Goal: Task Accomplishment & Management: Complete application form

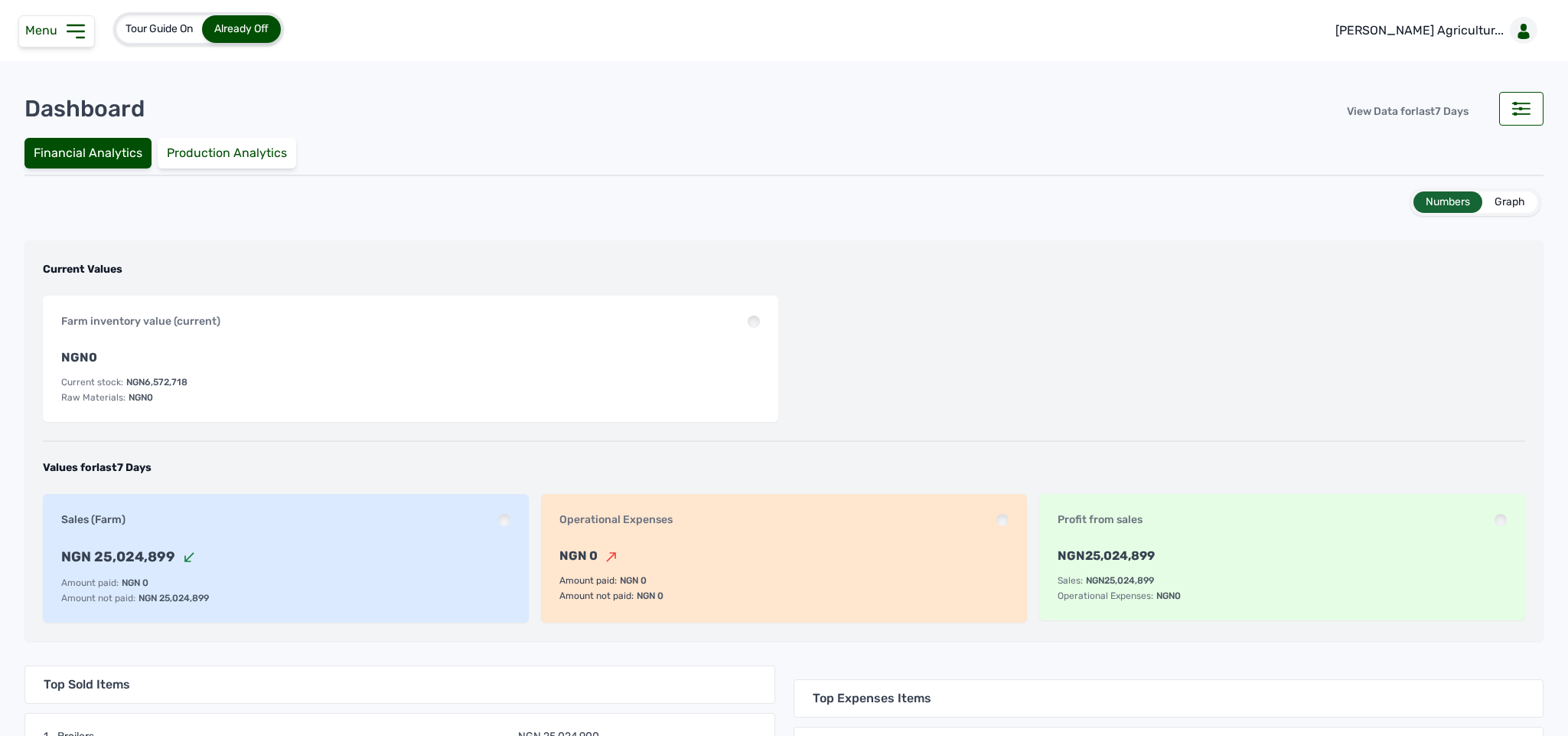
click at [78, 23] on icon at bounding box center [76, 31] width 24 height 24
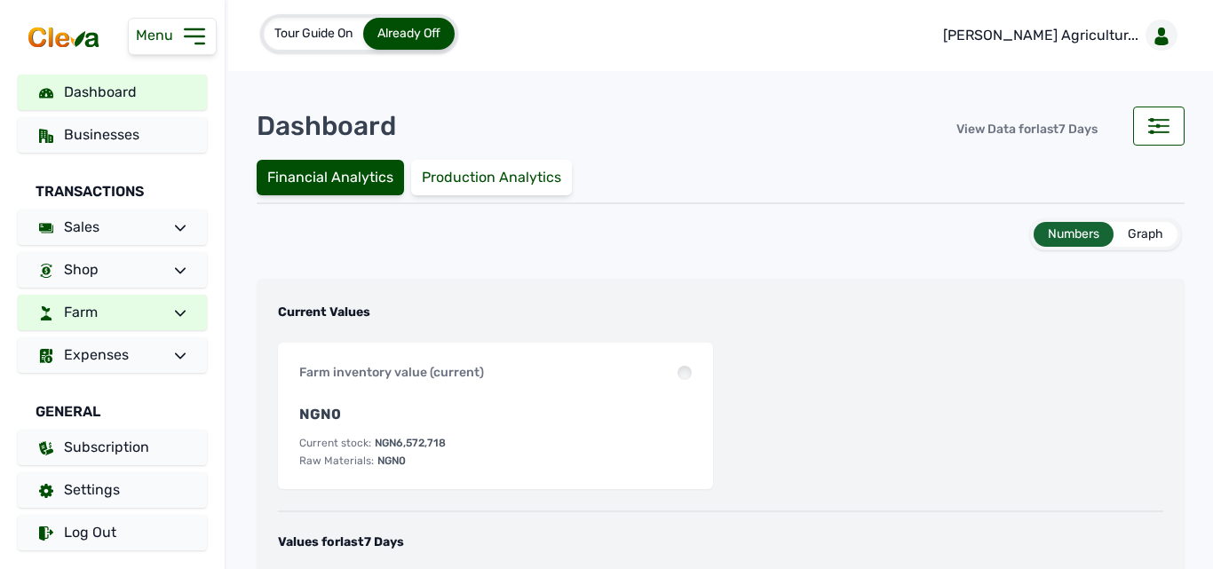
click at [126, 314] on link "Farm" at bounding box center [112, 313] width 189 height 36
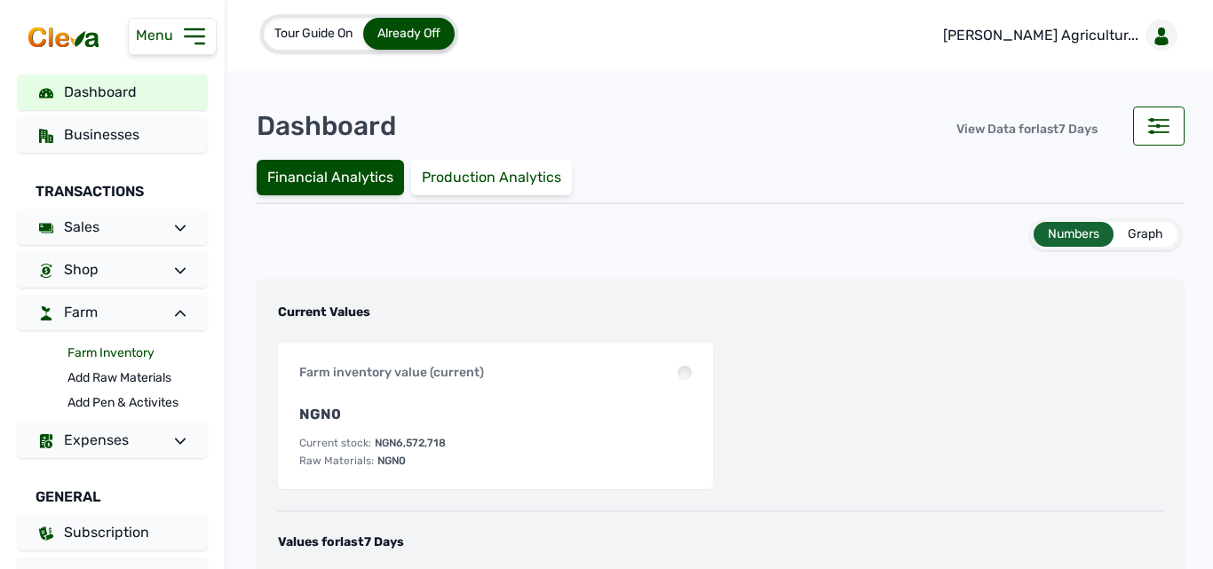
click at [119, 354] on link "Farm Inventory" at bounding box center [137, 353] width 139 height 25
click at [118, 347] on link "Farm Inventory" at bounding box center [137, 353] width 139 height 25
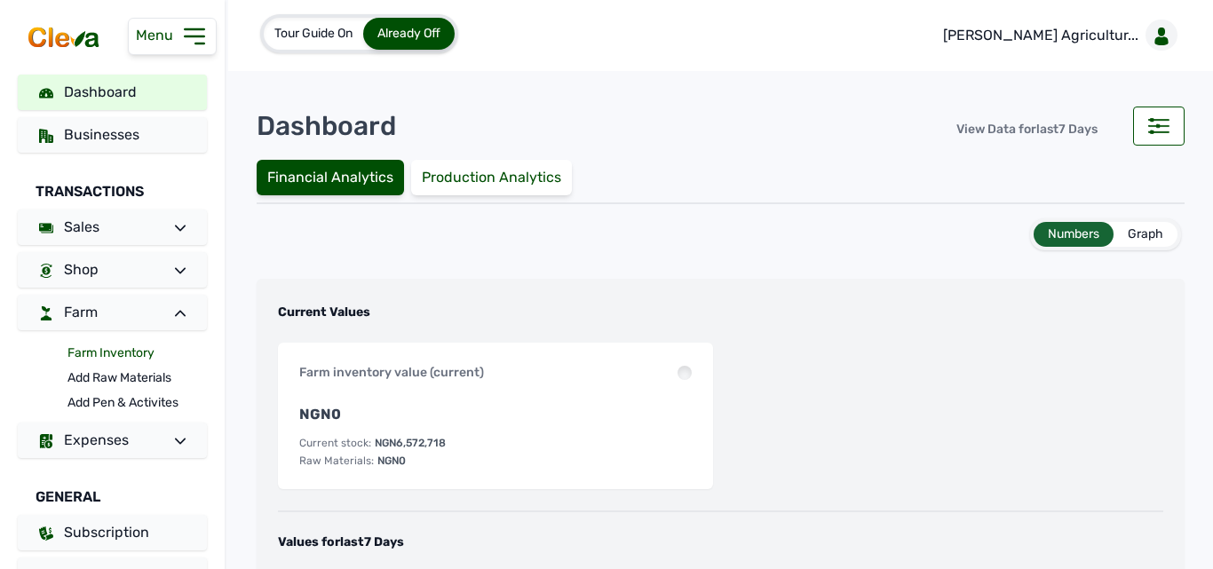
click at [118, 347] on link "Farm Inventory" at bounding box center [137, 353] width 139 height 25
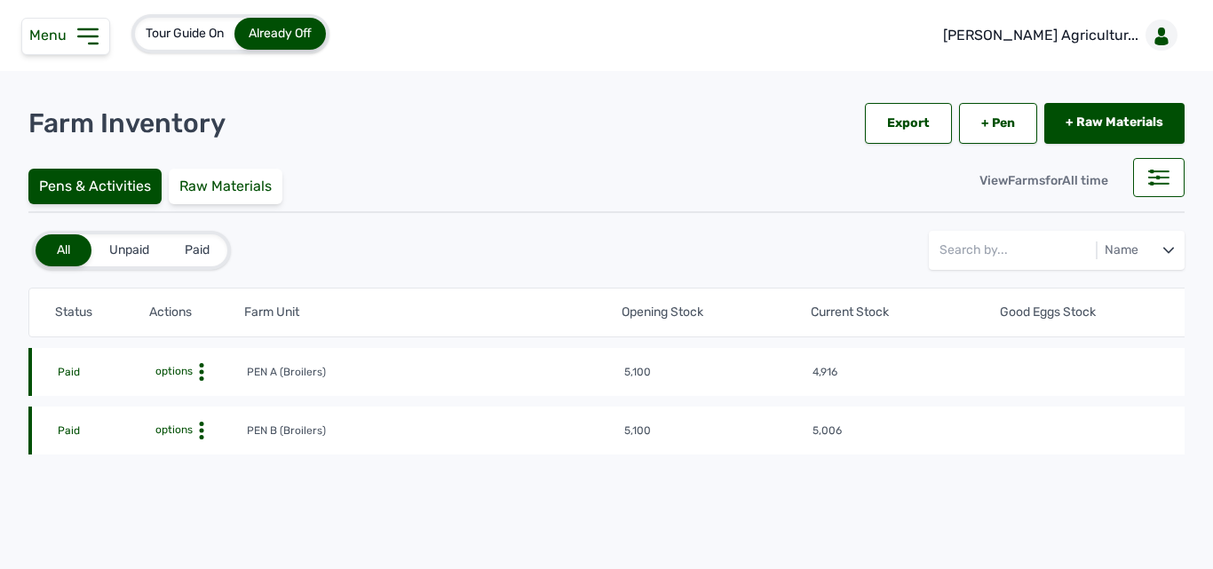
click at [81, 407] on tr "Paid options PEN A (Broilers) 5,100 4,916 Week 6, Day 1 of 8 weeks [DATE] 01:16…" at bounding box center [999, 431] width 1942 height 48
click at [204, 376] on icon at bounding box center [202, 372] width 18 height 18
click at [200, 389] on div "Farm Activities" at bounding box center [181, 399] width 126 height 21
click at [199, 394] on div "Farm Activities" at bounding box center [181, 399] width 126 height 21
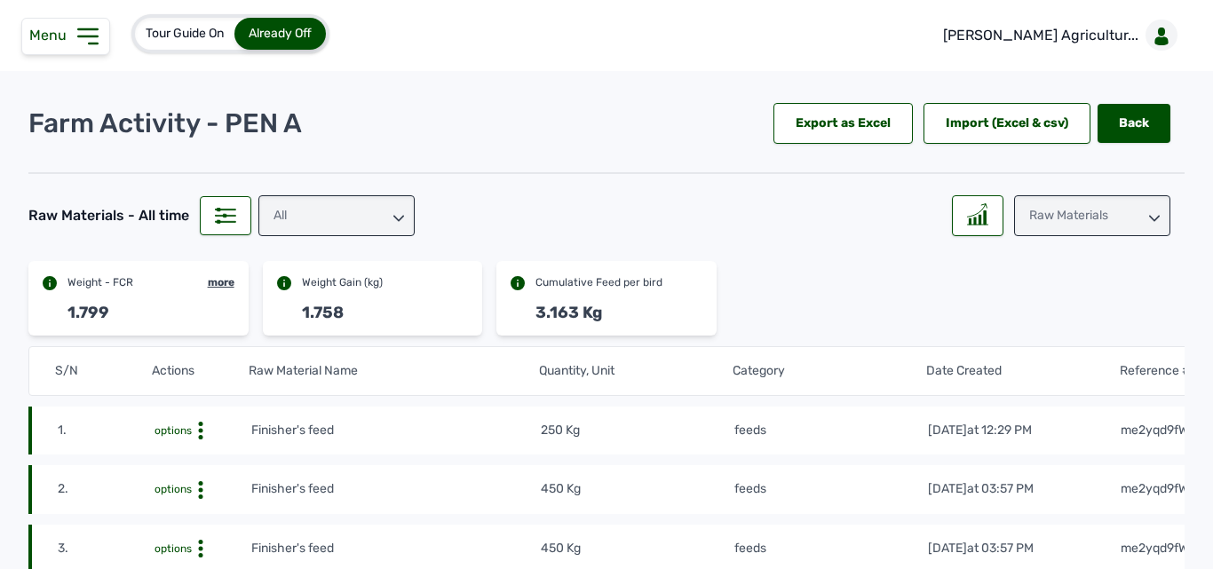
click at [1061, 215] on div "Raw Materials" at bounding box center [1092, 215] width 156 height 41
click at [1046, 311] on div "Weight" at bounding box center [1092, 327] width 156 height 32
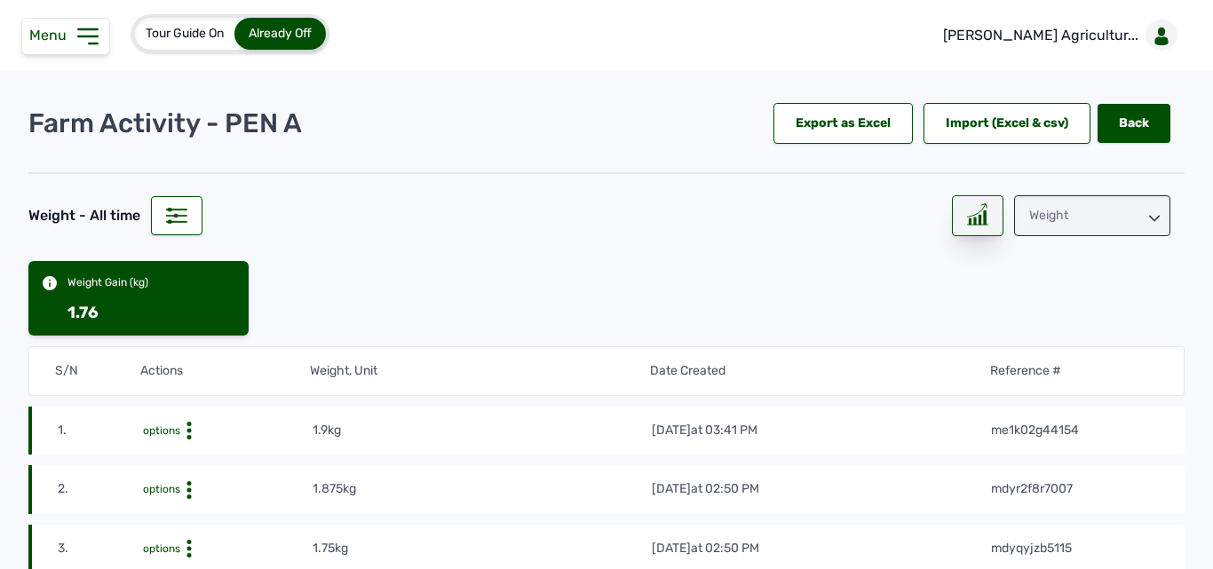
click at [969, 220] on icon at bounding box center [977, 214] width 21 height 22
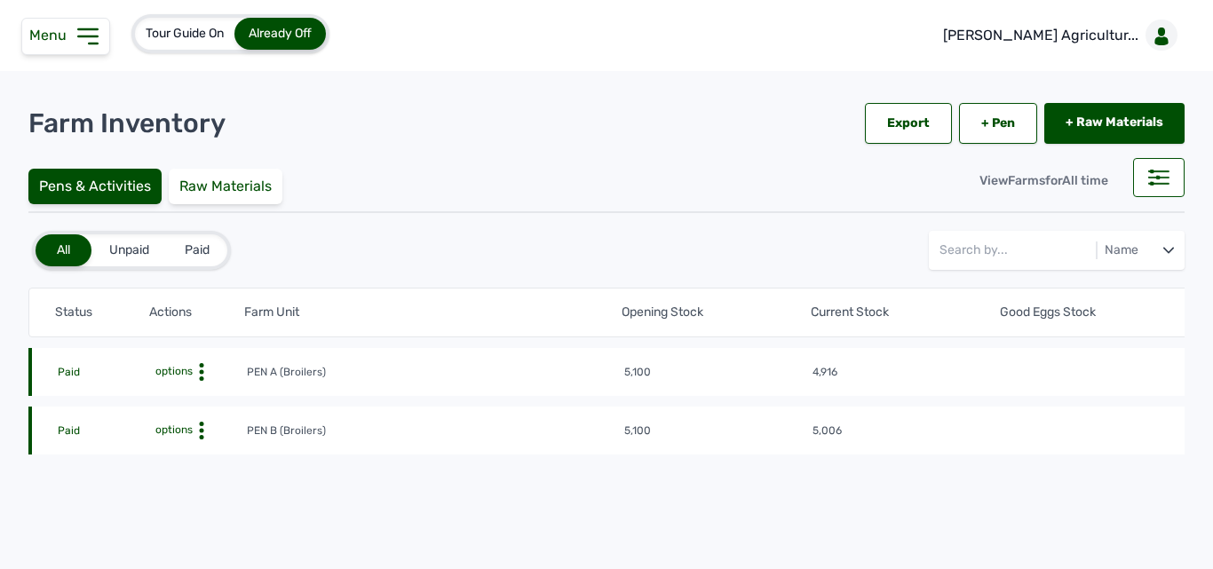
click at [200, 375] on icon at bounding box center [202, 372] width 18 height 18
click at [190, 401] on div "Farm Activities" at bounding box center [181, 399] width 126 height 21
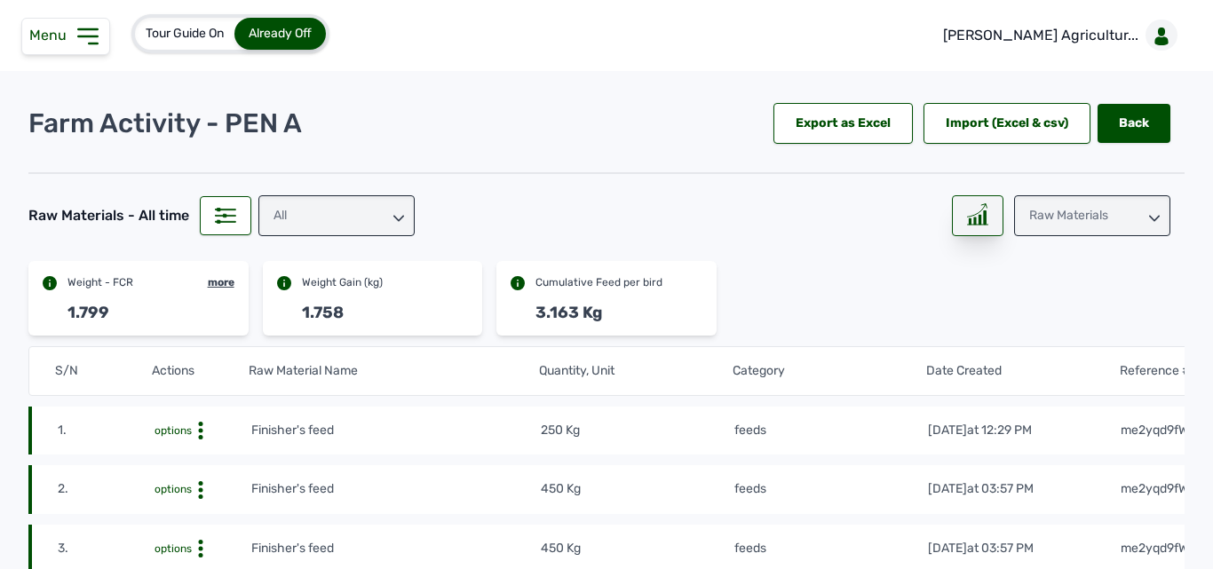
click at [982, 213] on div at bounding box center [978, 215] width 52 height 41
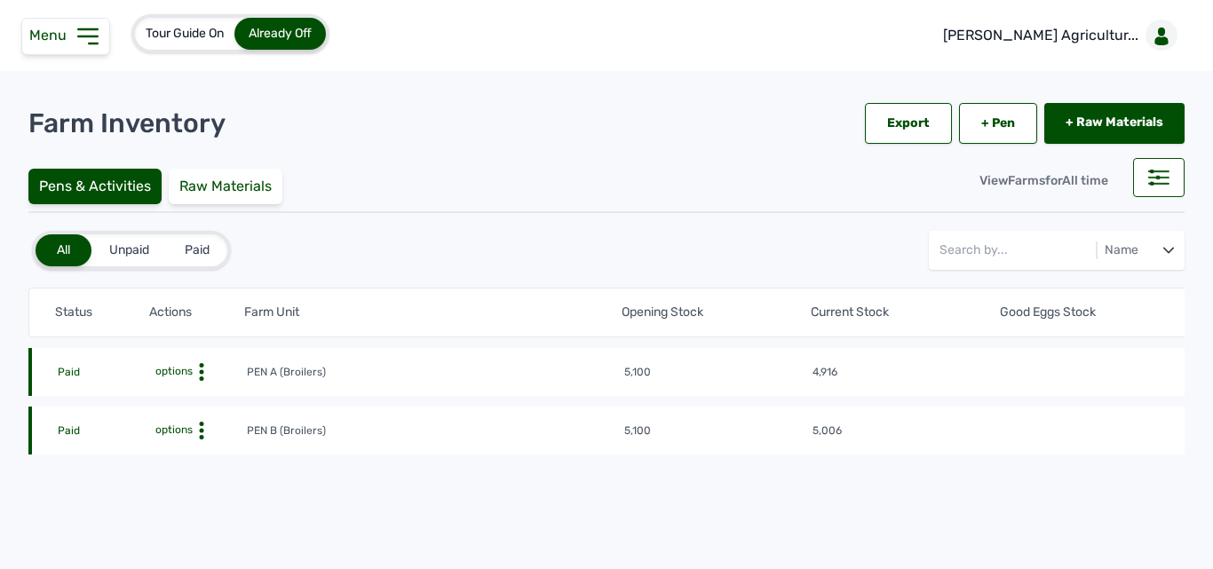
click at [201, 370] on circle at bounding box center [202, 372] width 4 height 4
click at [186, 393] on div "Farm Activities" at bounding box center [181, 399] width 126 height 21
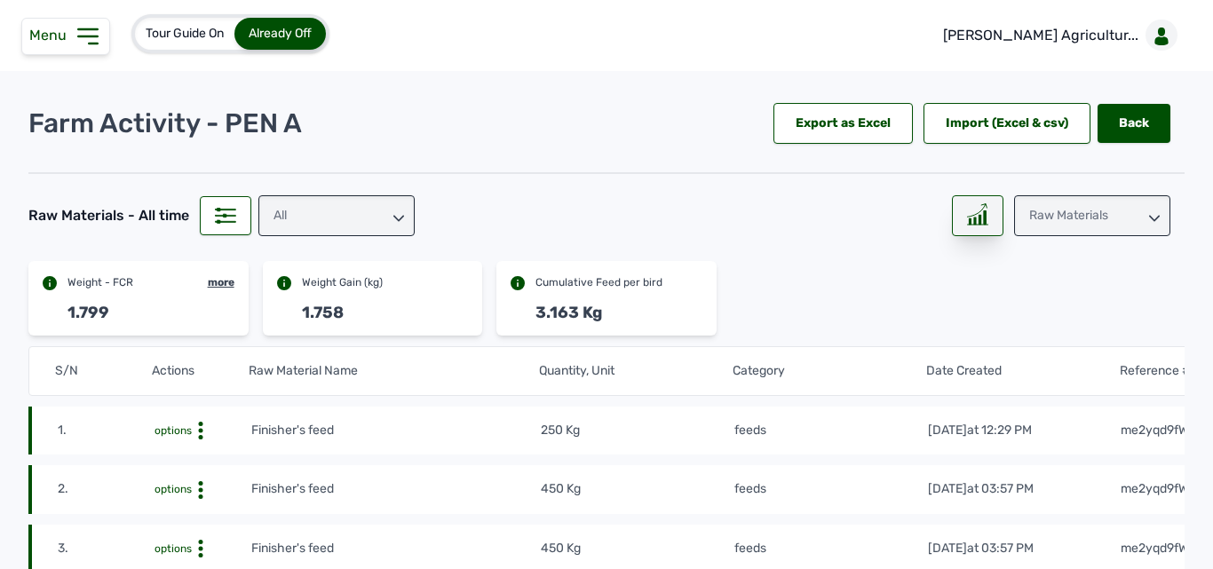
click at [980, 215] on div at bounding box center [978, 215] width 52 height 41
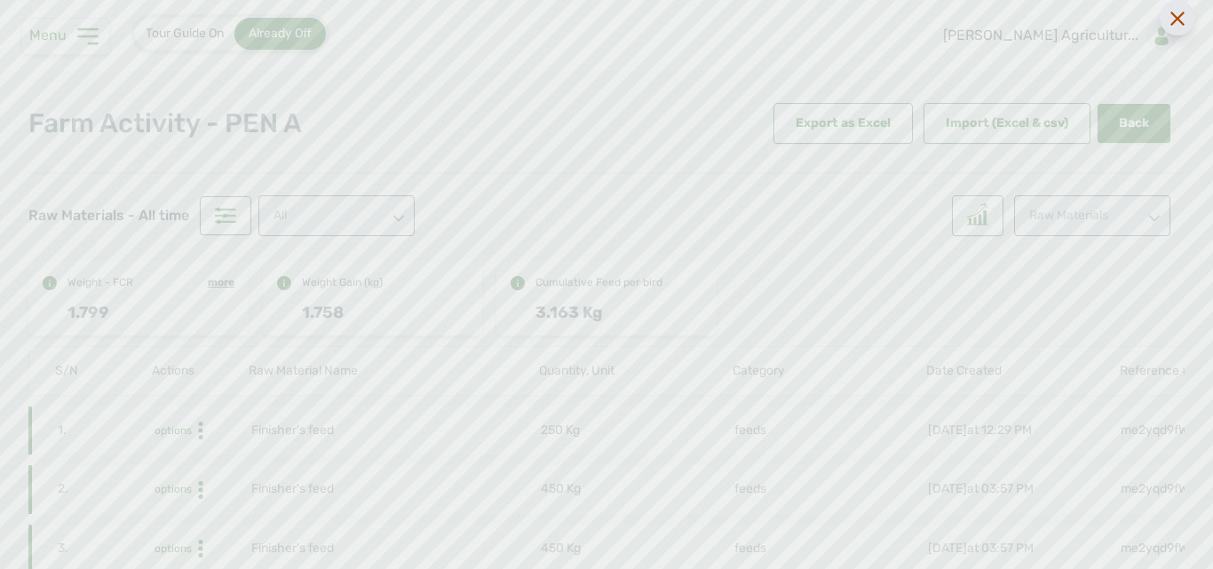
click at [1180, 24] on icon at bounding box center [1178, 19] width 14 height 14
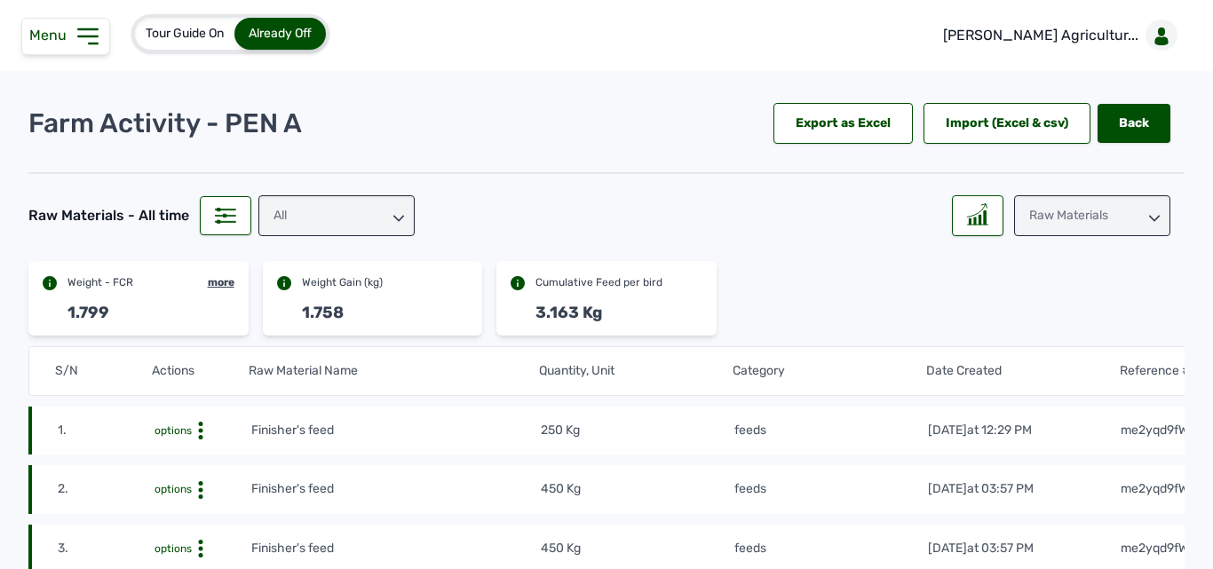
click at [370, 224] on div "All" at bounding box center [337, 215] width 156 height 41
click at [359, 228] on div "All" at bounding box center [337, 215] width 156 height 41
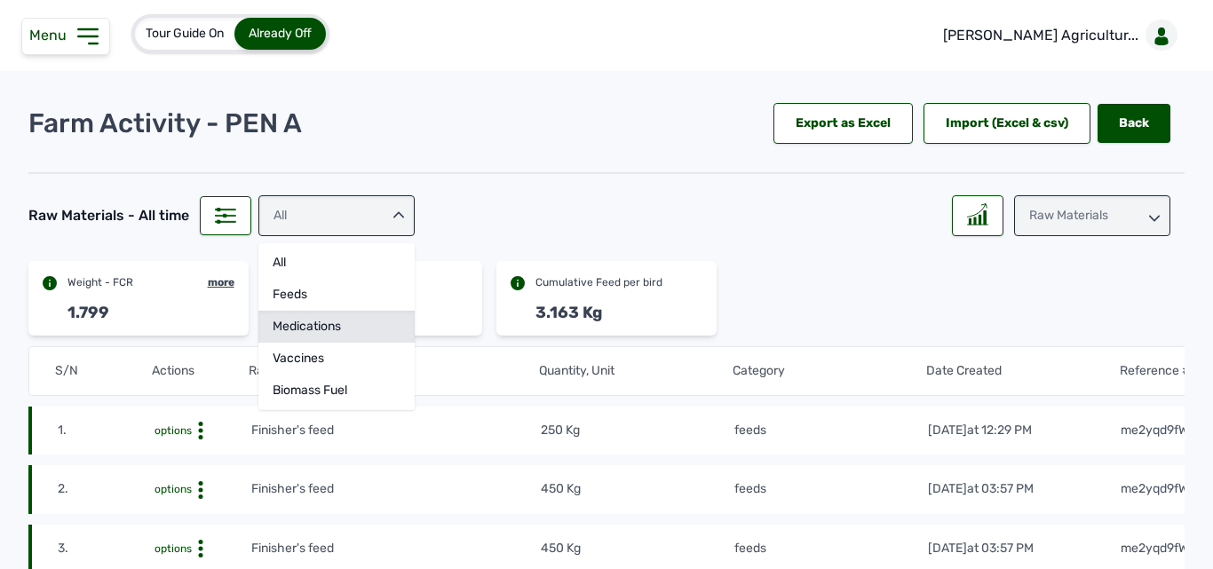
click at [334, 343] on div "medications" at bounding box center [337, 359] width 156 height 32
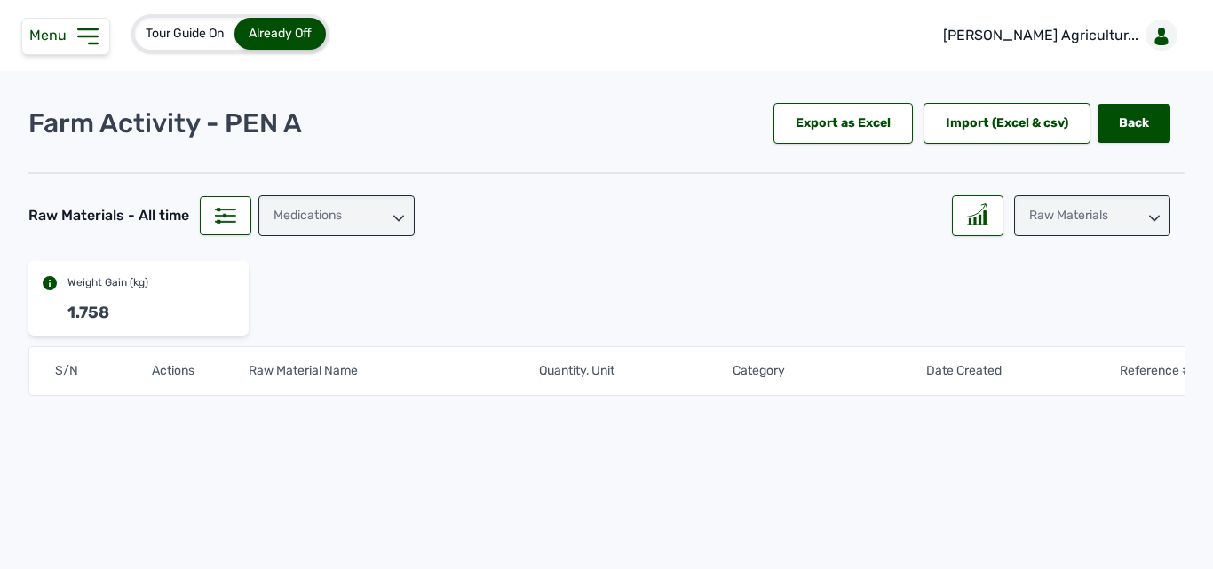
click at [334, 227] on div "medications" at bounding box center [337, 215] width 156 height 41
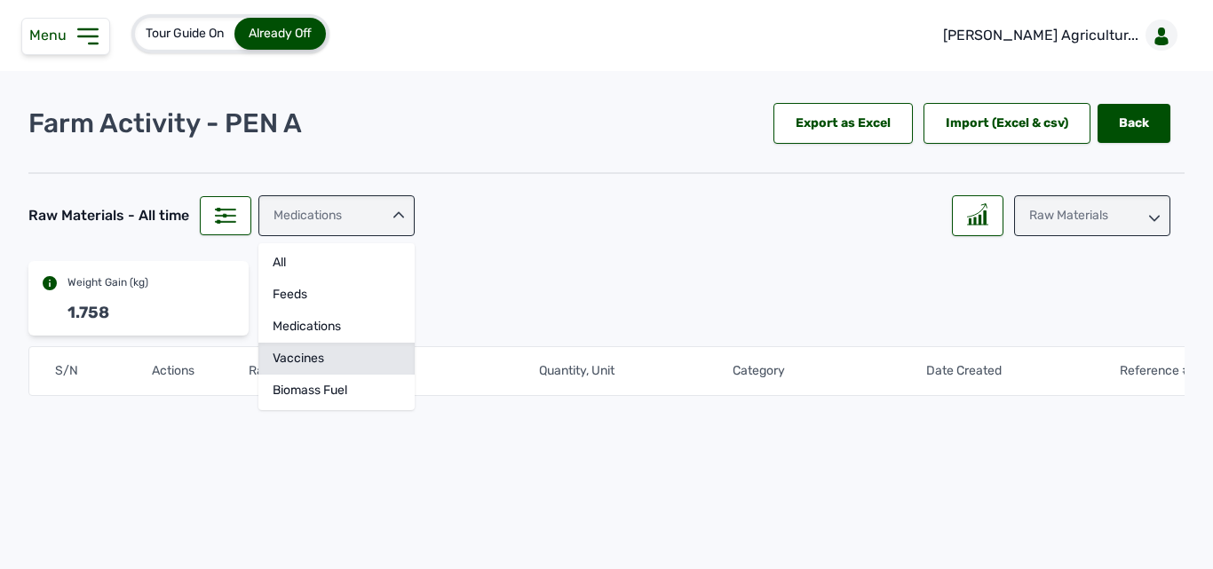
click at [321, 375] on div "vaccines" at bounding box center [337, 391] width 156 height 32
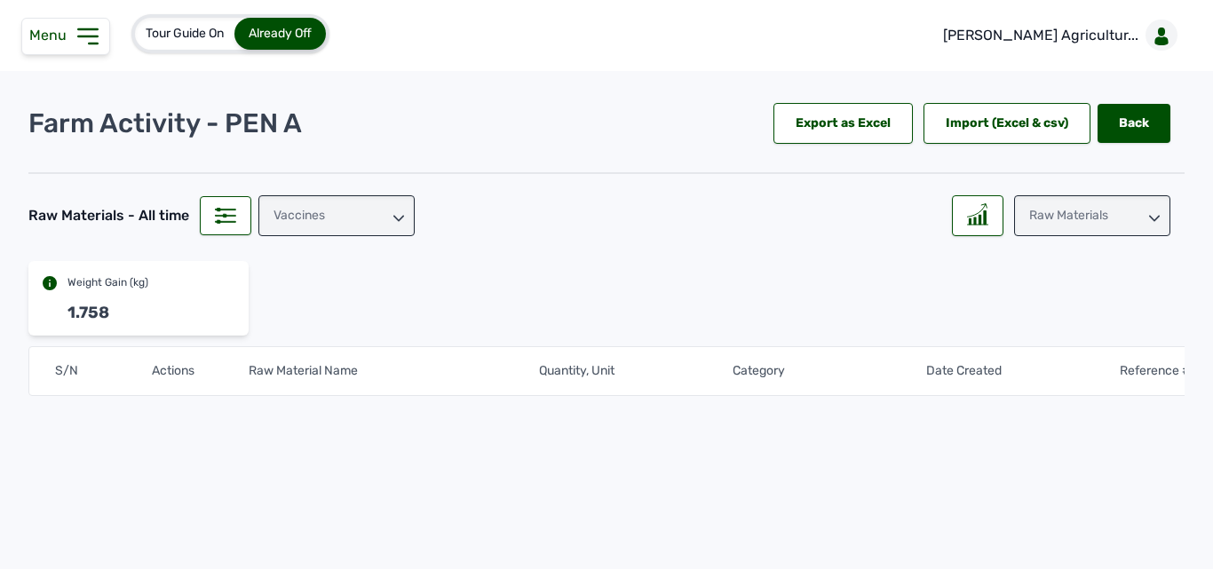
click at [325, 224] on div "vaccines" at bounding box center [337, 215] width 156 height 41
click at [313, 386] on div "Biomass Fuel" at bounding box center [337, 391] width 156 height 32
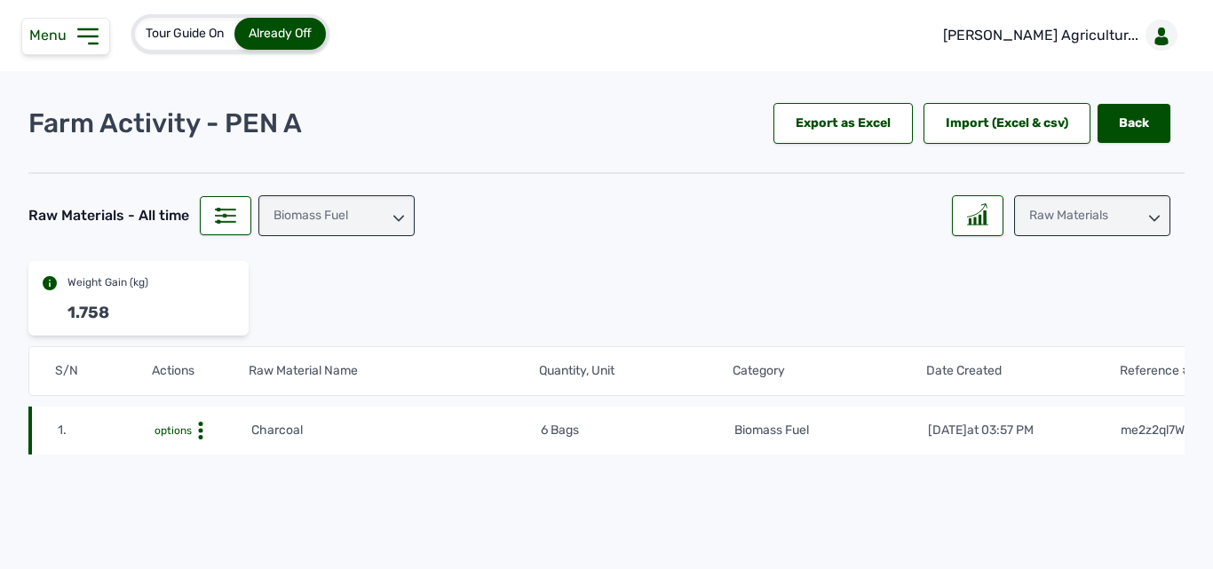
click at [370, 214] on div "Biomass Fuel" at bounding box center [337, 215] width 156 height 41
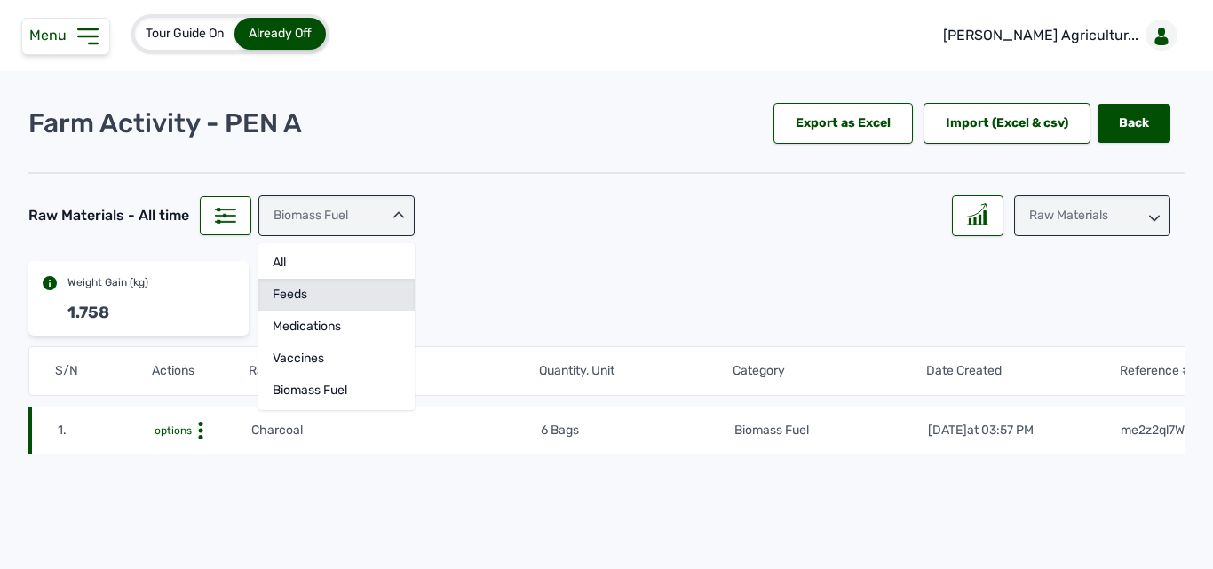
click at [346, 311] on div "feeds" at bounding box center [337, 327] width 156 height 32
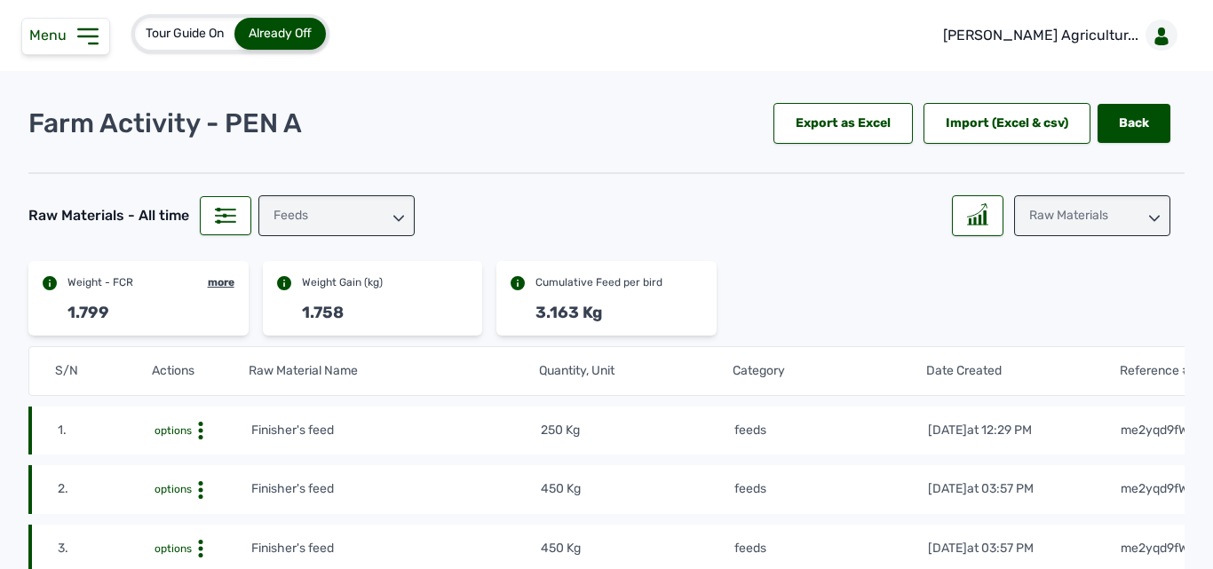
click at [344, 223] on div "feeds" at bounding box center [337, 215] width 156 height 41
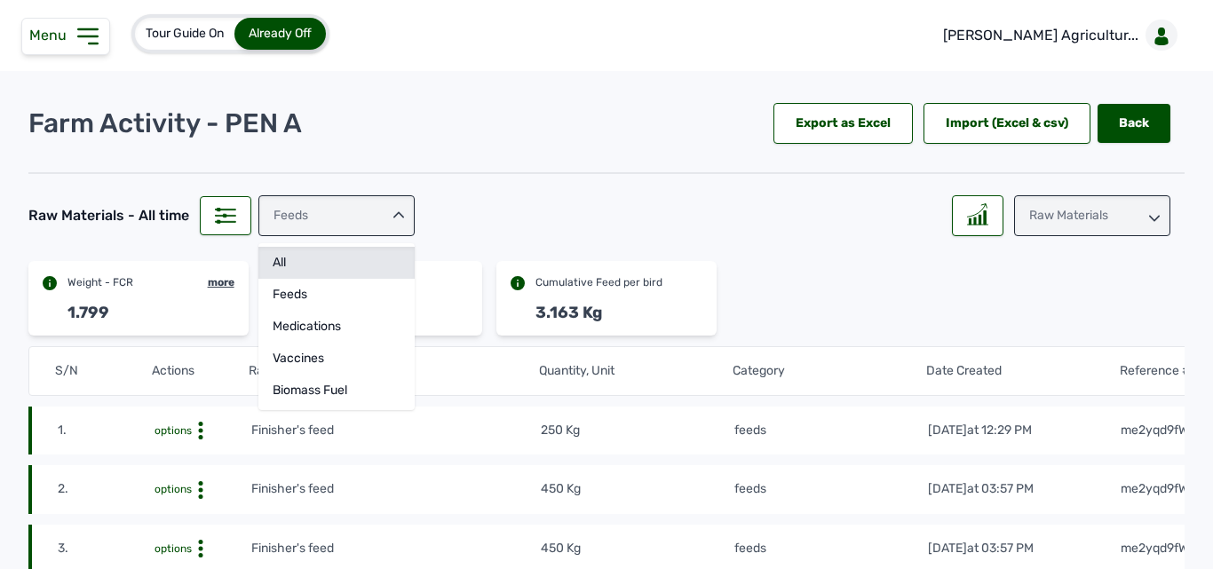
click at [339, 279] on div "All" at bounding box center [337, 295] width 156 height 32
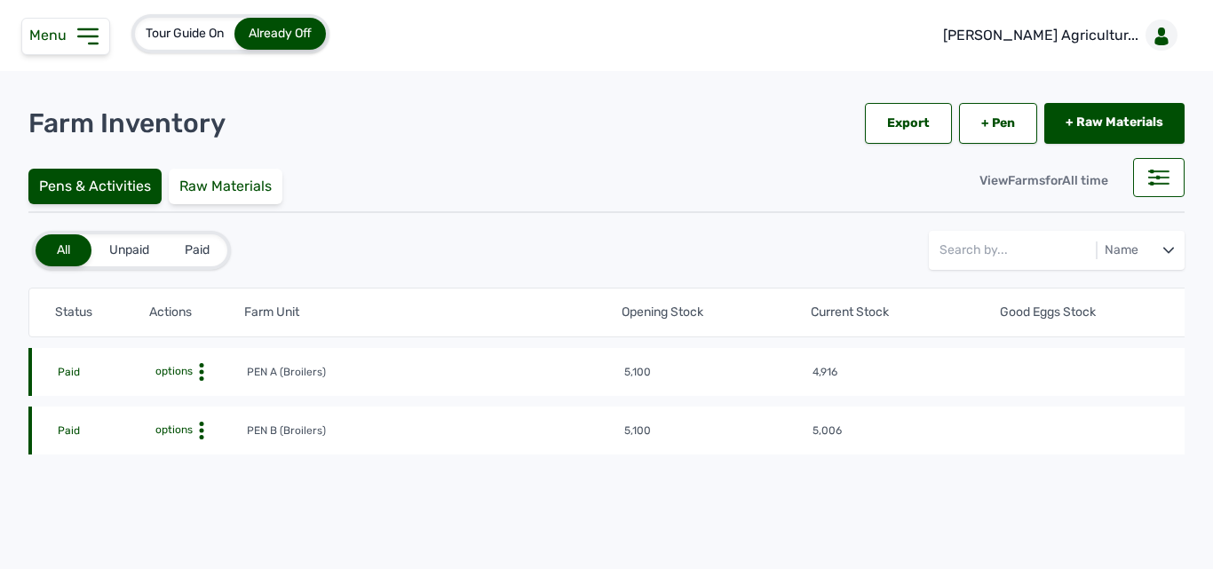
click at [84, 36] on icon at bounding box center [87, 36] width 19 height 14
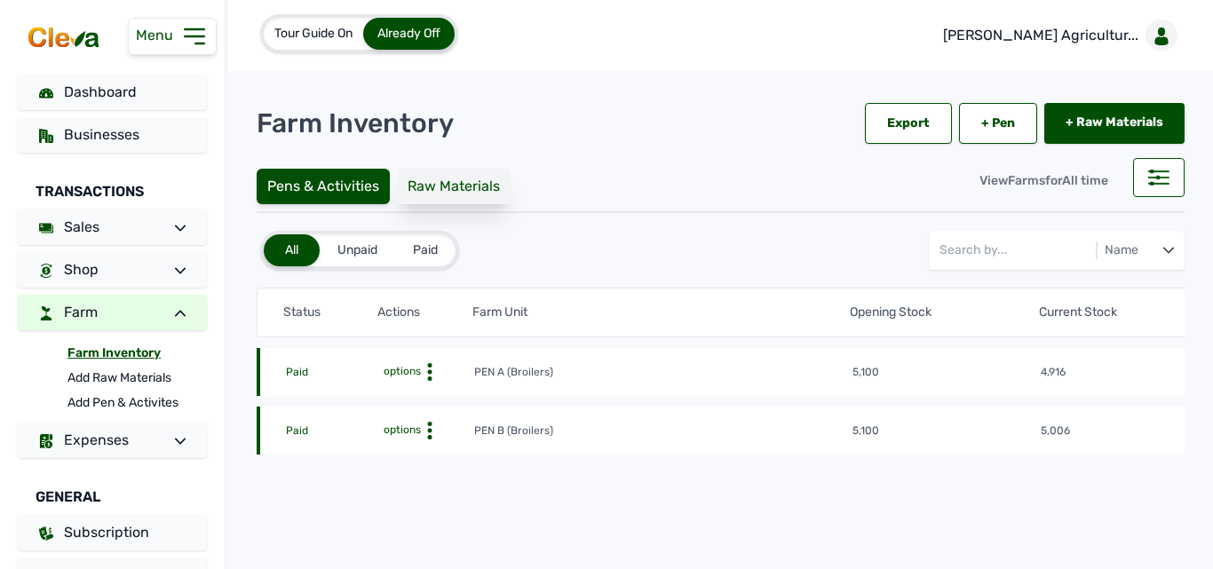
click at [425, 191] on div "Raw Materials" at bounding box center [454, 187] width 114 height 36
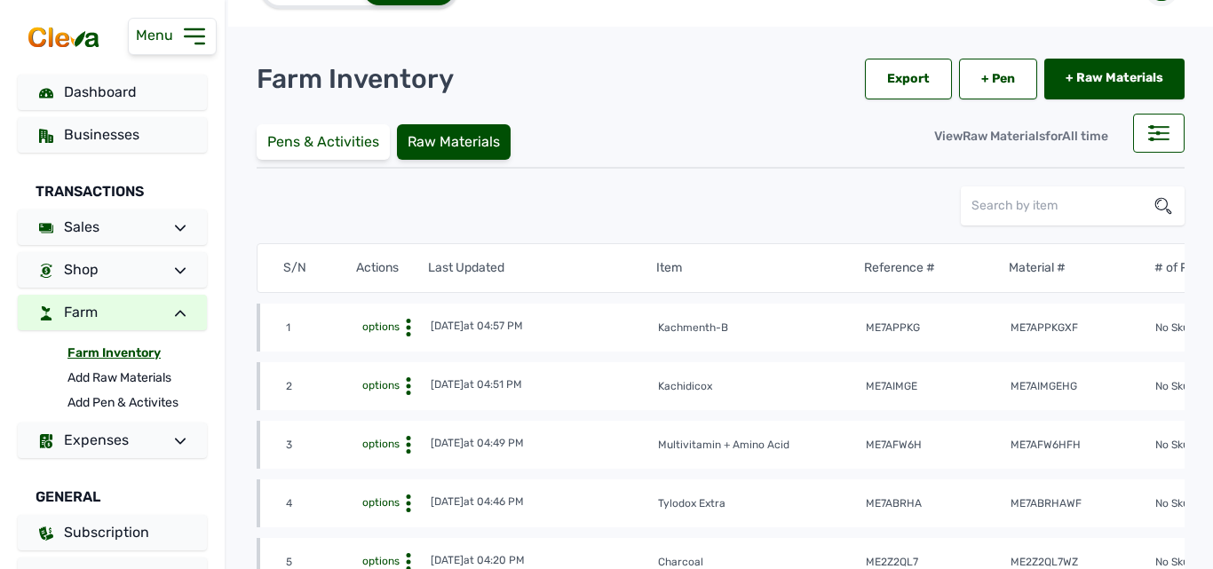
scroll to position [12, 0]
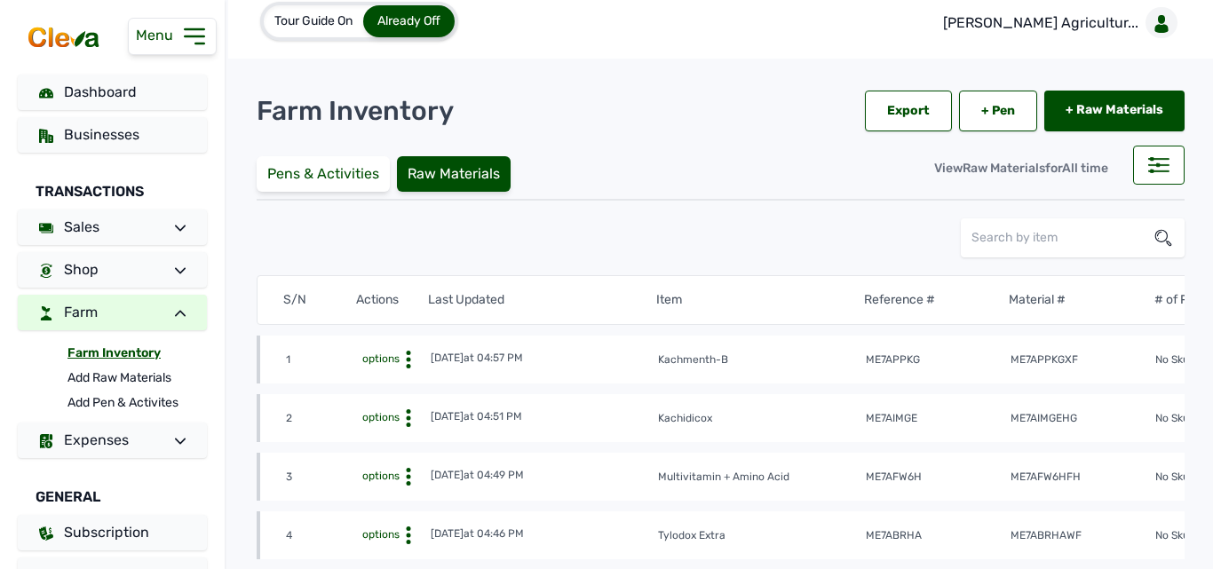
click at [407, 352] on circle at bounding box center [408, 353] width 4 height 4
click at [378, 385] on div "View" at bounding box center [365, 387] width 126 height 21
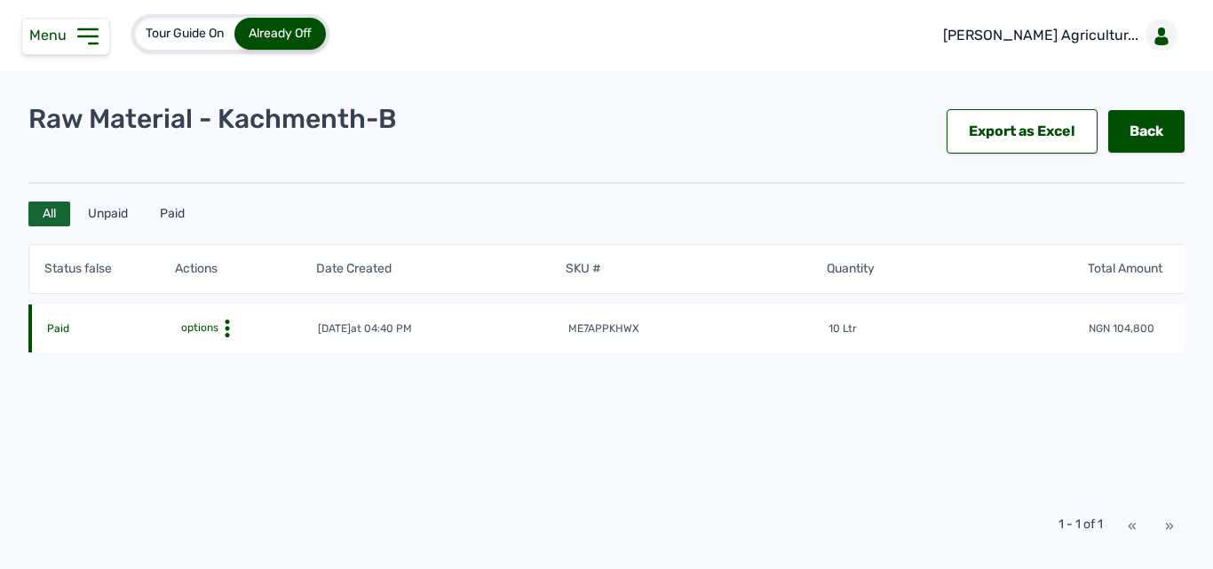
click at [865, 330] on td "10 Ltr" at bounding box center [958, 330] width 260 height 18
click at [1132, 116] on link "Back" at bounding box center [1147, 131] width 76 height 43
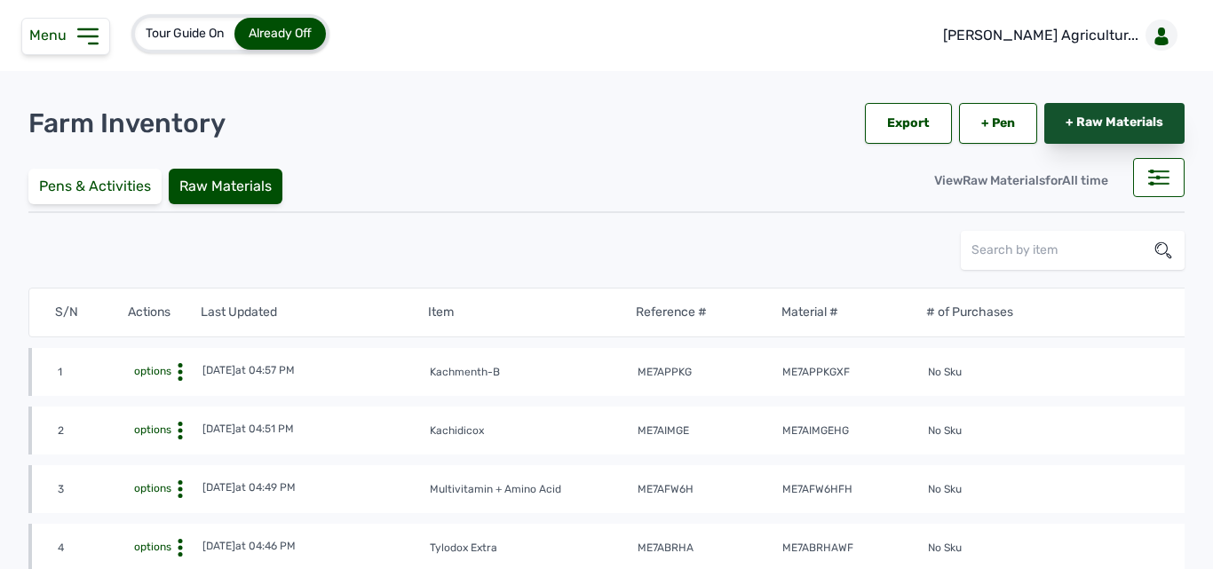
click at [1107, 119] on link "+ Raw Materials" at bounding box center [1115, 123] width 140 height 41
select select
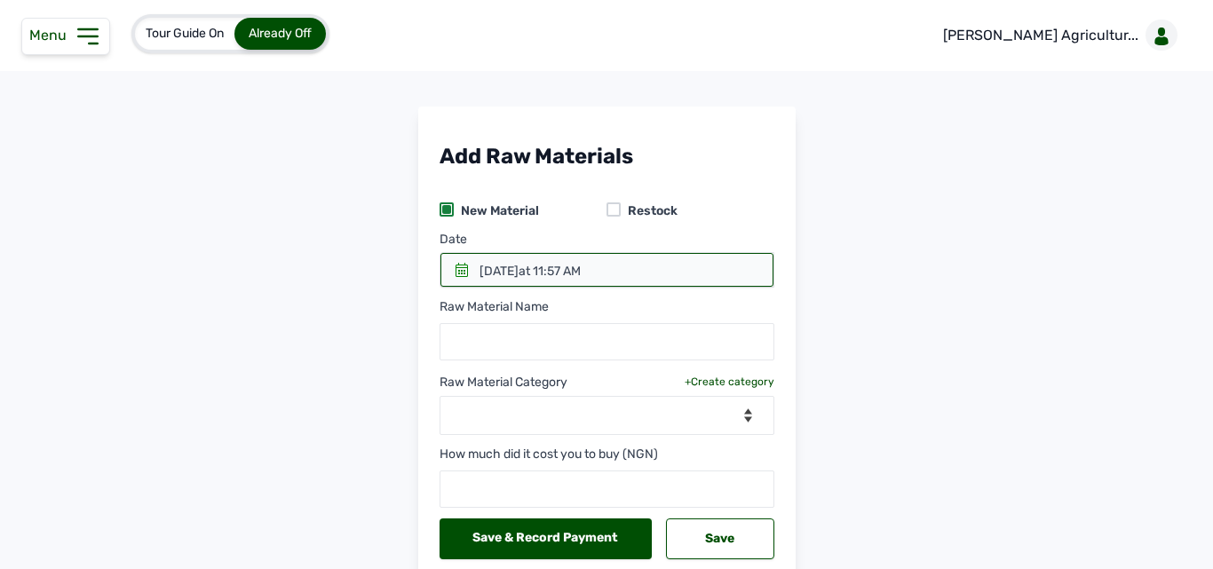
click at [615, 219] on div "Restock" at bounding box center [691, 212] width 168 height 18
click at [616, 211] on div at bounding box center [614, 210] width 14 height 14
select select
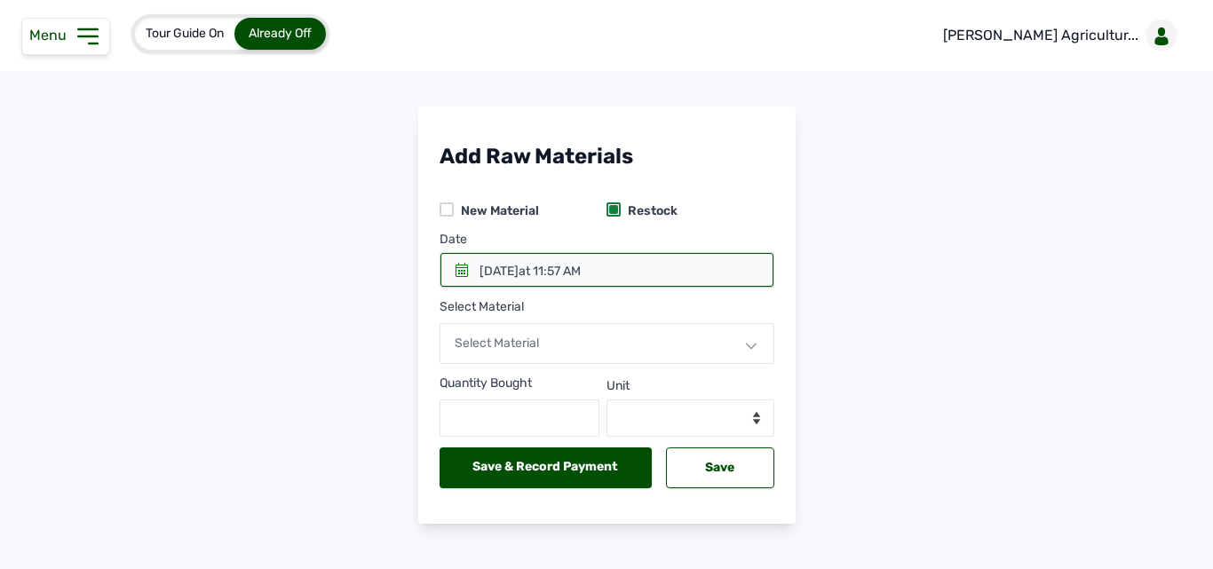
click at [441, 205] on div at bounding box center [447, 210] width 14 height 14
select select
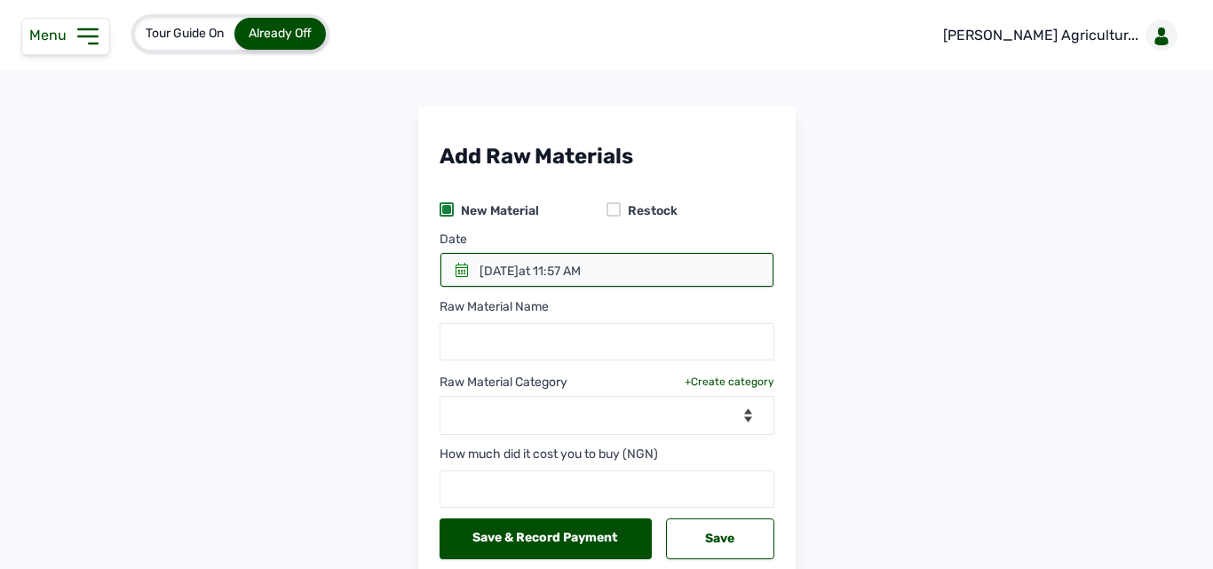
click at [80, 39] on icon at bounding box center [88, 36] width 28 height 28
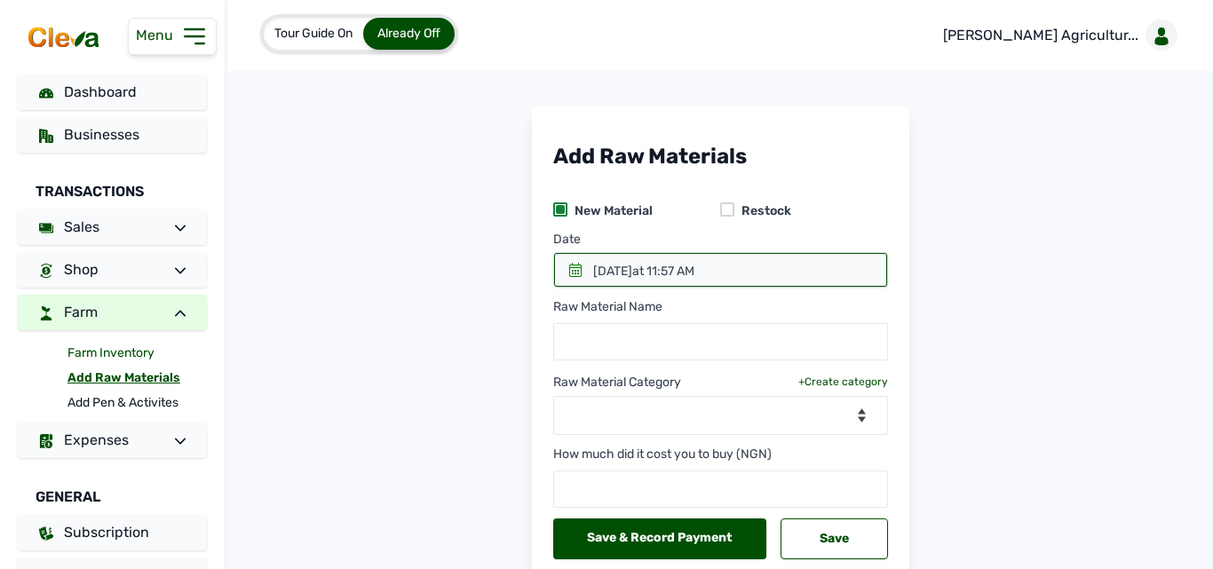
click at [91, 348] on link "Farm Inventory" at bounding box center [137, 353] width 139 height 25
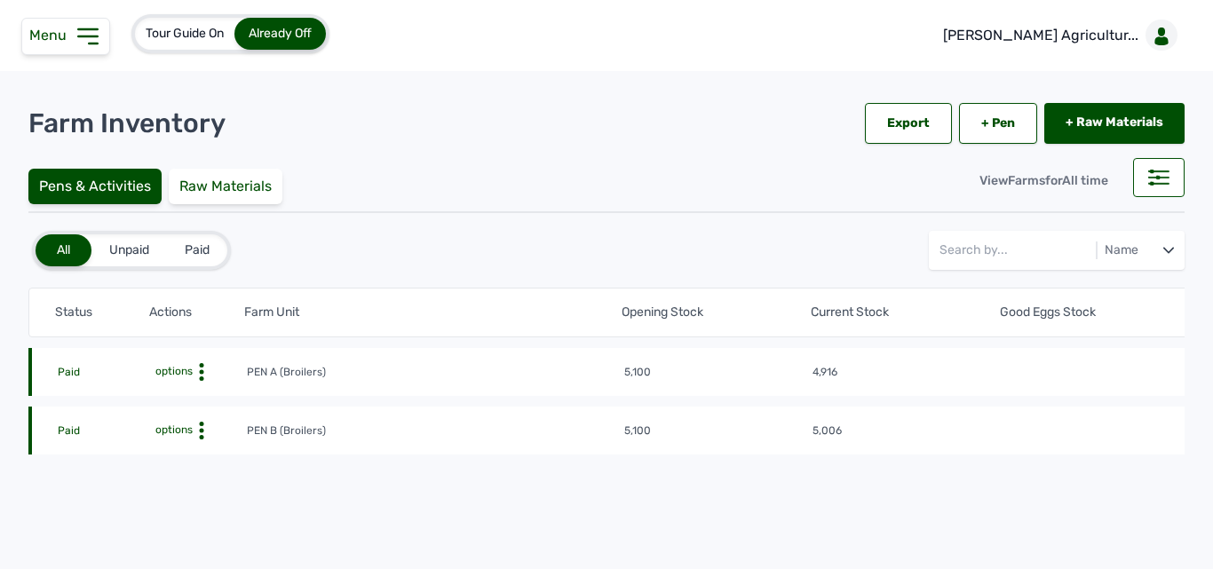
click at [209, 368] on icon at bounding box center [202, 372] width 18 height 18
click at [182, 396] on div "Farm Activities" at bounding box center [181, 399] width 126 height 21
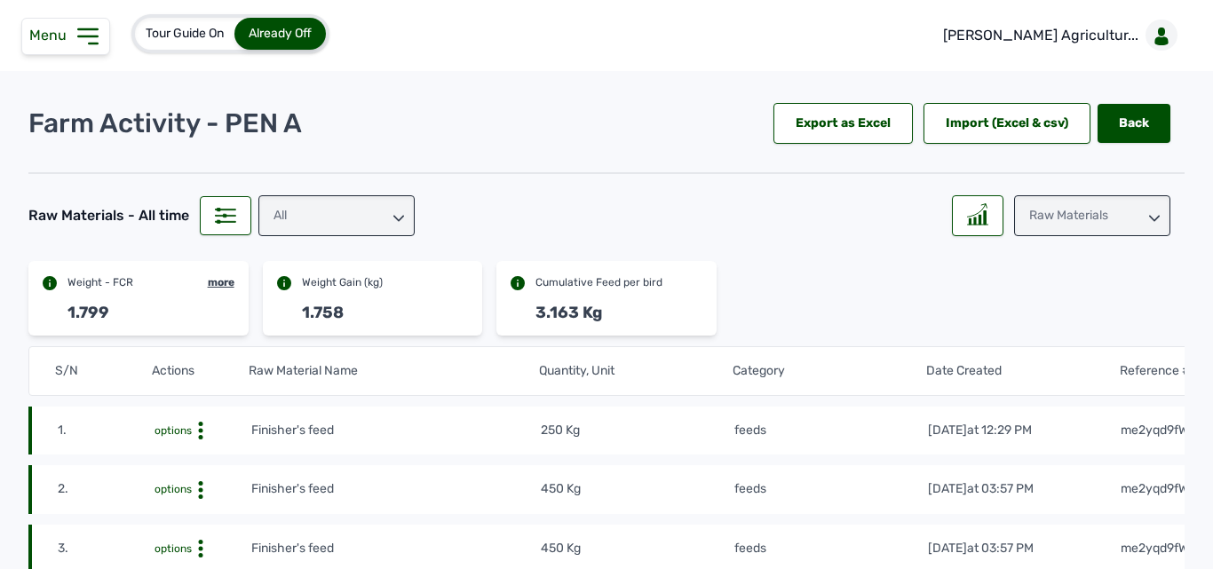
click at [90, 39] on icon at bounding box center [88, 36] width 28 height 28
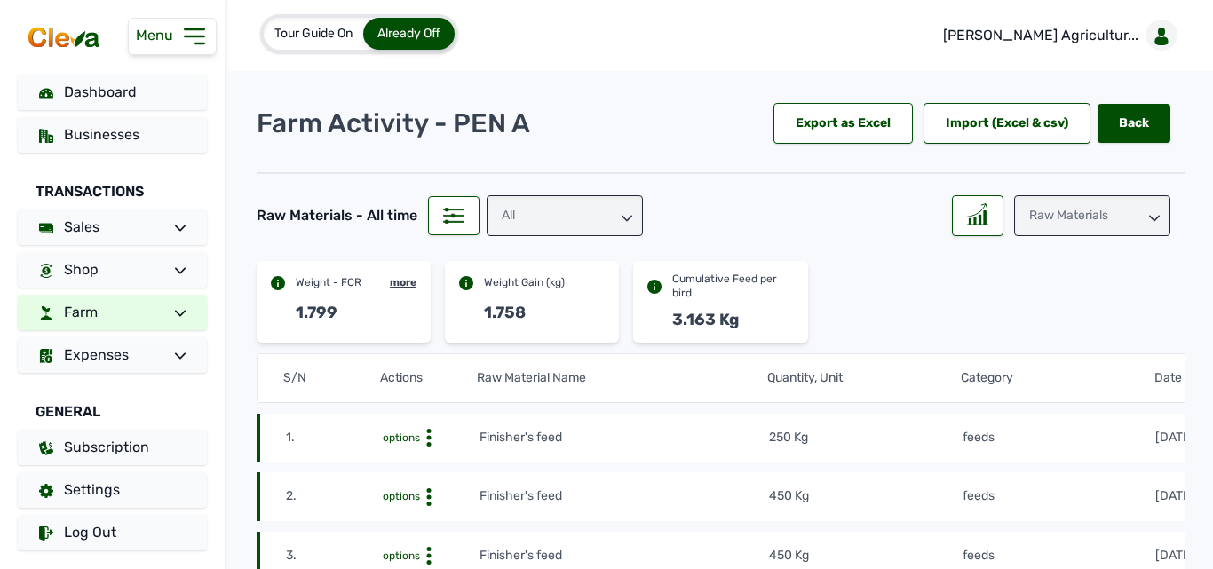
click at [163, 307] on span at bounding box center [173, 312] width 25 height 21
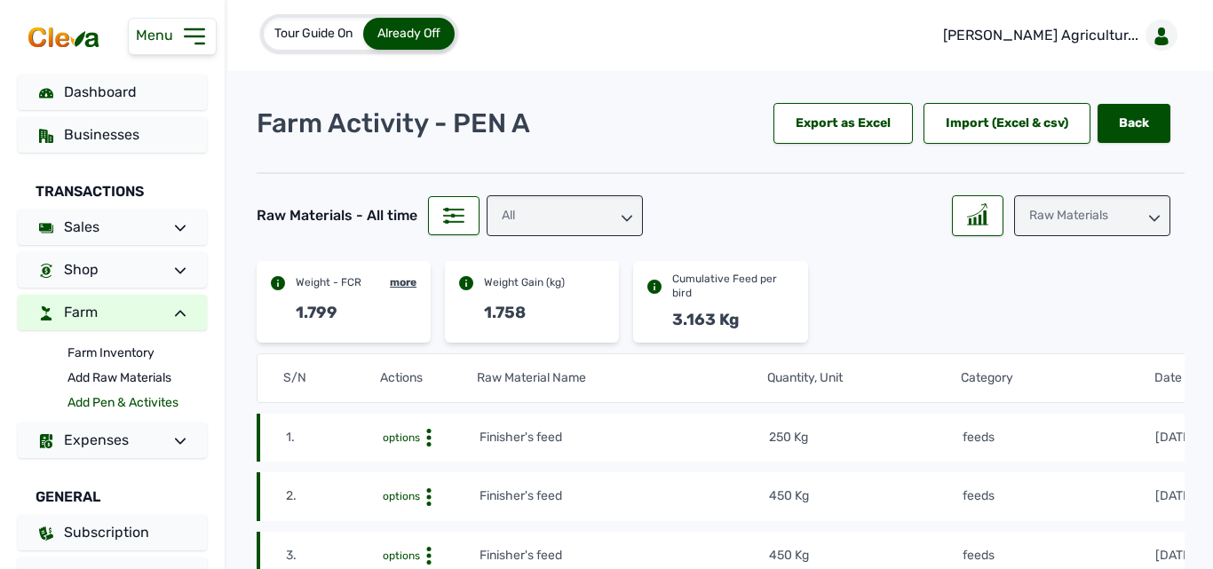
click at [152, 409] on link "Add Pen & Activites" at bounding box center [137, 403] width 139 height 25
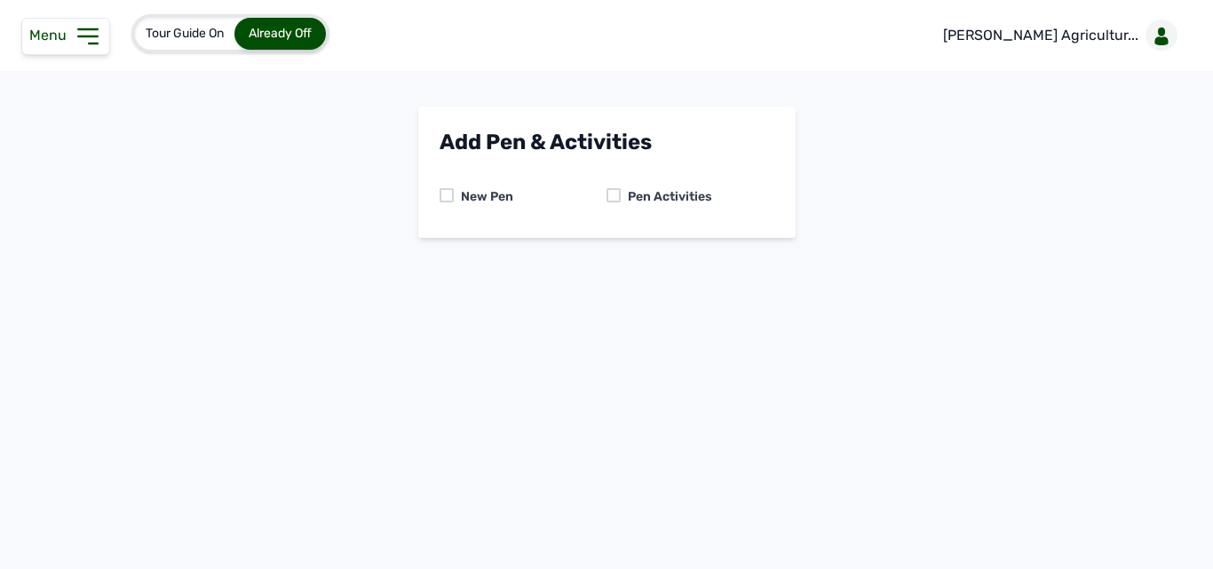
click at [147, 406] on div "Tour Guide On Already Off [PERSON_NAME] Agricultur... Add Pen & Activities New …" at bounding box center [606, 284] width 1213 height 569
click at [617, 194] on div at bounding box center [614, 195] width 14 height 14
click at [627, 267] on select "-- Select pen -- PEN A (Broilers) PEN B (Broilers)" at bounding box center [607, 270] width 335 height 37
select select "mdymm1oe6644"
click at [440, 252] on select "-- Select pen -- PEN A (Broilers) PEN B (Broilers)" at bounding box center [607, 270] width 335 height 37
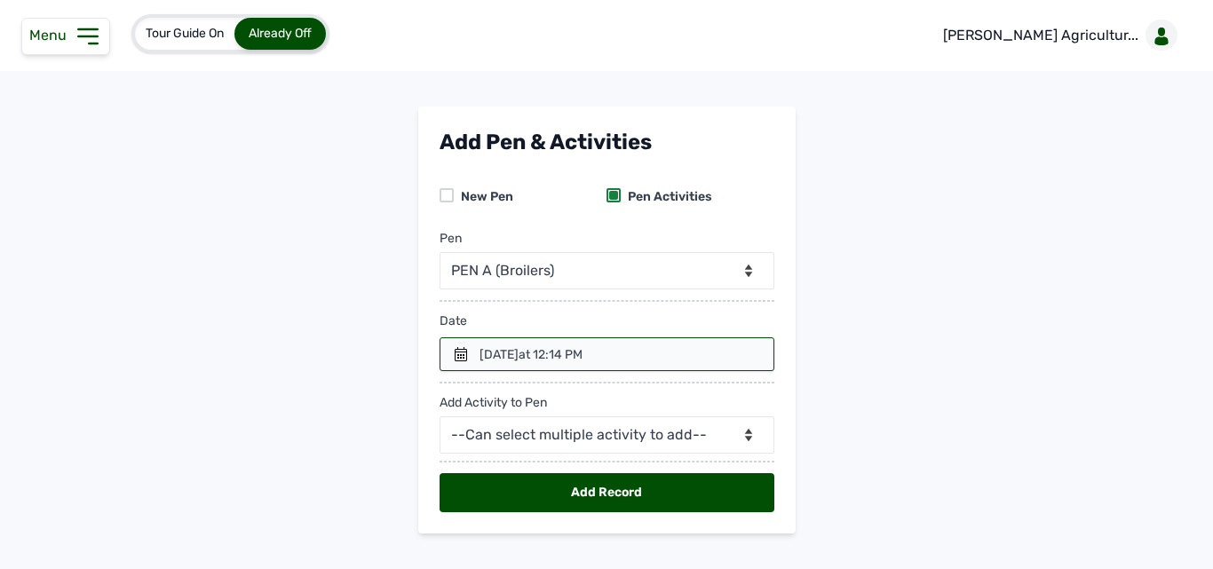
click at [498, 364] on div at bounding box center [607, 355] width 335 height 34
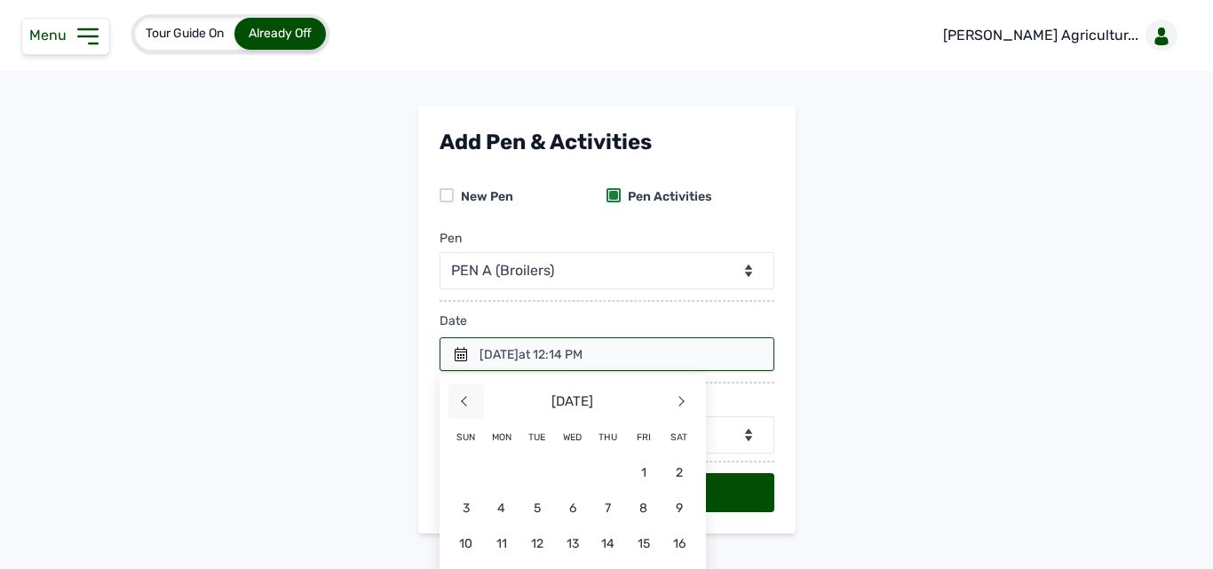
click at [466, 398] on span "<" at bounding box center [467, 402] width 36 height 36
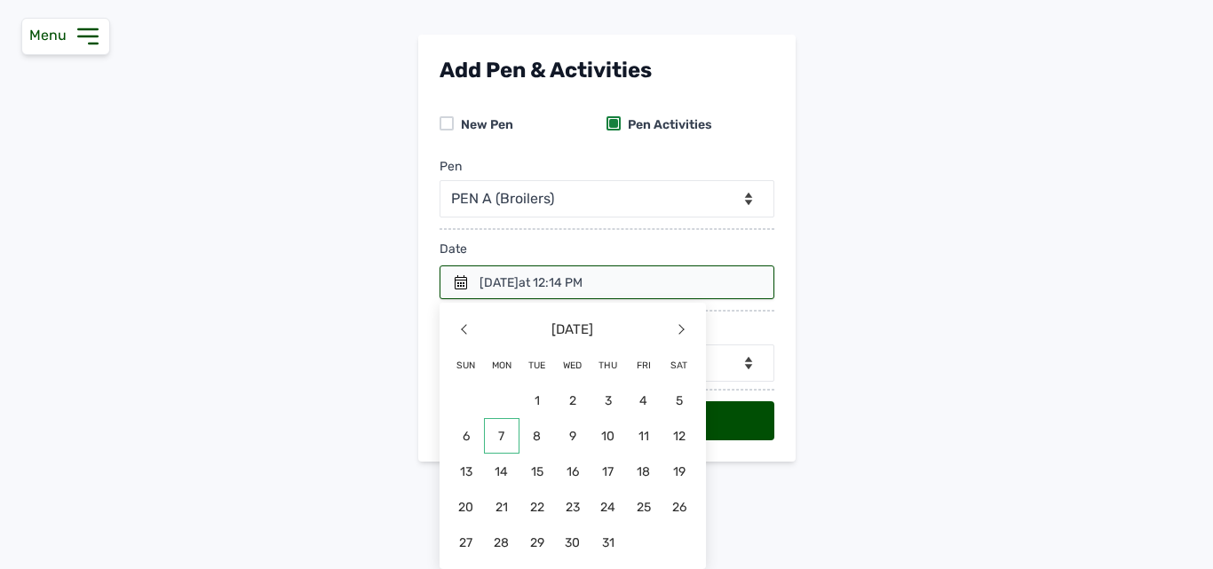
click at [662, 428] on span "7" at bounding box center [680, 436] width 36 height 36
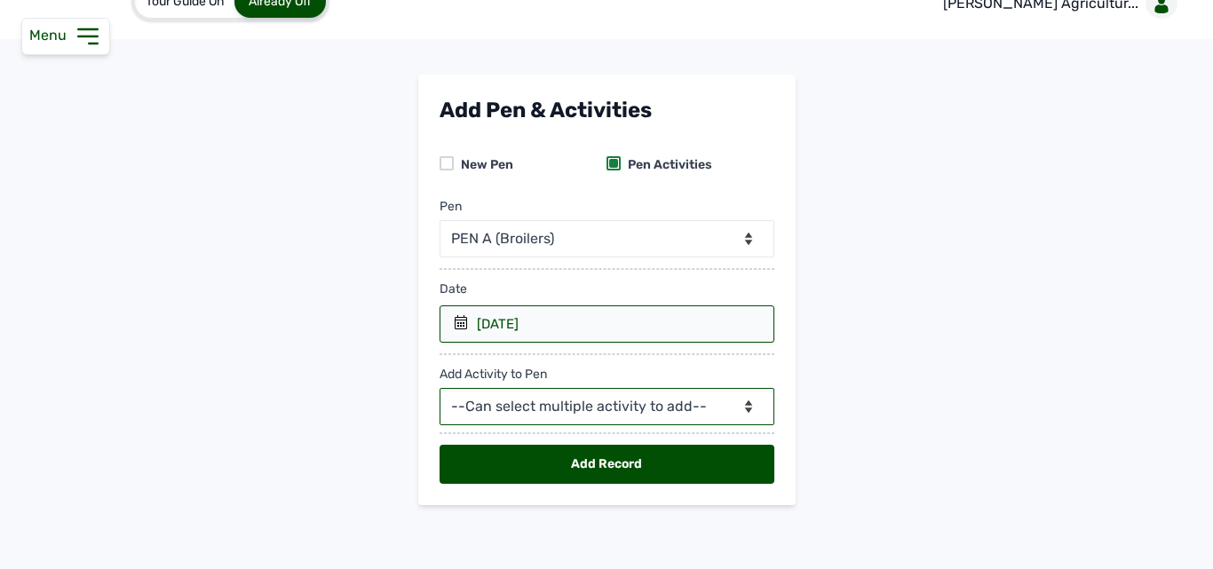
click at [551, 396] on select "--Can select multiple activity to add-- Raw Material Losses Weight" at bounding box center [607, 406] width 335 height 37
select select "Raw Material"
click at [440, 388] on select "--Can select multiple activity to add-- Raw Material Losses Weight" at bounding box center [607, 406] width 335 height 37
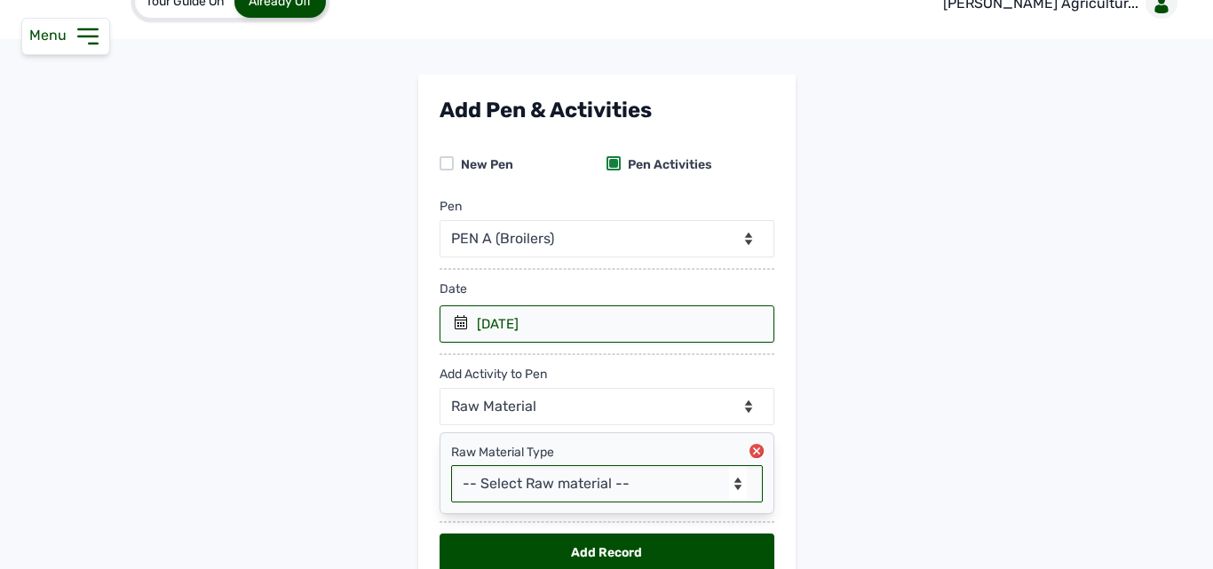
click at [543, 487] on select "-- Select Raw material -- Biomass Fuel feeds medications vaccines" at bounding box center [607, 483] width 312 height 37
select select "vaccines"
click at [451, 465] on select "-- Select Raw material -- Biomass Fuel feeds medications vaccines" at bounding box center [607, 483] width 312 height 37
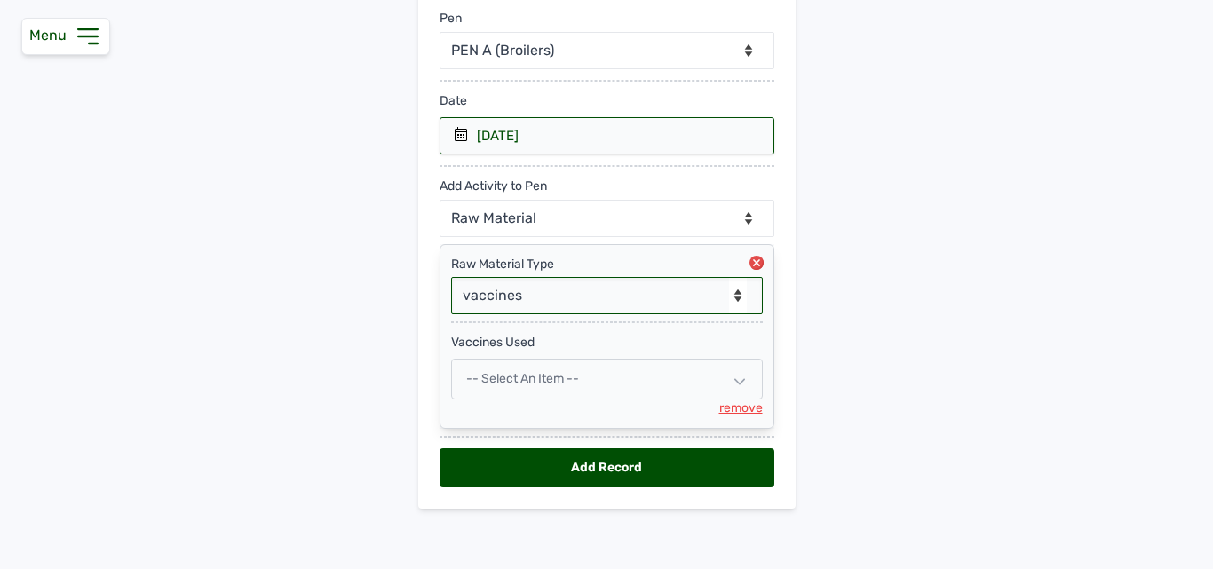
scroll to position [224, 0]
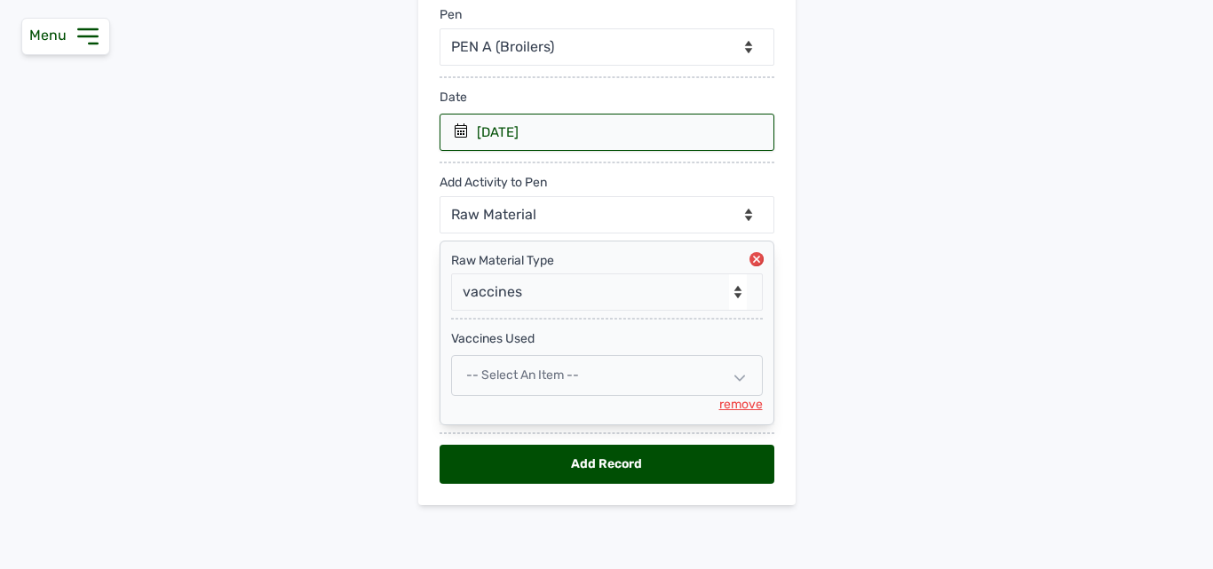
click at [548, 370] on span "-- Select an Item --" at bounding box center [522, 375] width 113 height 15
select select
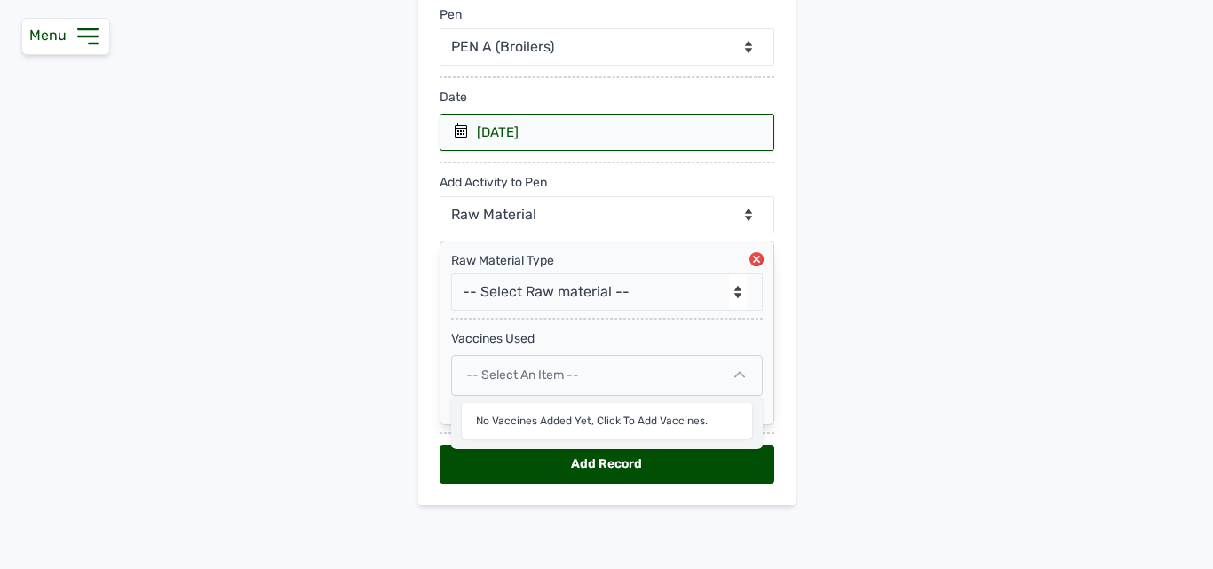
click at [539, 370] on span "-- Select an Item --" at bounding box center [522, 375] width 113 height 15
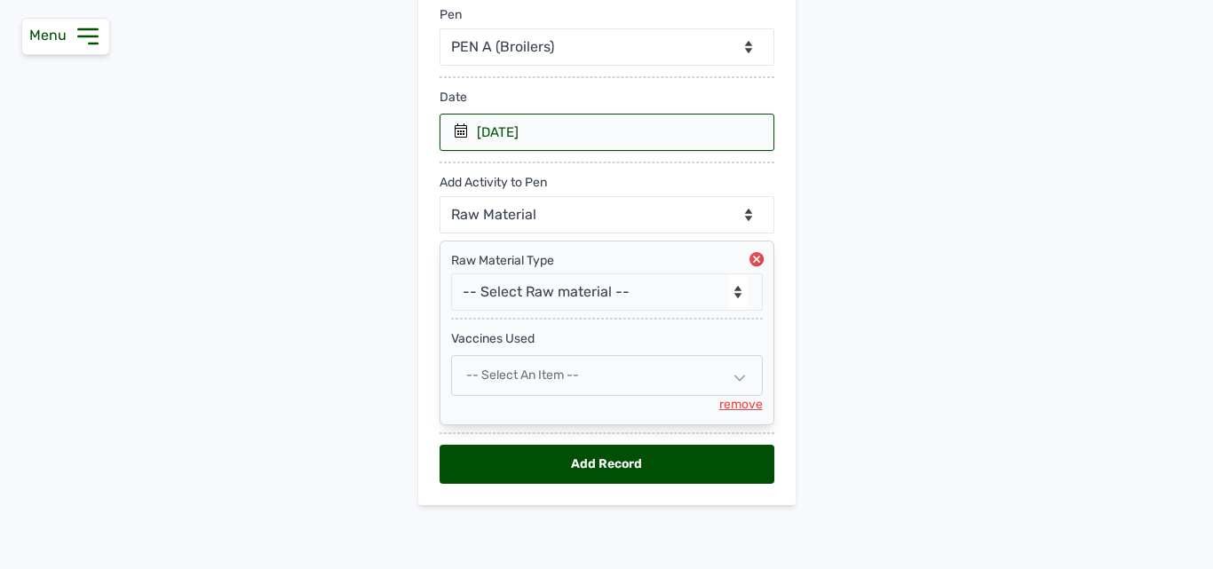
click at [735, 379] on icon at bounding box center [740, 378] width 11 height 11
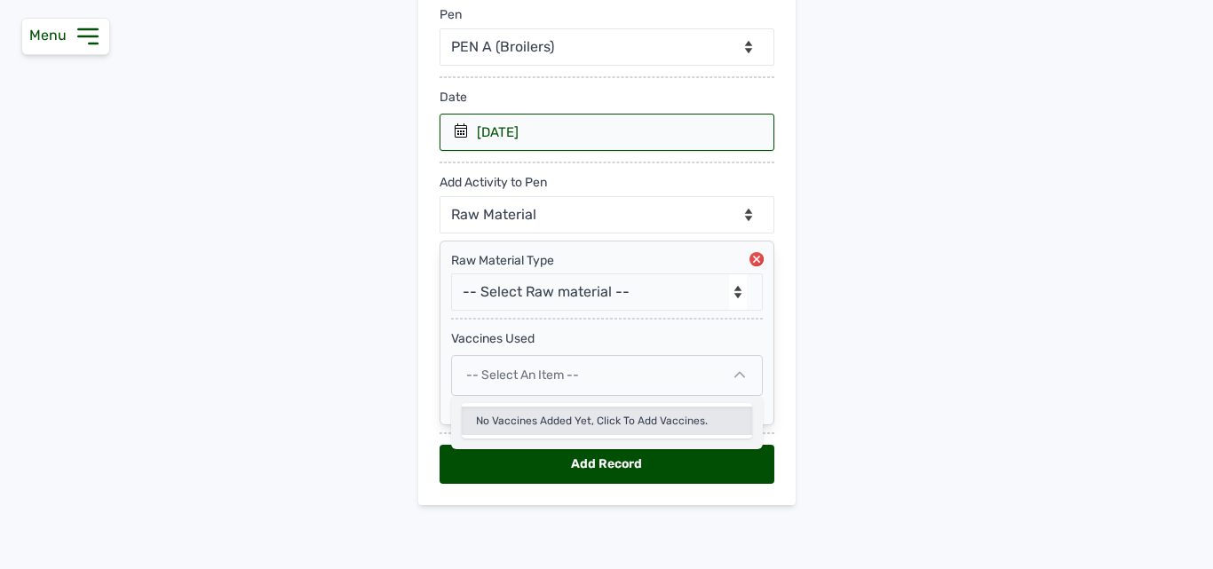
click at [657, 422] on div "No vaccines added yet, click to add vaccines." at bounding box center [607, 421] width 290 height 28
select select
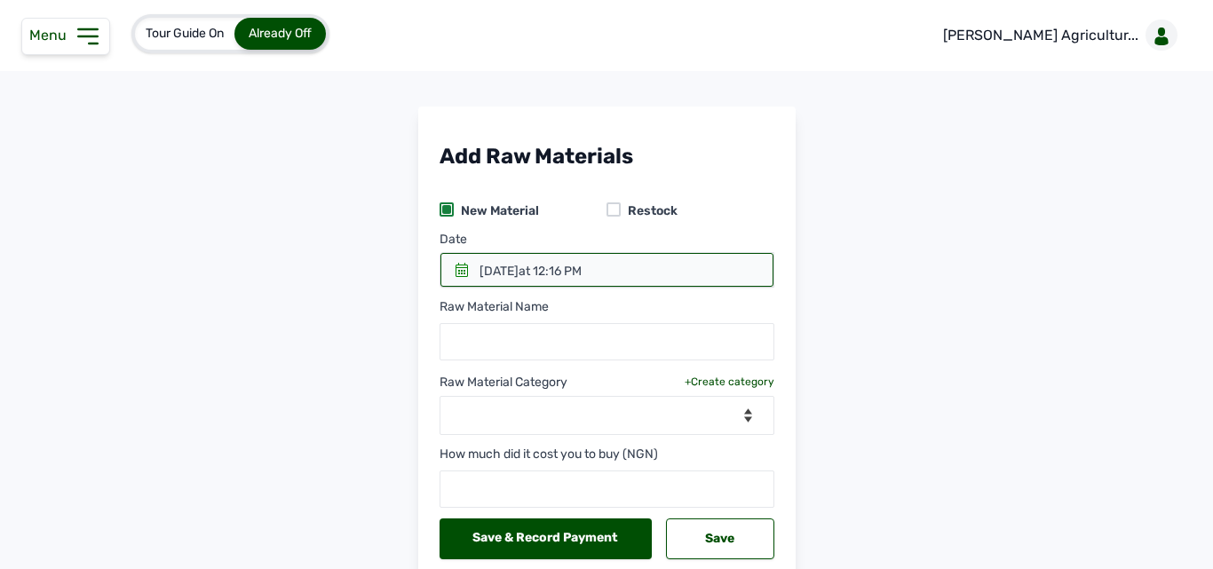
click at [461, 264] on icon at bounding box center [462, 270] width 14 height 14
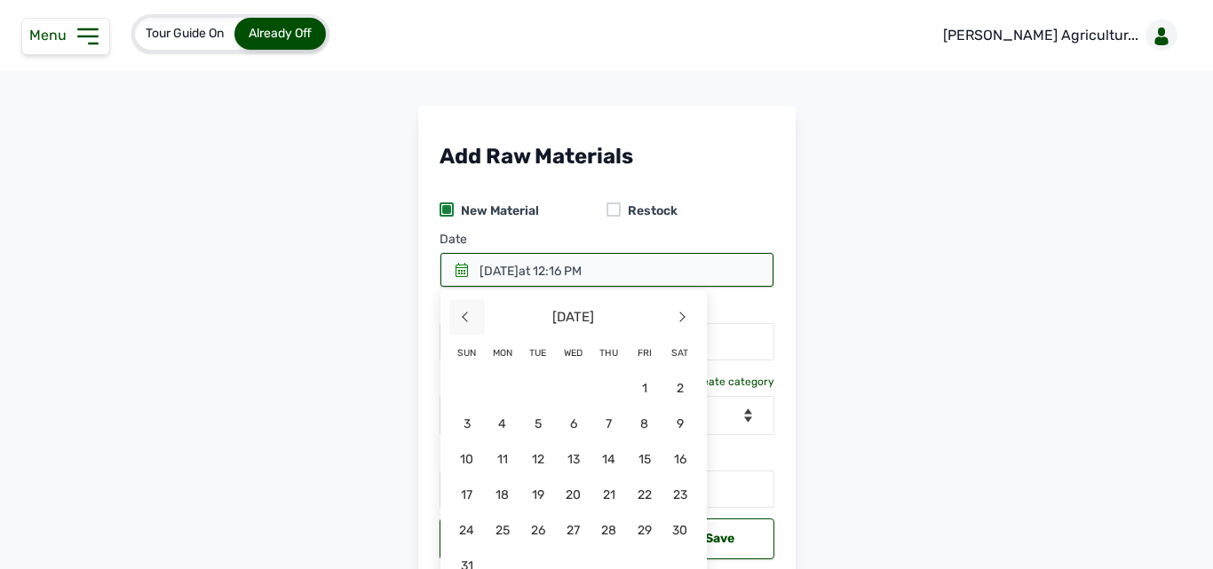
click at [461, 311] on span "<" at bounding box center [467, 317] width 36 height 36
click at [663, 418] on span "7" at bounding box center [681, 424] width 36 height 36
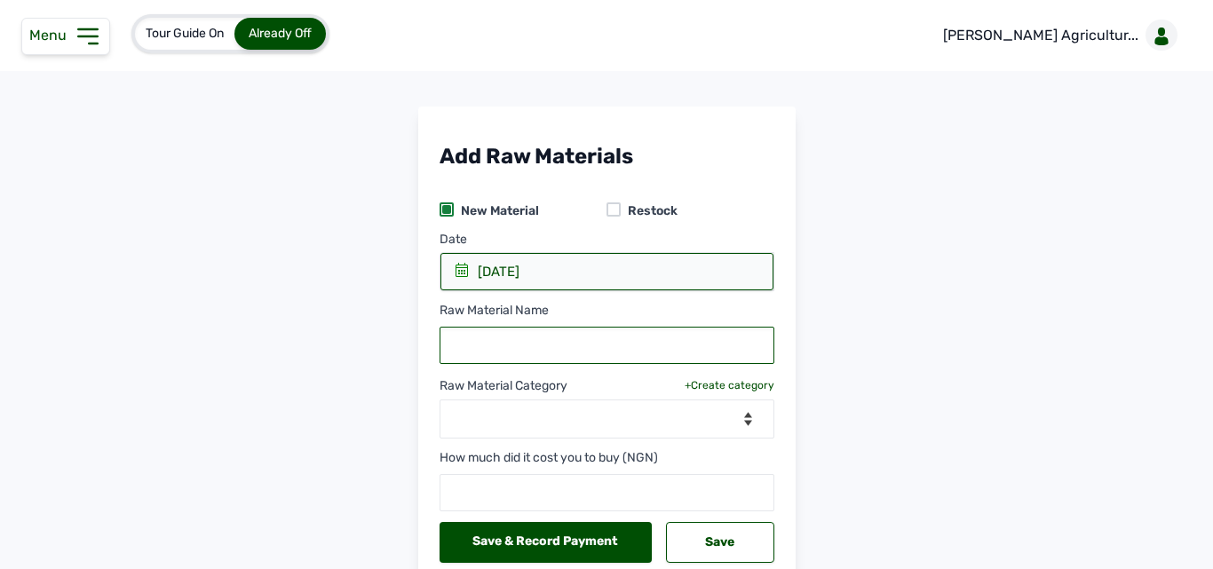
click at [532, 335] on input "text" at bounding box center [607, 345] width 335 height 37
type input "La sota"
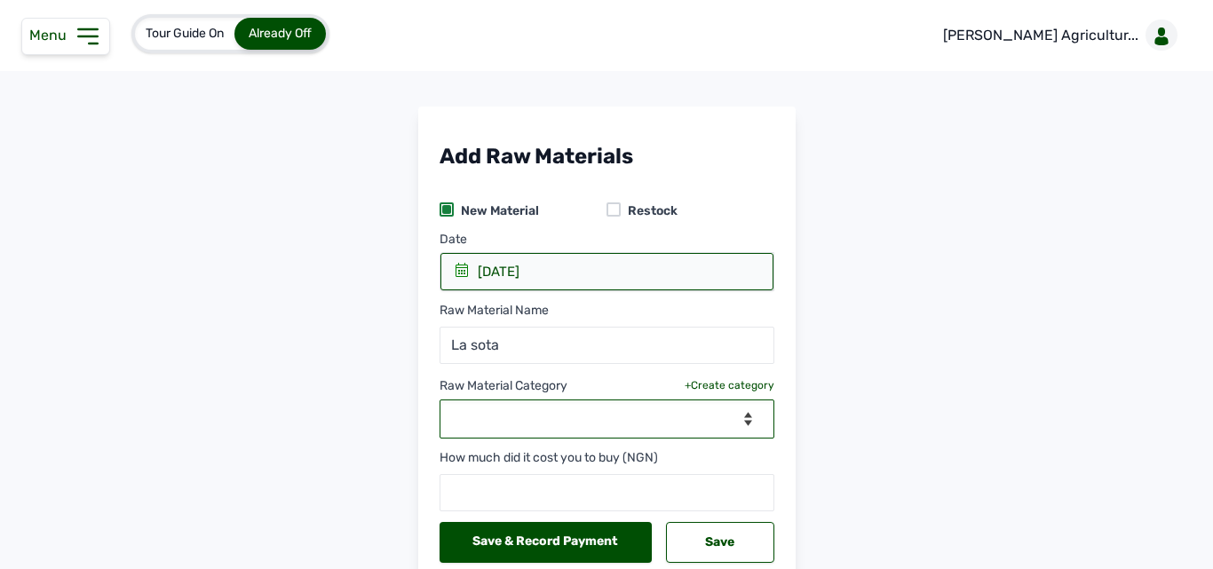
click at [570, 417] on select "--Select Category-- Biomass Fuel feeds medications vaccines" at bounding box center [607, 419] width 335 height 39
select select "vaccines"
click at [440, 400] on select "--Select Category-- Biomass Fuel feeds medications vaccines" at bounding box center [607, 419] width 335 height 39
select select
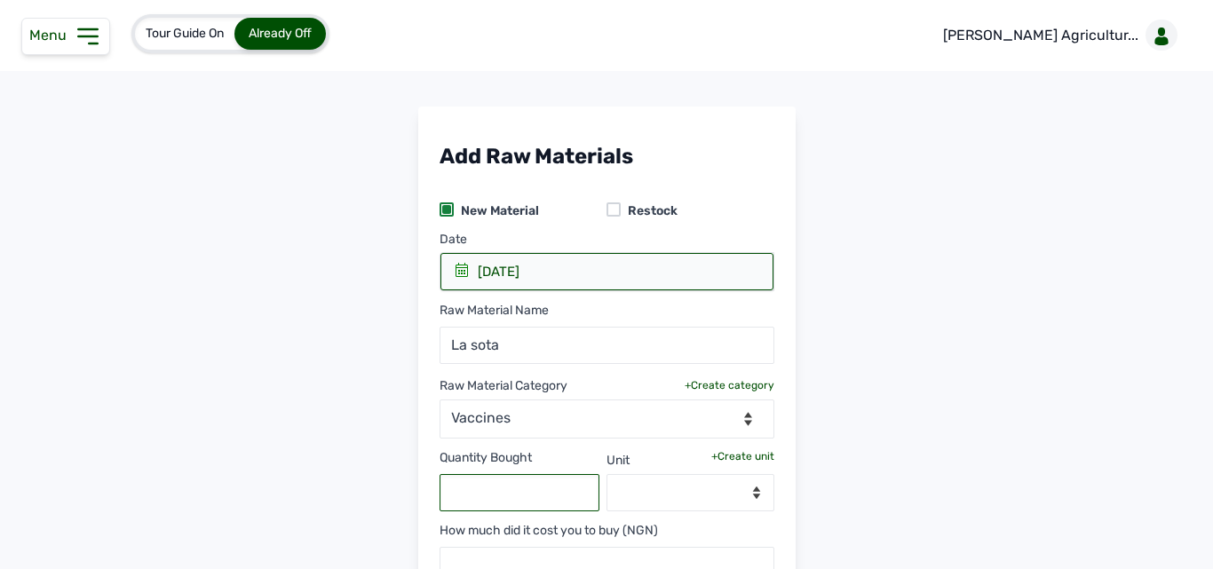
click at [505, 485] on input "text" at bounding box center [520, 492] width 161 height 37
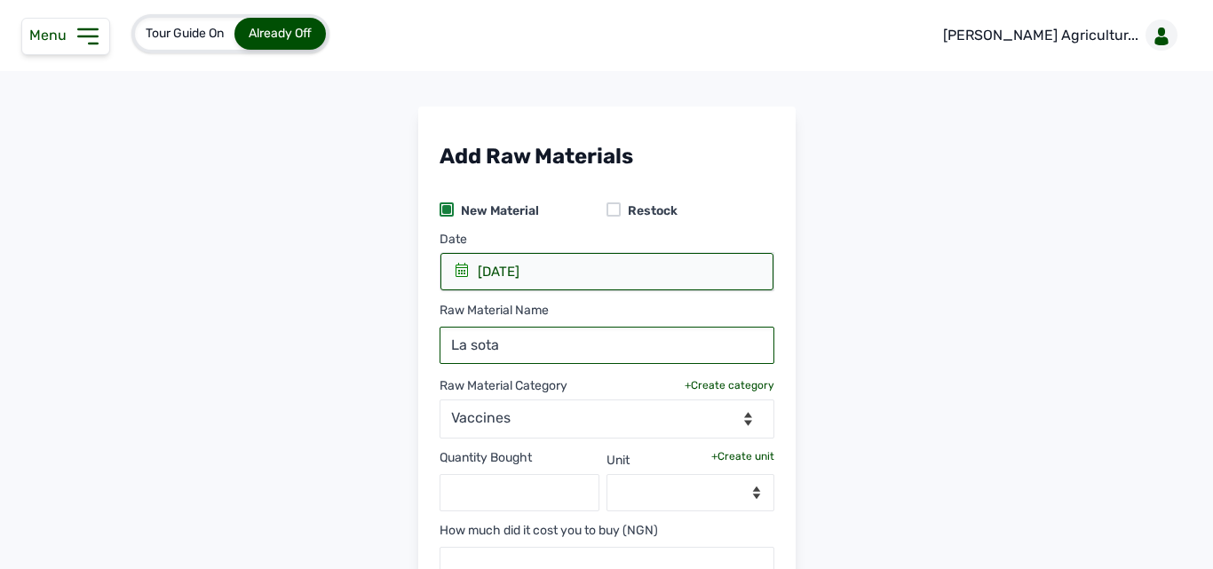
click at [444, 346] on input "La sota" at bounding box center [607, 345] width 335 height 37
click at [493, 345] on input "1st La sota" at bounding box center [607, 345] width 335 height 37
type input "1st [PERSON_NAME]"
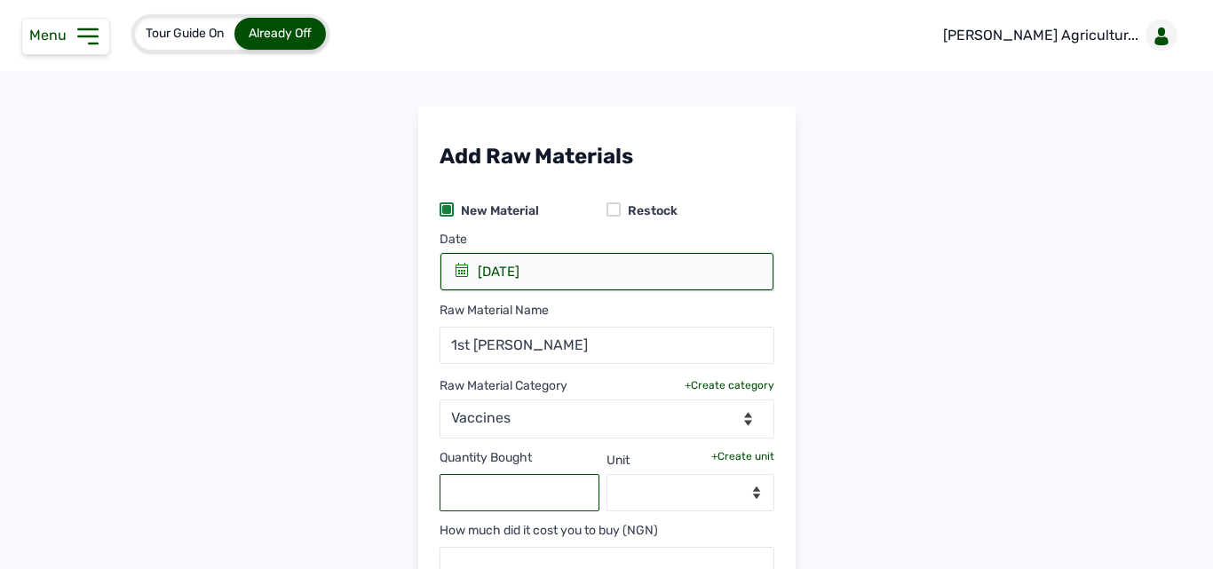
click at [516, 490] on input "text" at bounding box center [520, 492] width 161 height 37
click at [677, 494] on select "--Select unit--" at bounding box center [691, 492] width 168 height 37
click at [734, 453] on div "+Create unit" at bounding box center [743, 456] width 63 height 14
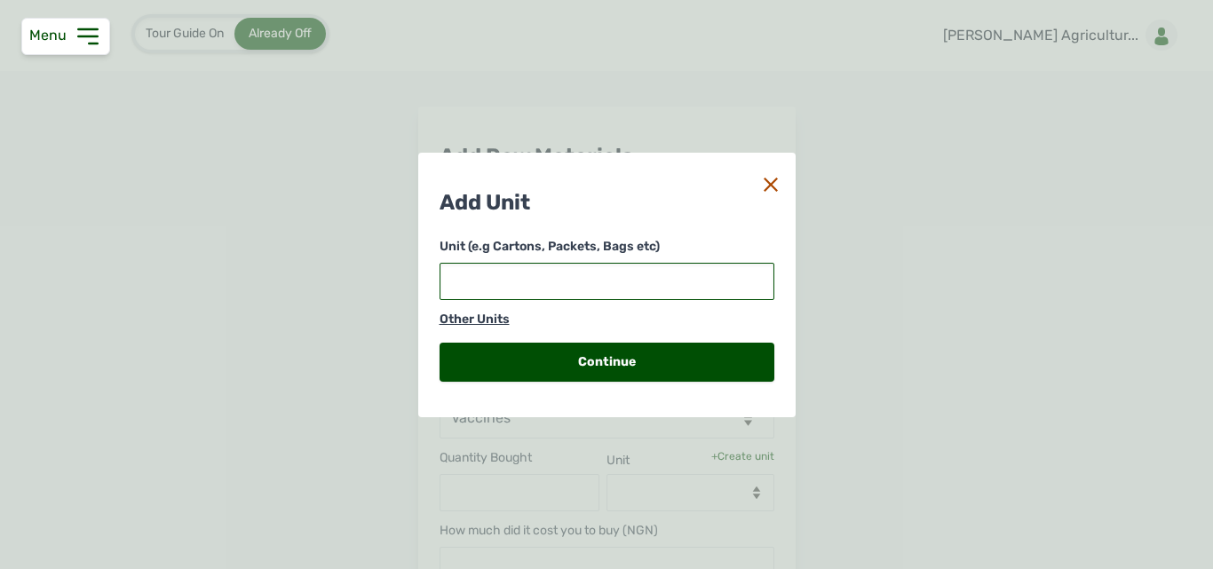
click at [593, 286] on input "text" at bounding box center [607, 281] width 335 height 37
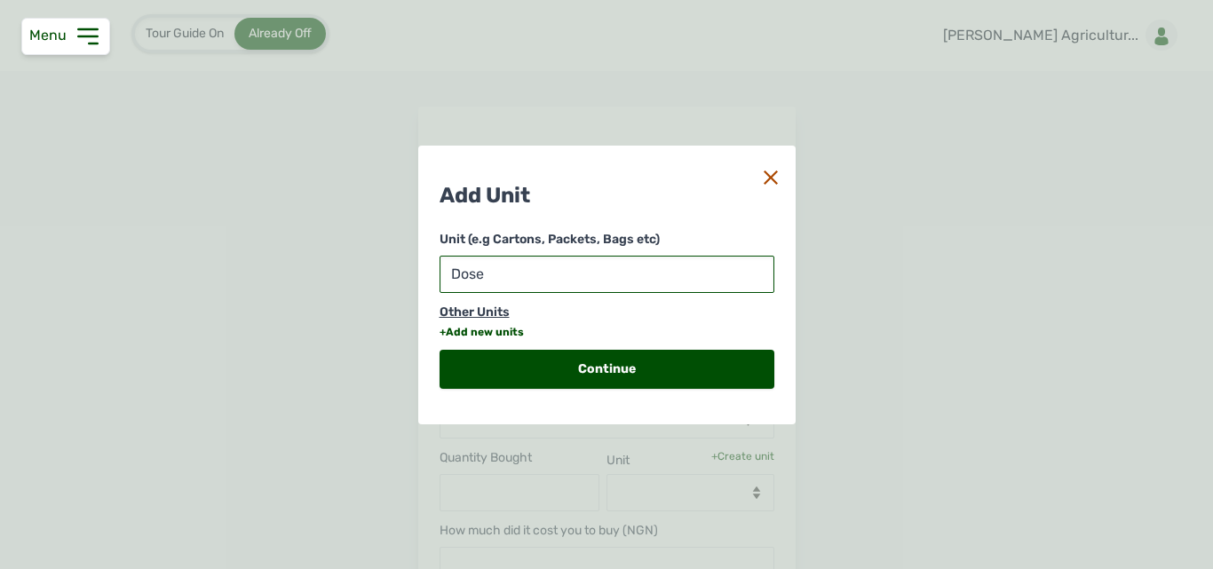
type input "Doses"
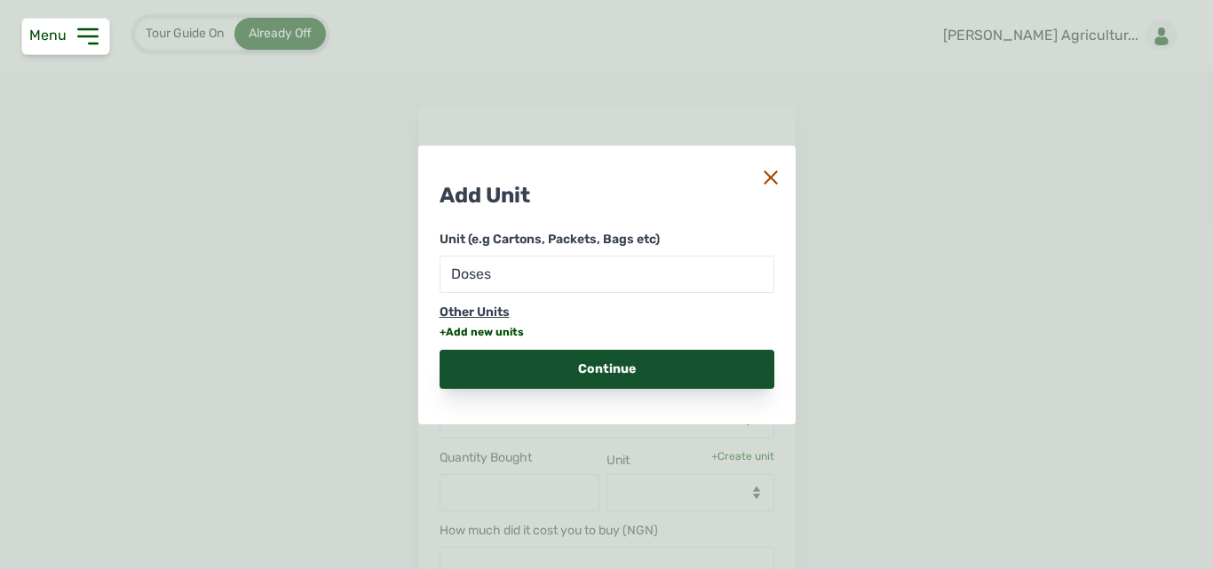
click at [625, 365] on div "Continue" at bounding box center [607, 369] width 335 height 39
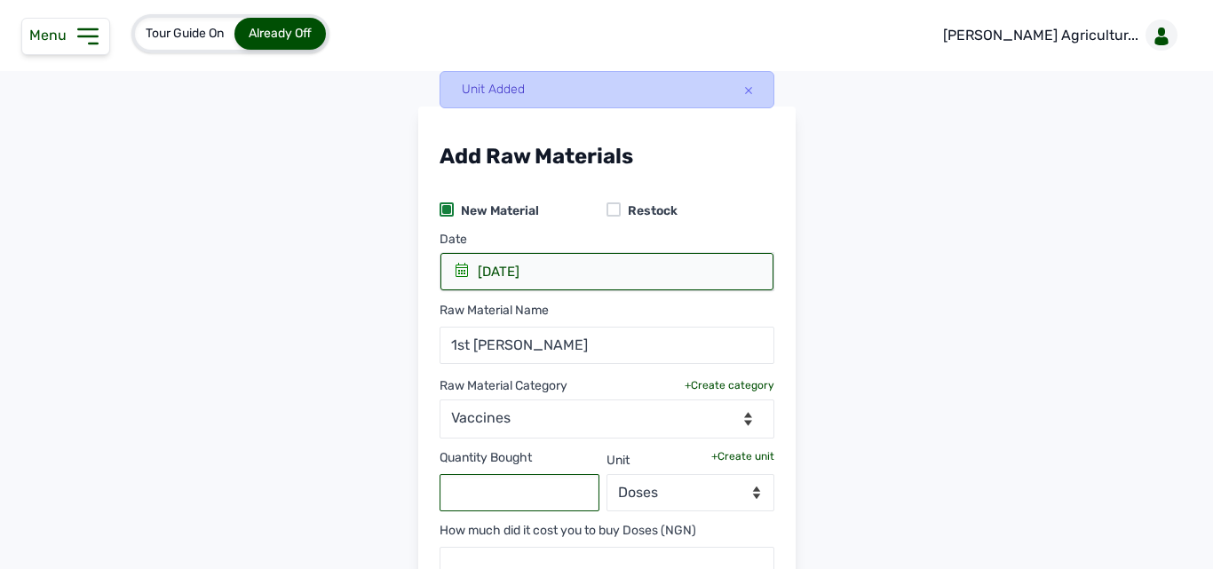
click at [510, 497] on input "text" at bounding box center [520, 492] width 161 height 37
type input "2"
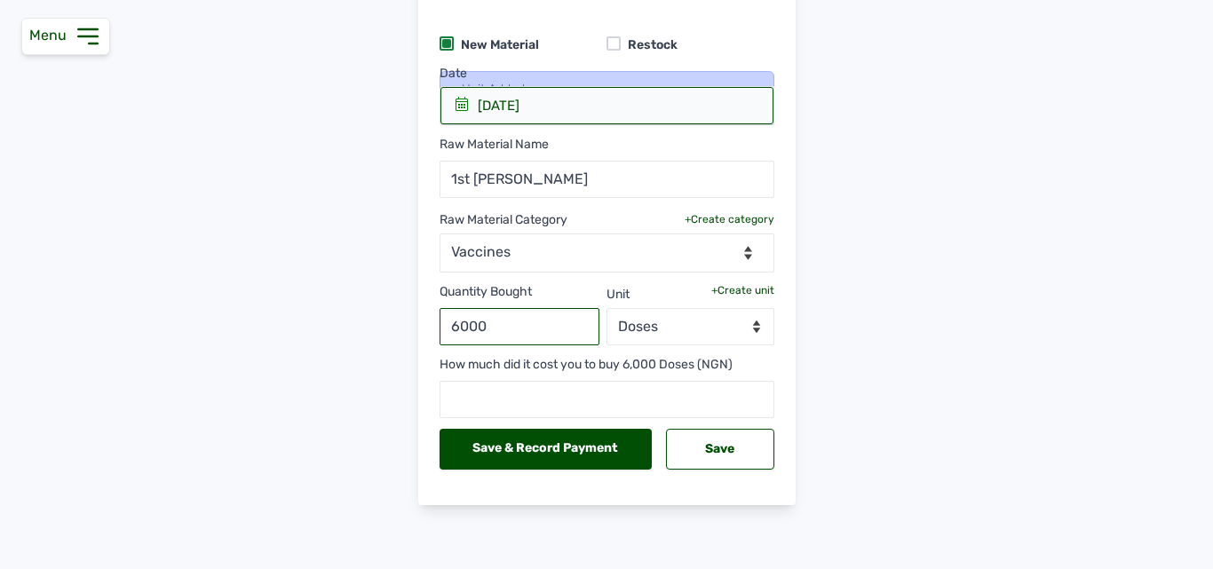
type input "6000"
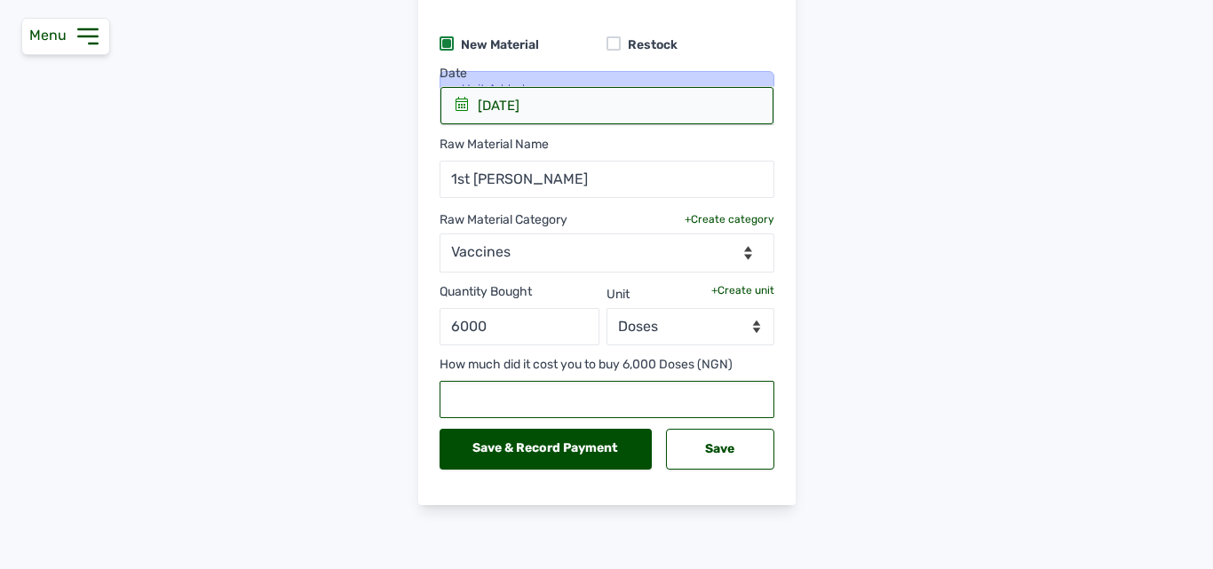
click at [650, 406] on input "text" at bounding box center [607, 399] width 335 height 37
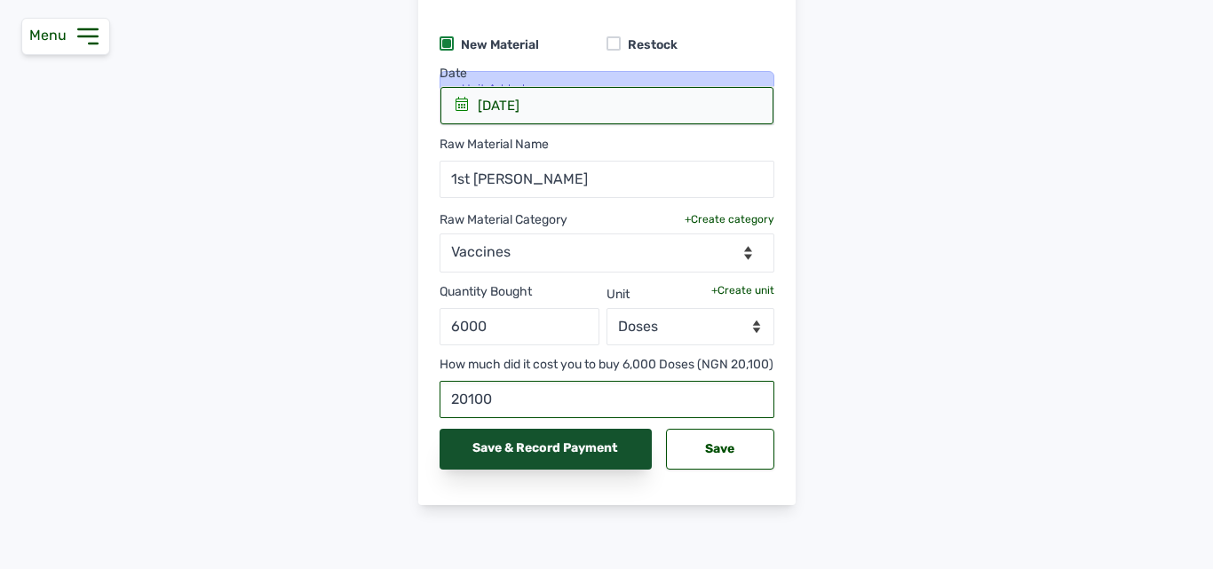
type input "20100"
click at [560, 470] on div "Save & Record Payment" at bounding box center [546, 449] width 213 height 41
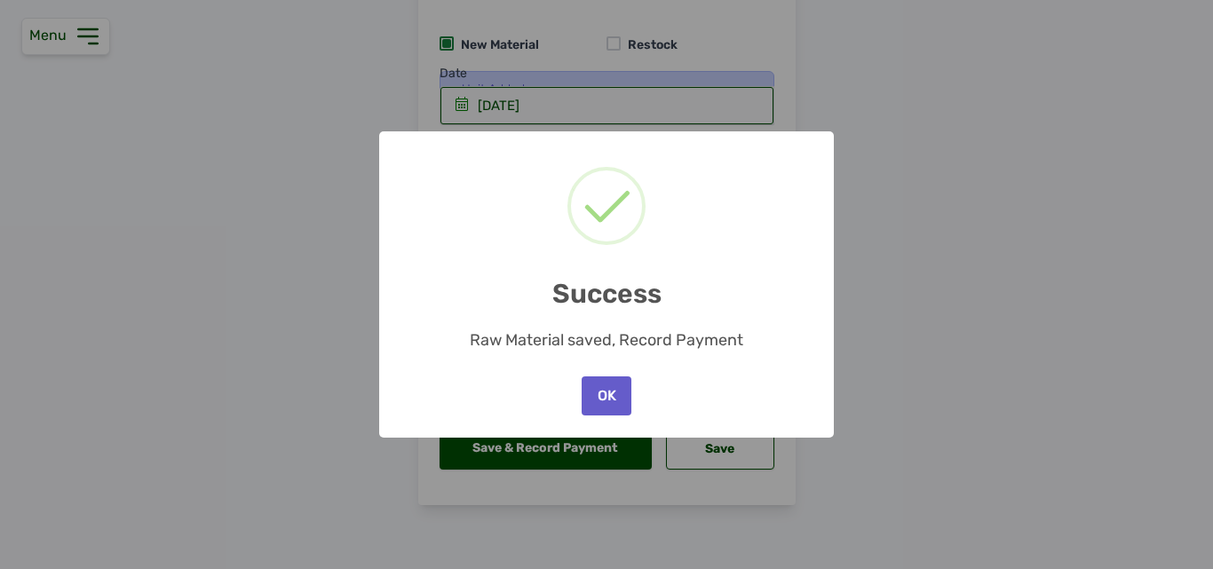
click at [611, 394] on button "OK" at bounding box center [607, 396] width 50 height 39
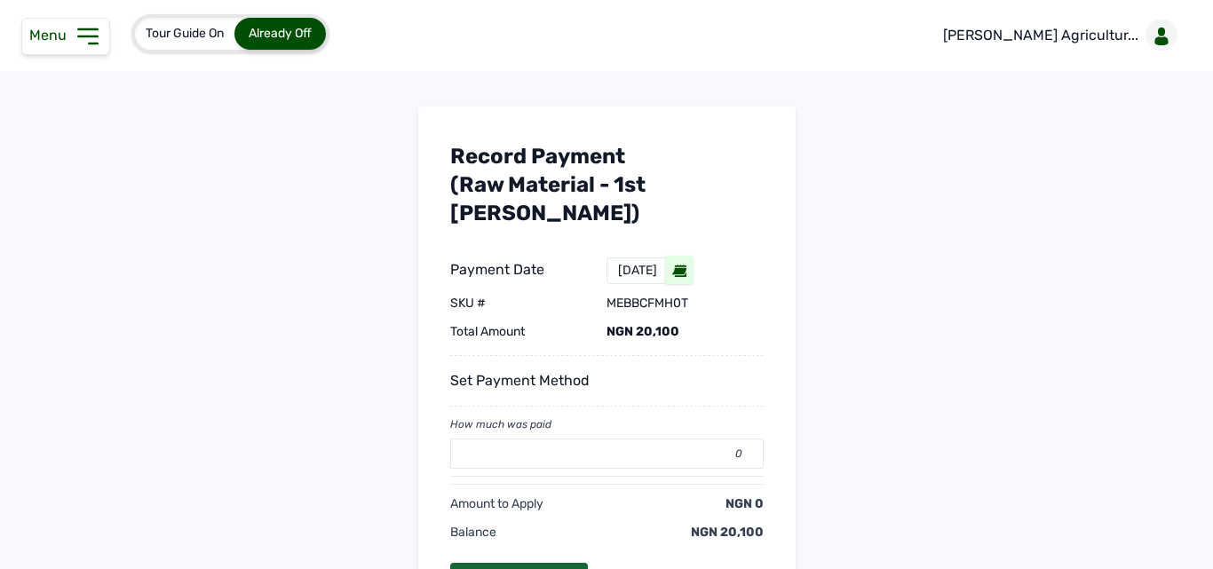
scroll to position [136, 0]
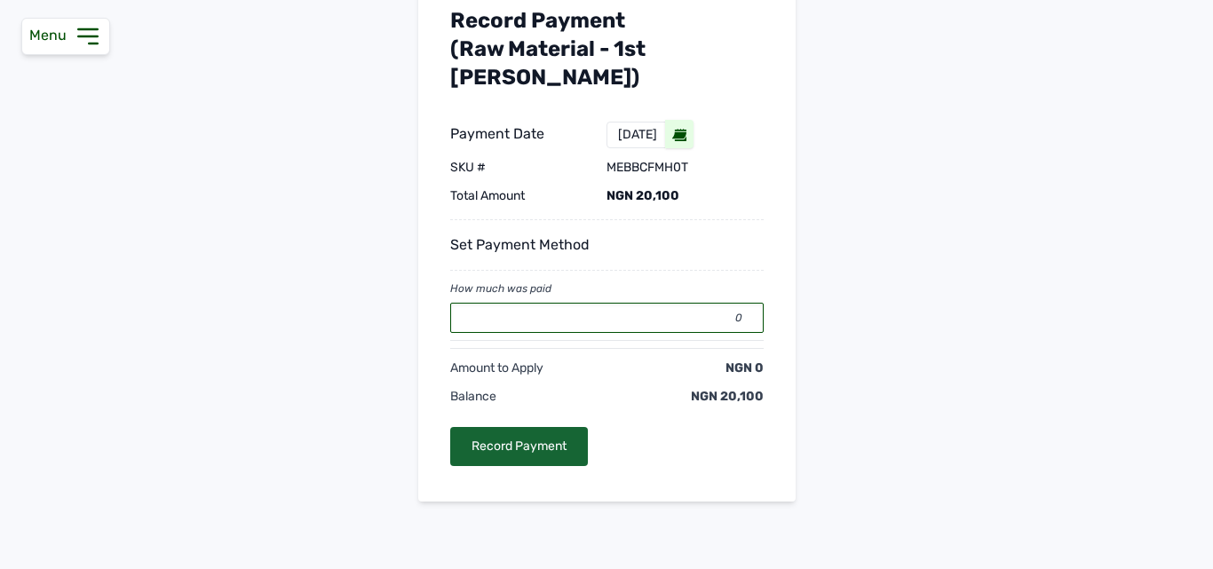
click at [609, 303] on input "0" at bounding box center [607, 318] width 314 height 30
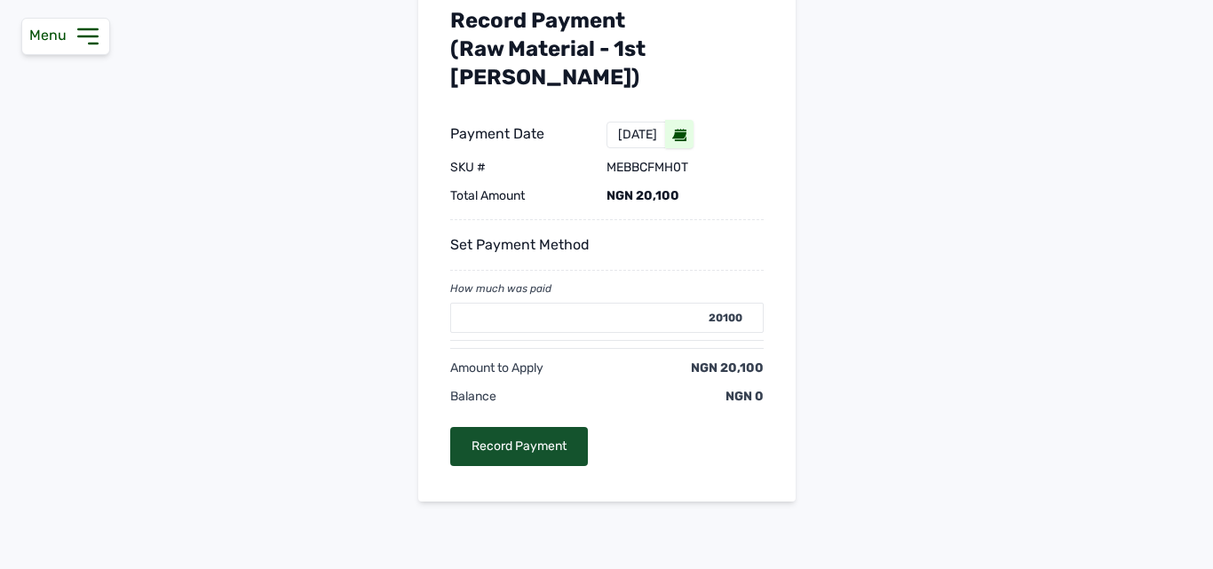
click at [497, 427] on div "Record Payment" at bounding box center [519, 446] width 138 height 39
type input "0"
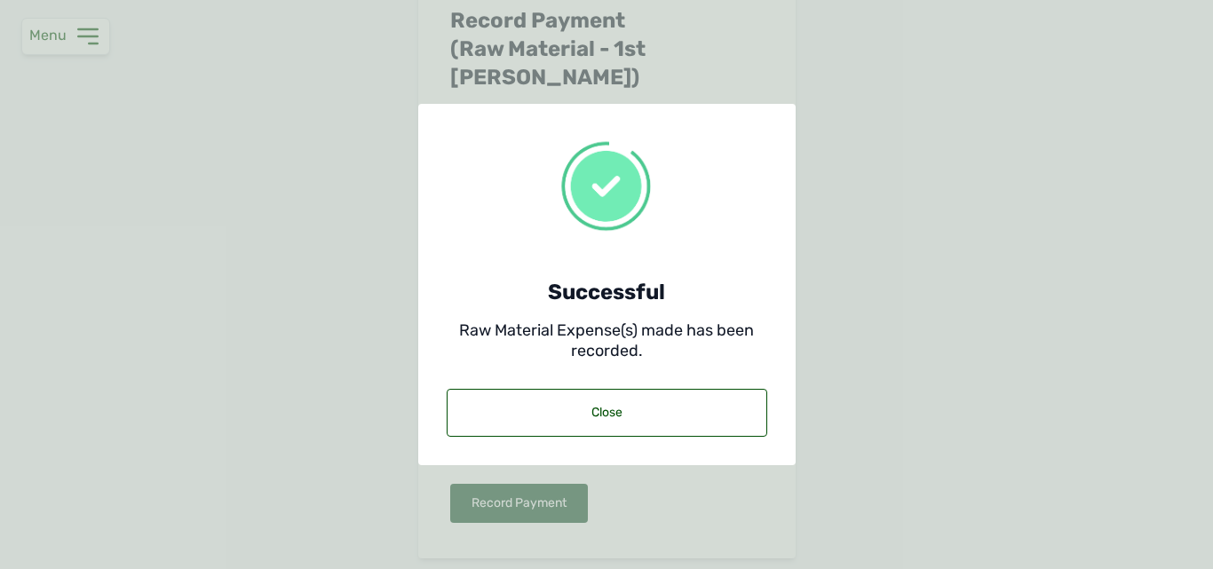
click at [497, 411] on div "Close" at bounding box center [607, 413] width 321 height 48
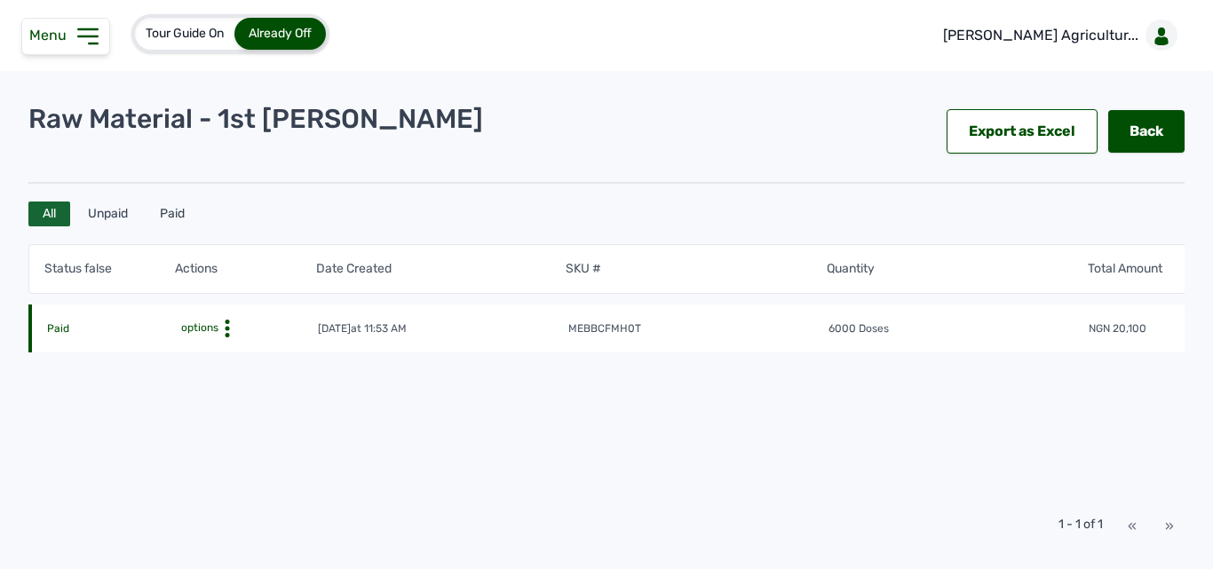
click at [83, 35] on icon at bounding box center [88, 36] width 28 height 28
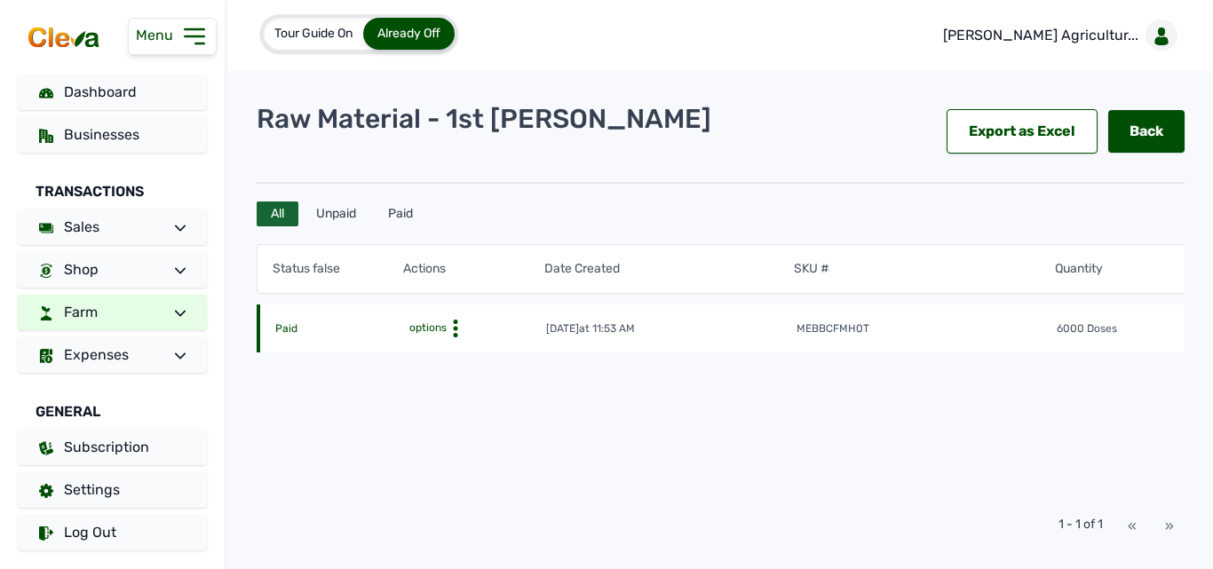
click at [163, 298] on link "Farm" at bounding box center [112, 313] width 189 height 36
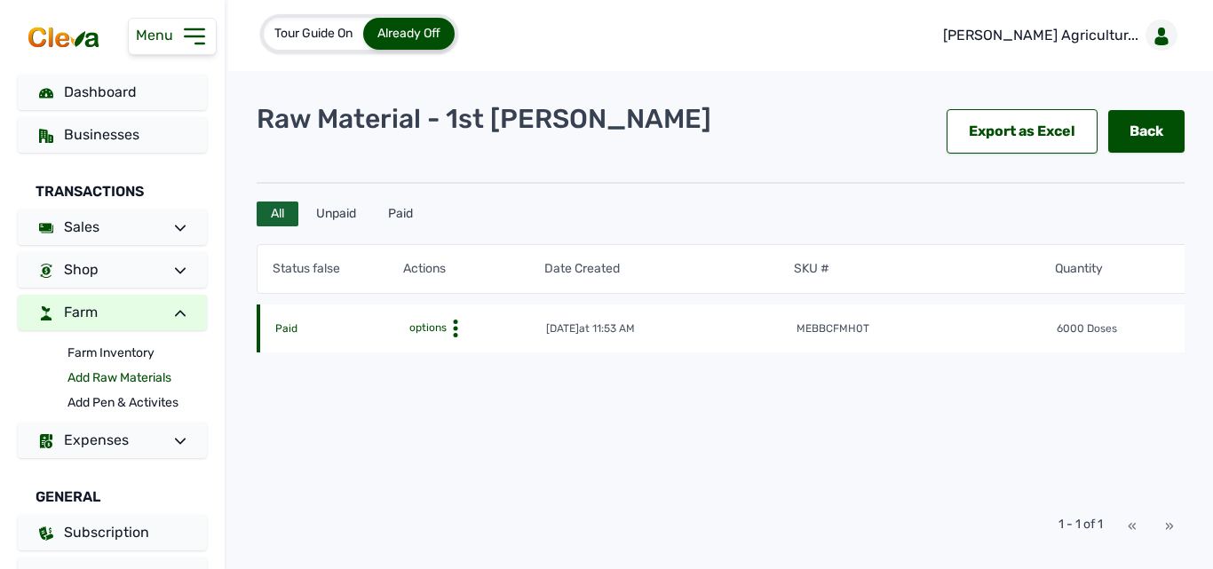
click at [132, 375] on link "Add Raw Materials" at bounding box center [137, 378] width 139 height 25
select select
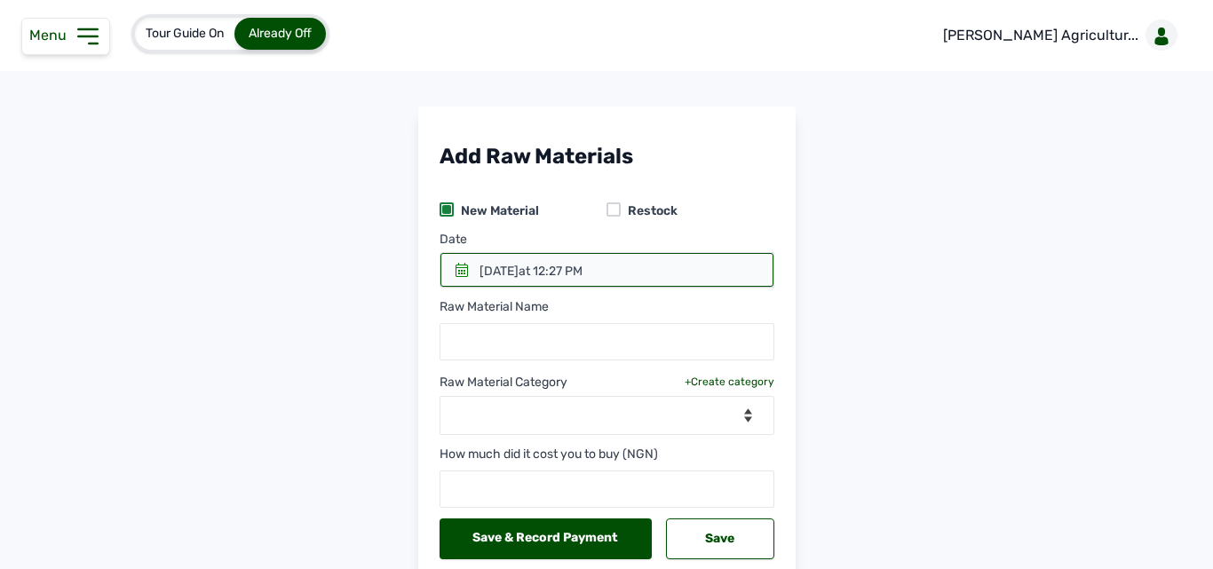
click at [446, 211] on div at bounding box center [446, 209] width 9 height 9
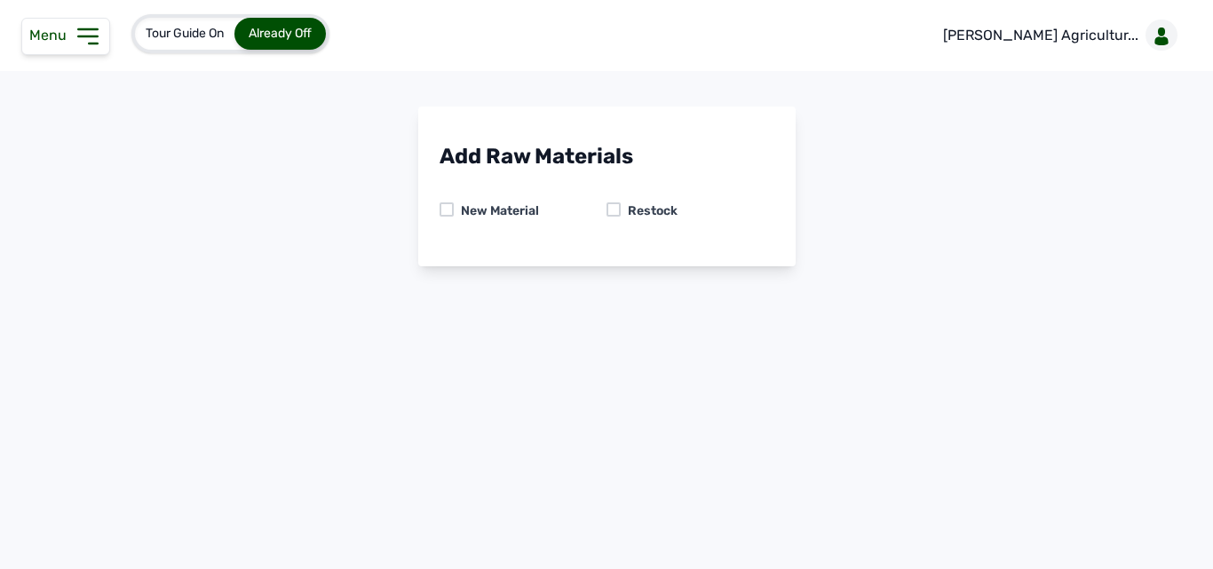
click at [446, 211] on div at bounding box center [447, 210] width 14 height 14
select select
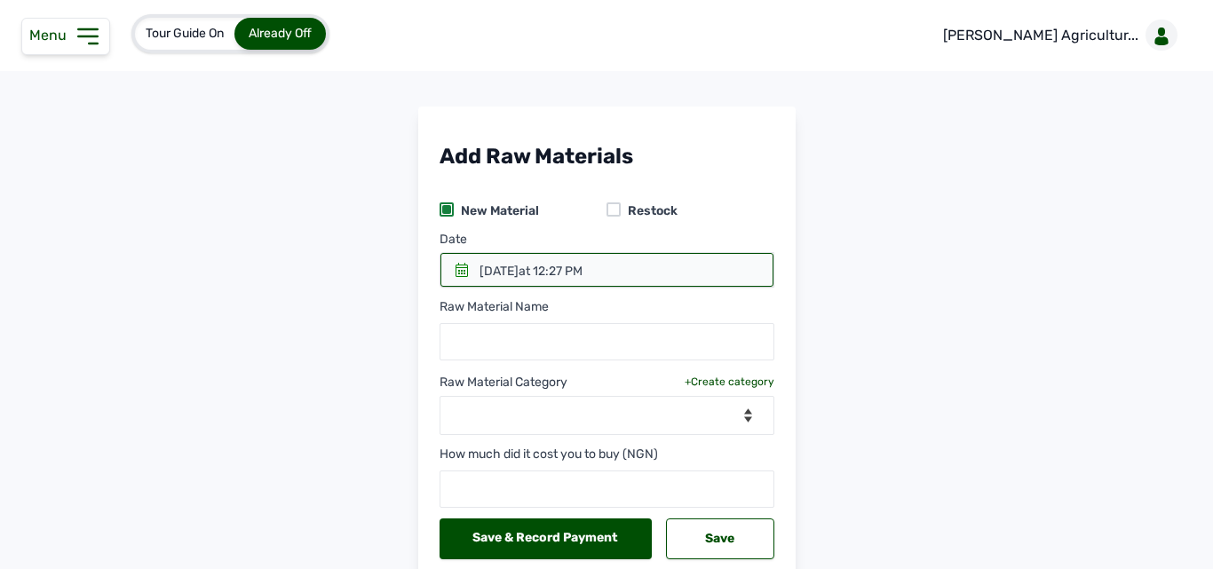
click at [463, 260] on div at bounding box center [607, 270] width 333 height 34
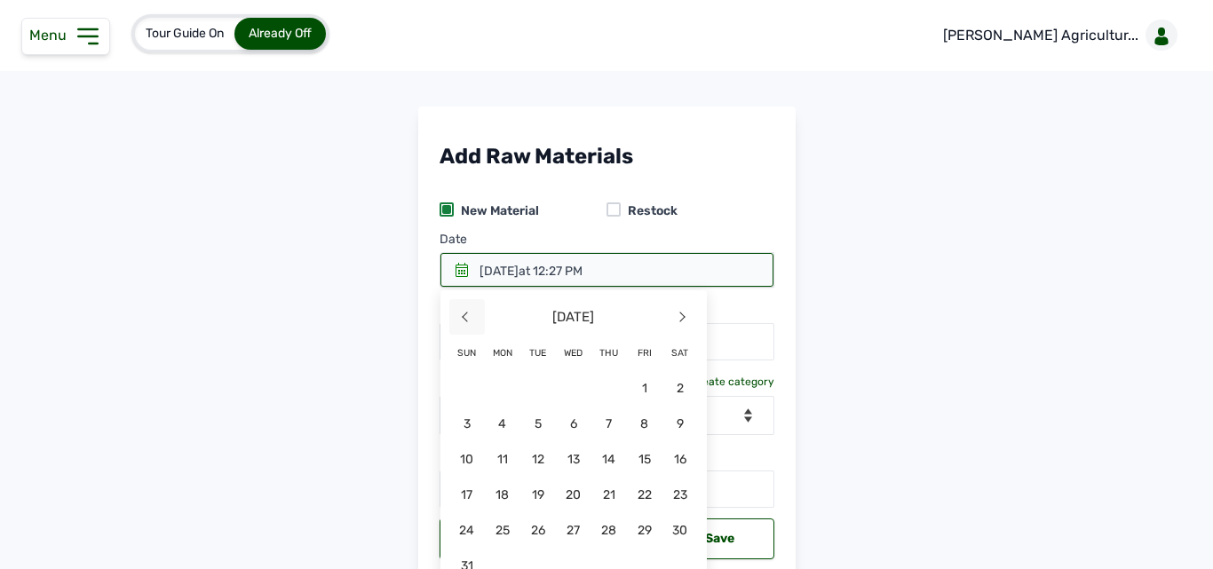
click at [457, 322] on span "<" at bounding box center [467, 317] width 36 height 36
click at [592, 442] on span "11" at bounding box center [574, 460] width 36 height 36
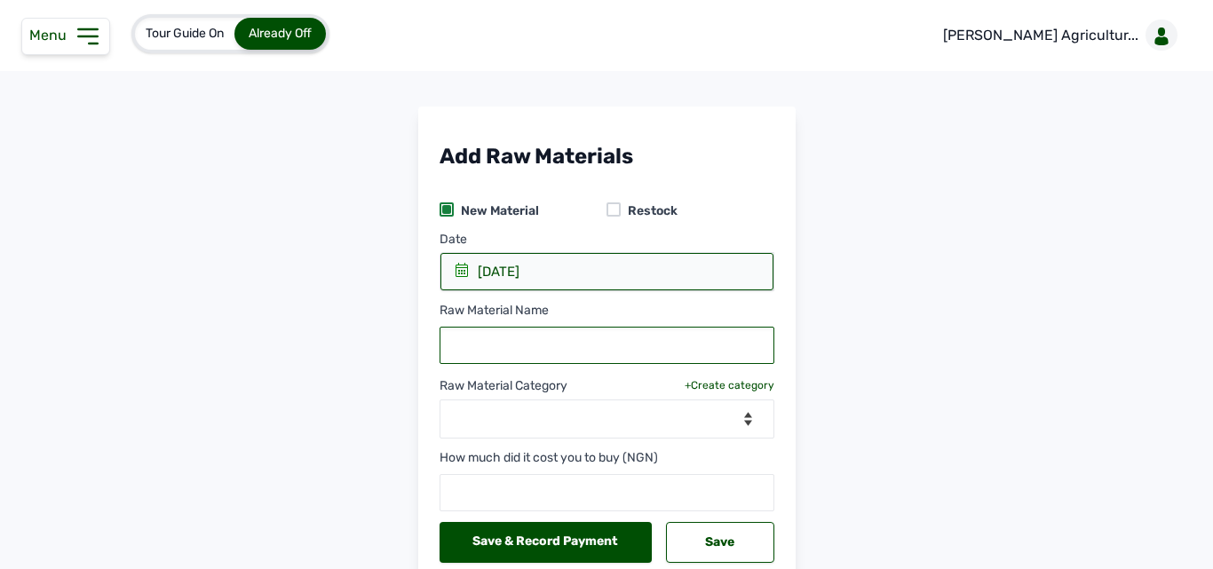
click at [596, 348] on input "text" at bounding box center [607, 345] width 335 height 37
type input "1st Gumboro"
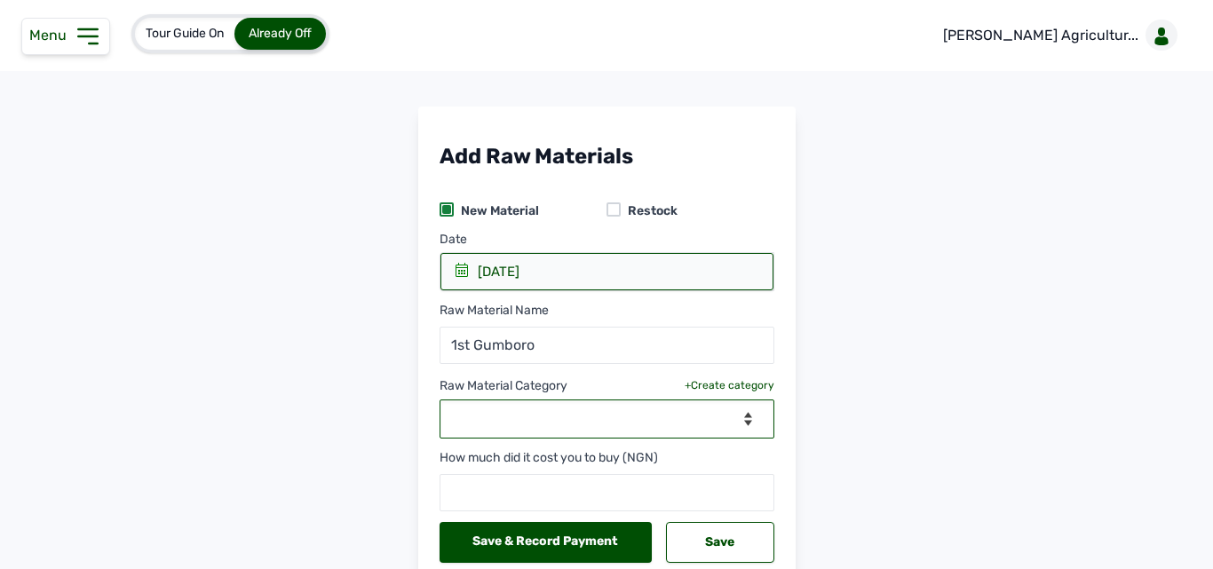
click at [555, 419] on select "--Select Category-- Biomass Fuel feeds medications vaccines" at bounding box center [607, 419] width 335 height 39
select select "vaccines"
click at [440, 400] on select "--Select Category-- Biomass Fuel feeds medications vaccines" at bounding box center [607, 419] width 335 height 39
select select
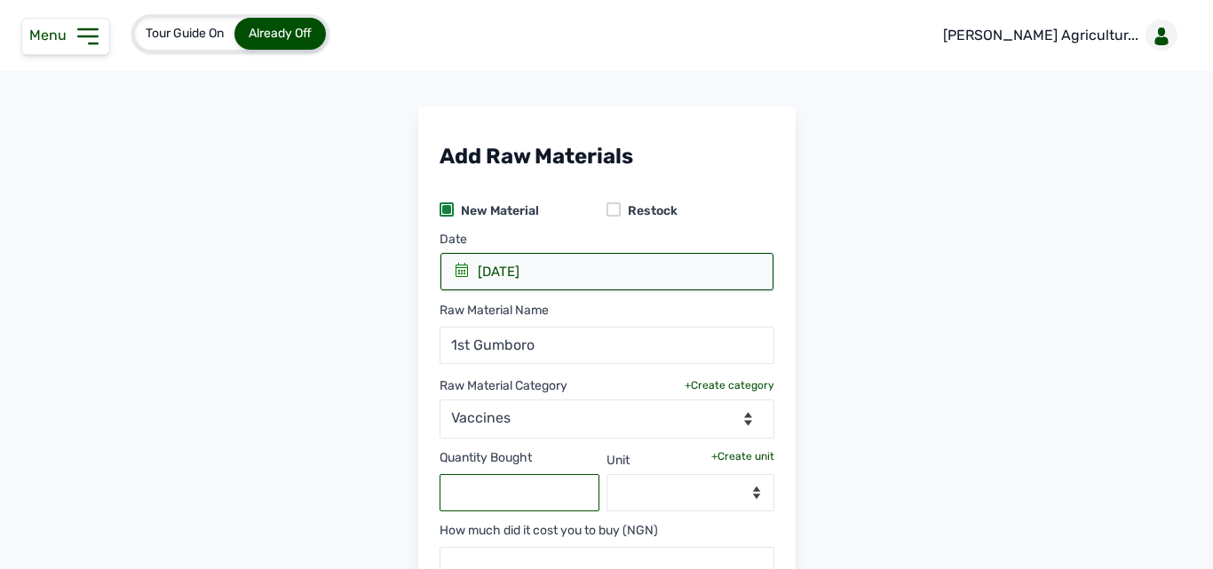
click at [499, 486] on input "text" at bounding box center [520, 492] width 161 height 37
type input "6000"
click at [730, 456] on div "+Create unit" at bounding box center [743, 456] width 63 height 14
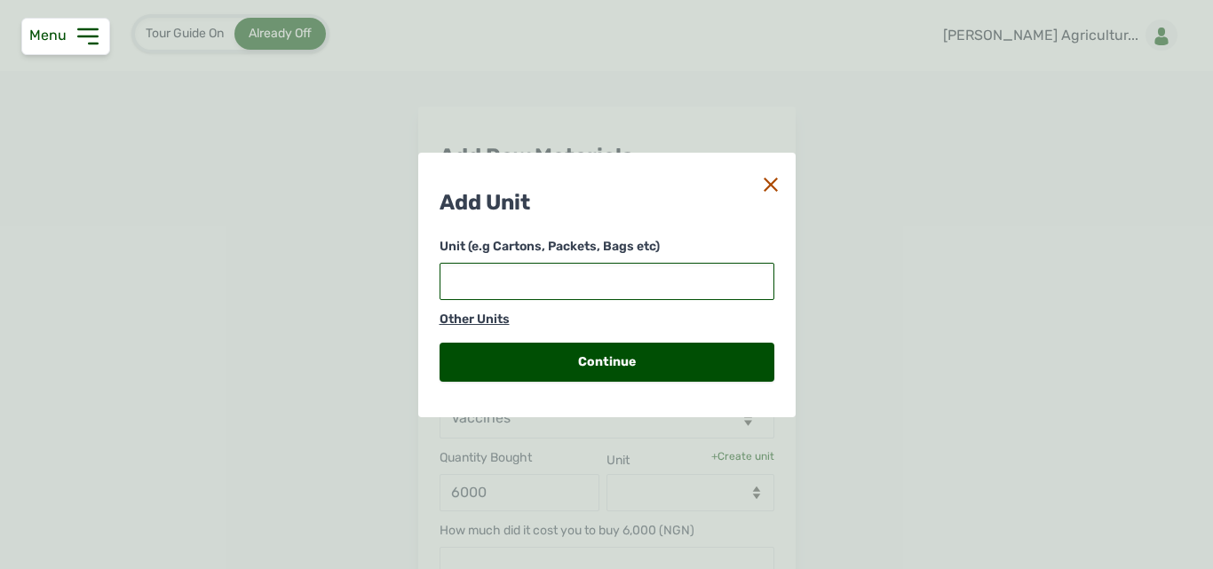
click at [601, 287] on input "text" at bounding box center [607, 281] width 335 height 37
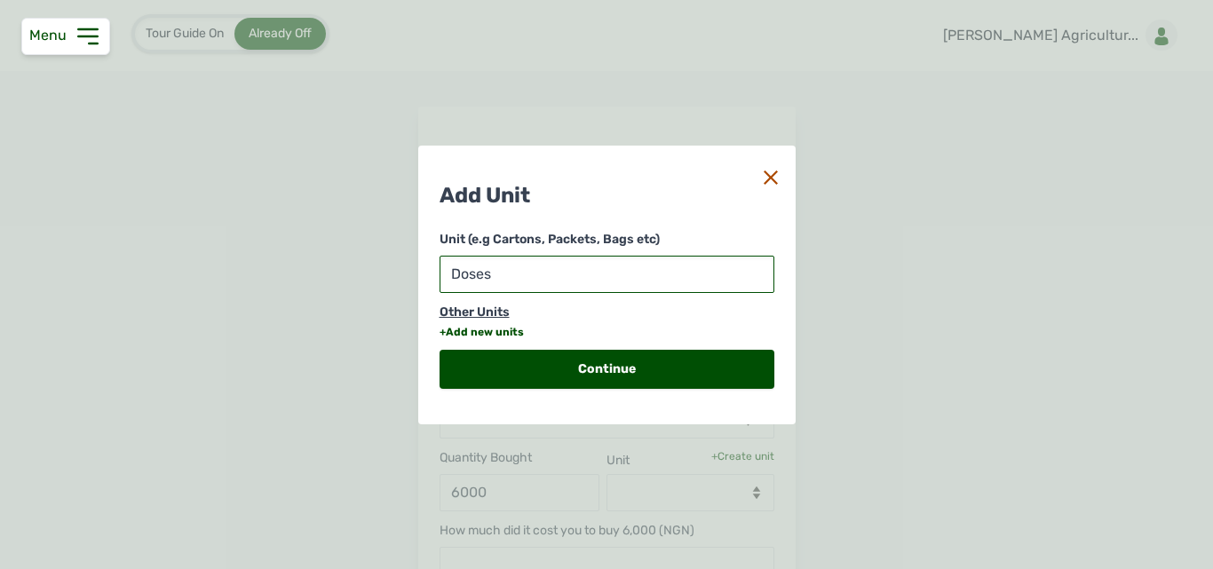
click at [462, 272] on input "Doses" at bounding box center [607, 274] width 335 height 37
type input "doses"
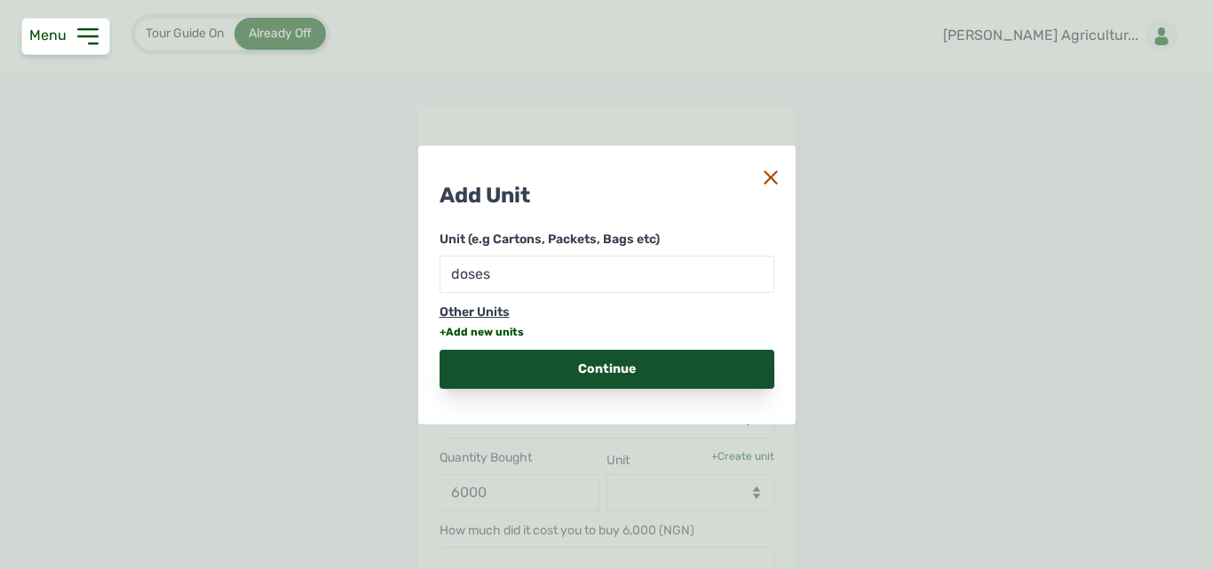
click at [497, 370] on div "Continue" at bounding box center [607, 369] width 335 height 39
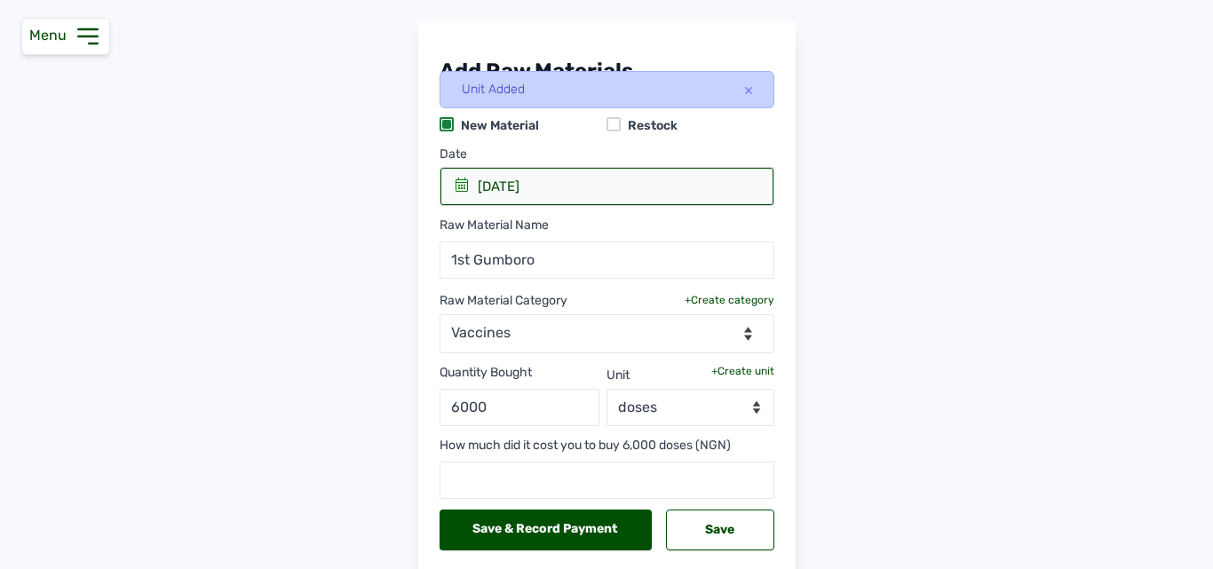
scroll to position [166, 0]
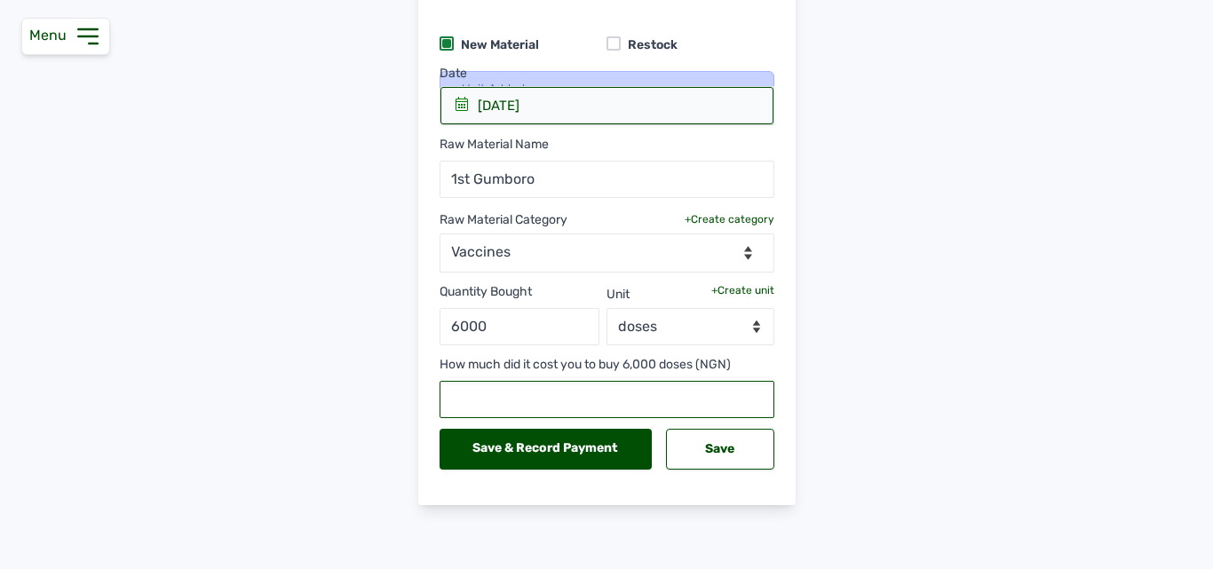
click at [505, 394] on input "text" at bounding box center [607, 399] width 335 height 37
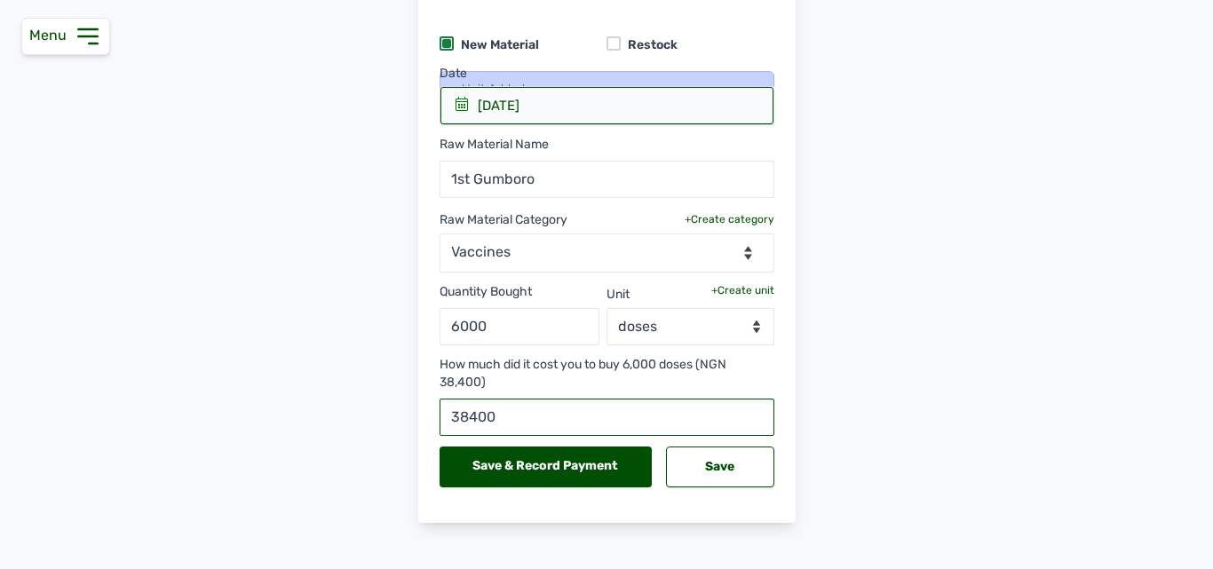
type input "38400"
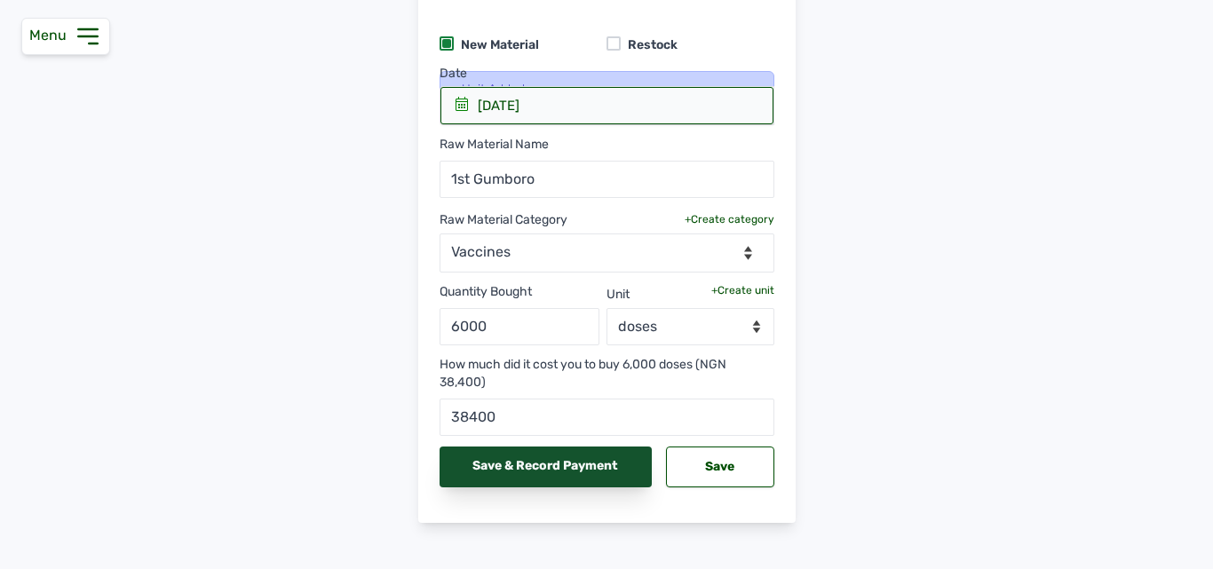
click at [609, 465] on div "Save & Record Payment" at bounding box center [546, 467] width 213 height 41
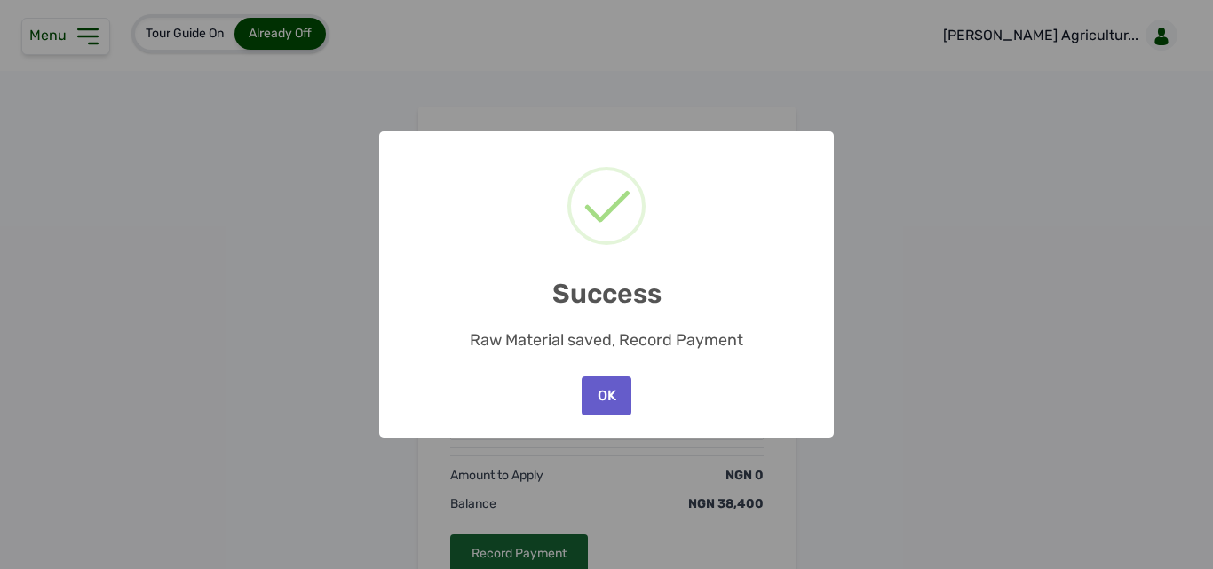
click at [609, 385] on button "OK" at bounding box center [607, 396] width 50 height 39
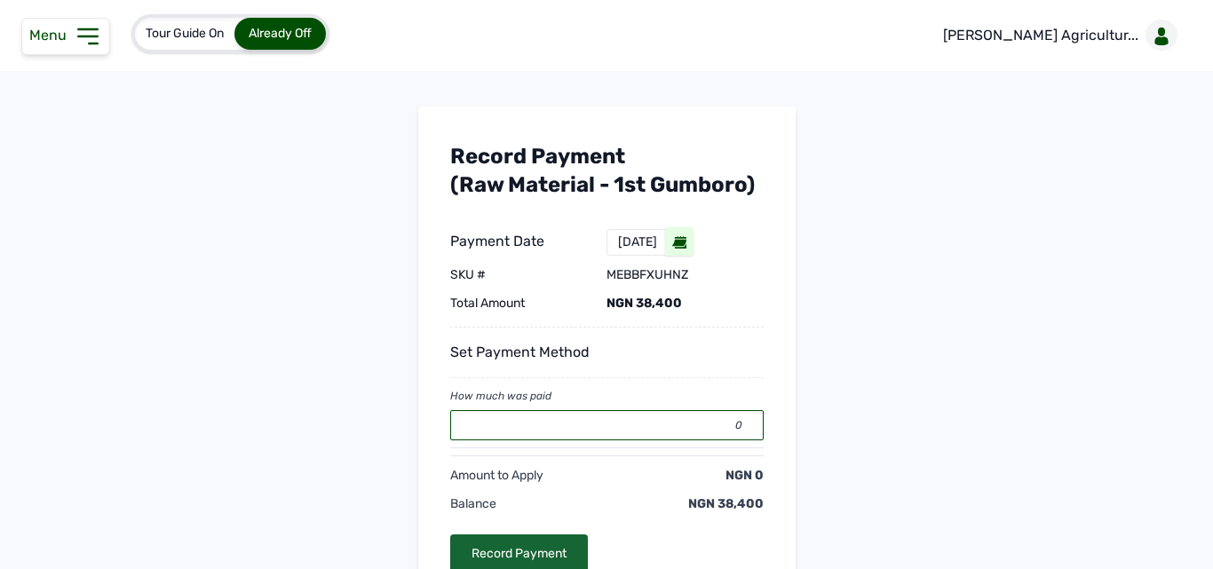
click at [545, 423] on input "0" at bounding box center [607, 425] width 314 height 30
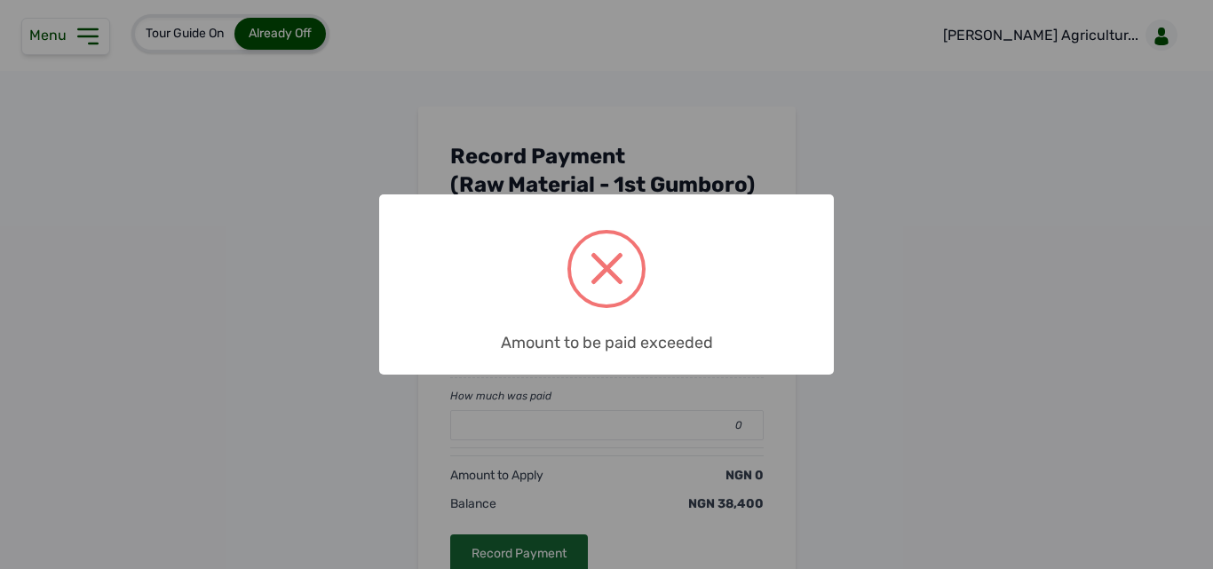
click at [545, 423] on div "× Amount to be paid exceeded OK No Cancel" at bounding box center [606, 284] width 1213 height 569
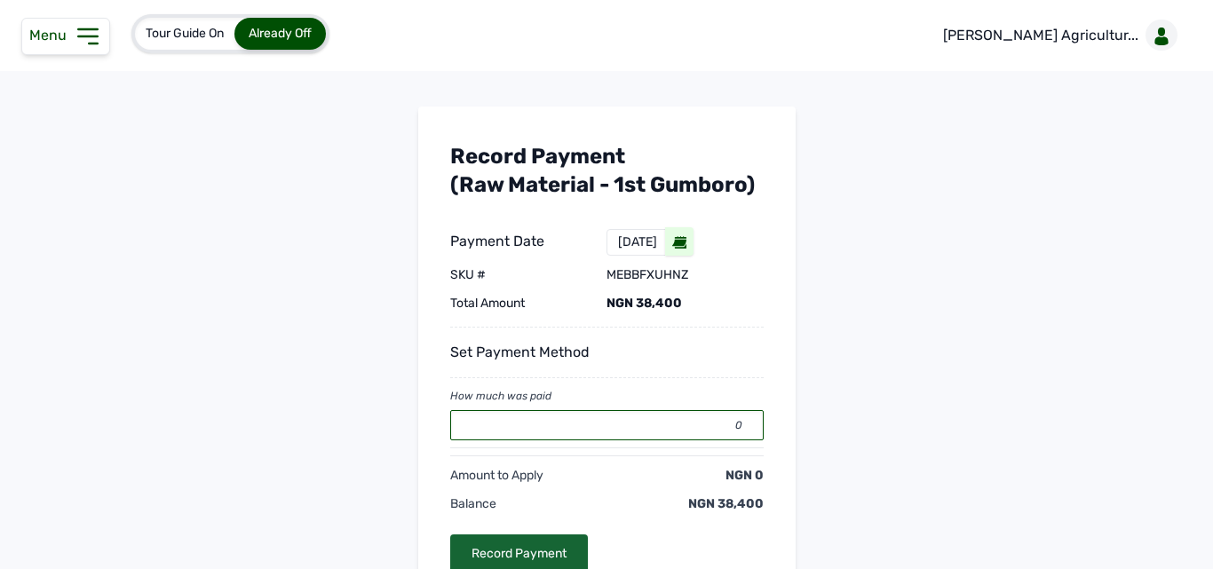
click at [545, 423] on input "0" at bounding box center [607, 425] width 314 height 30
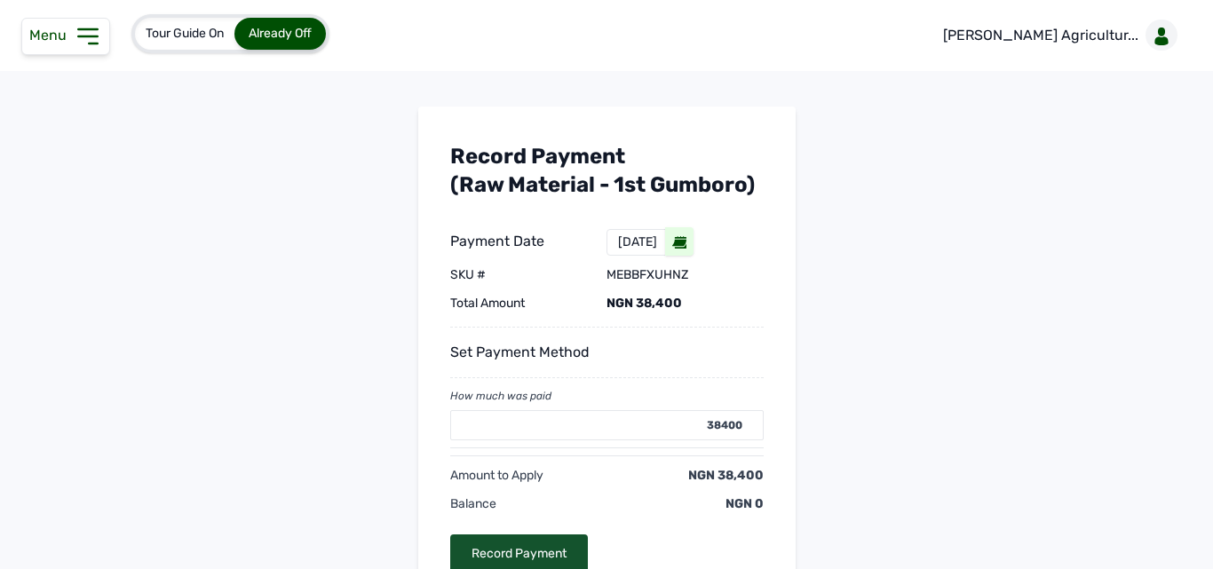
click at [487, 553] on div "Record Payment" at bounding box center [519, 554] width 138 height 39
type input "0"
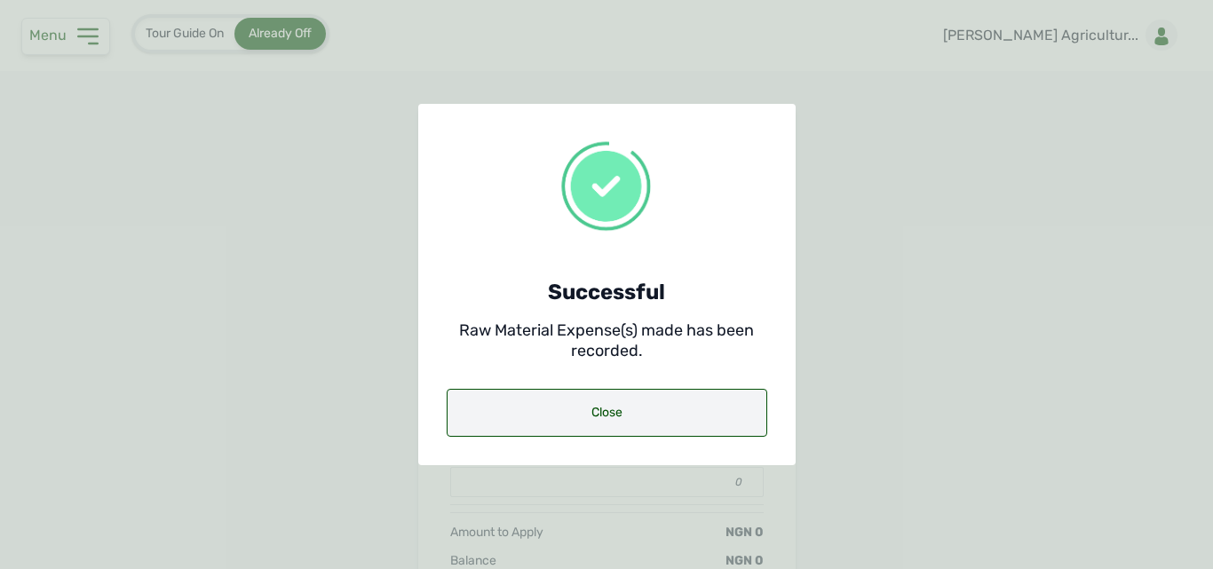
click at [532, 412] on div "Close" at bounding box center [607, 413] width 321 height 48
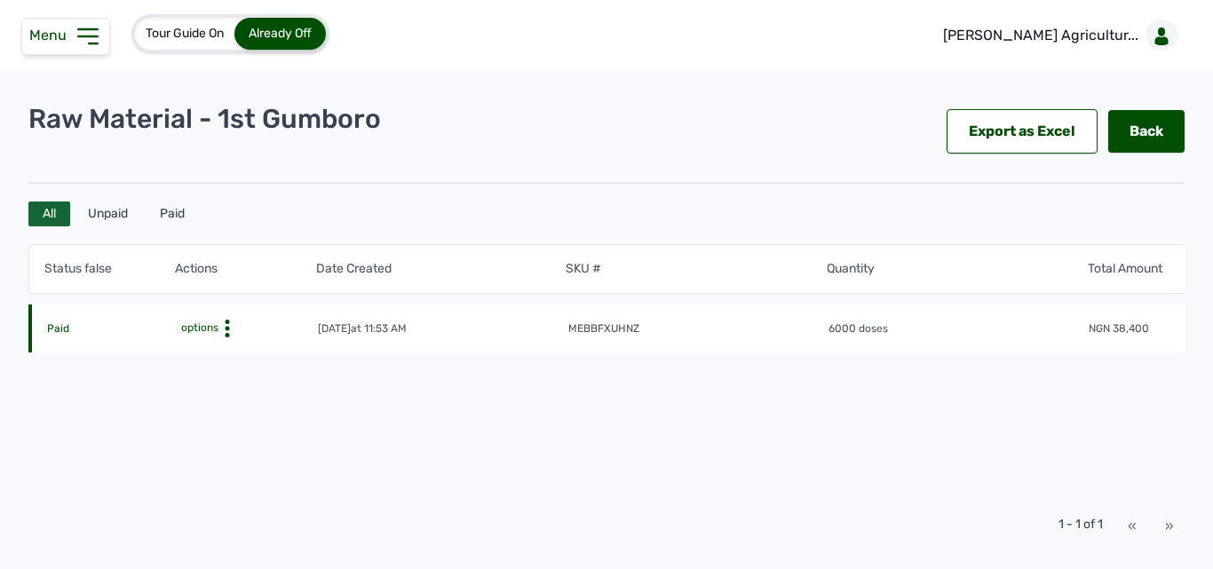
click at [100, 33] on icon at bounding box center [88, 36] width 28 height 28
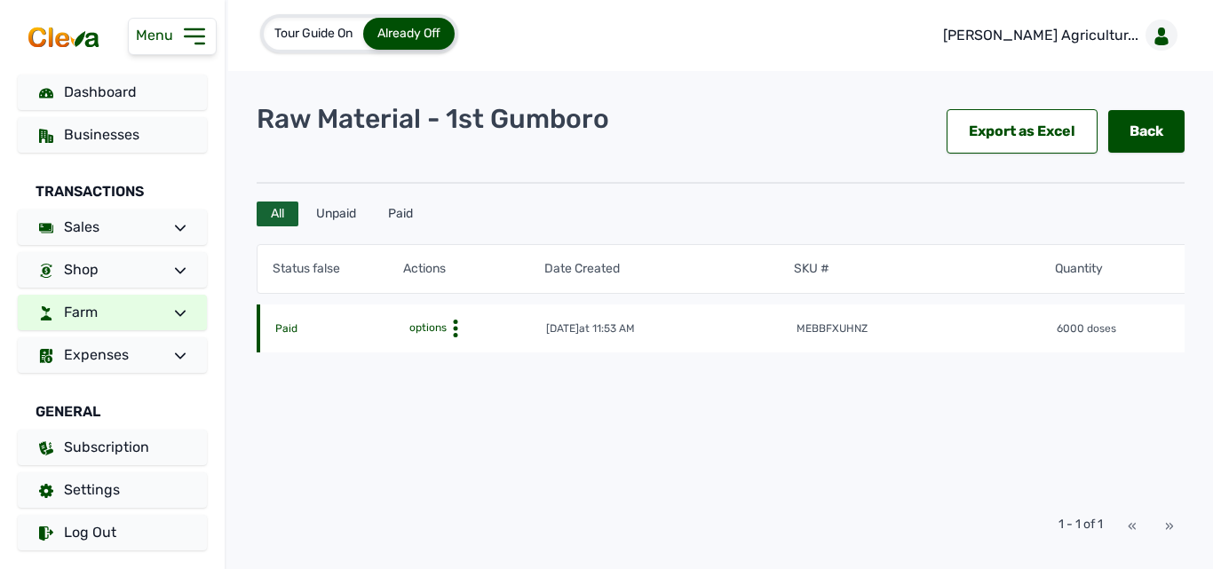
click at [150, 309] on link "Farm" at bounding box center [112, 313] width 189 height 36
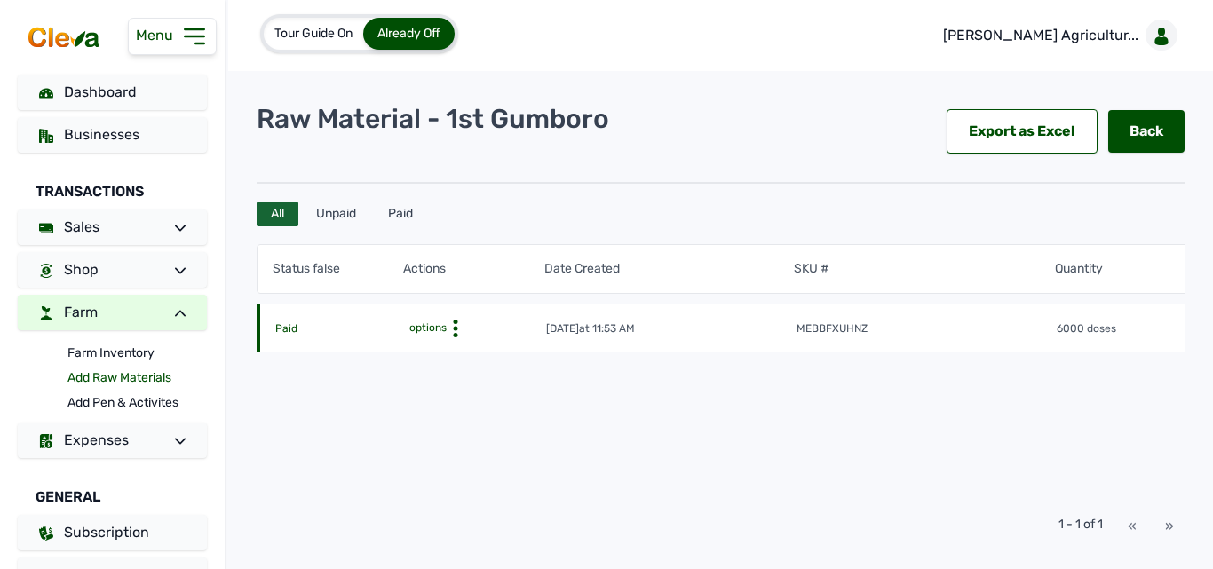
click at [135, 374] on link "Add Raw Materials" at bounding box center [137, 378] width 139 height 25
select select
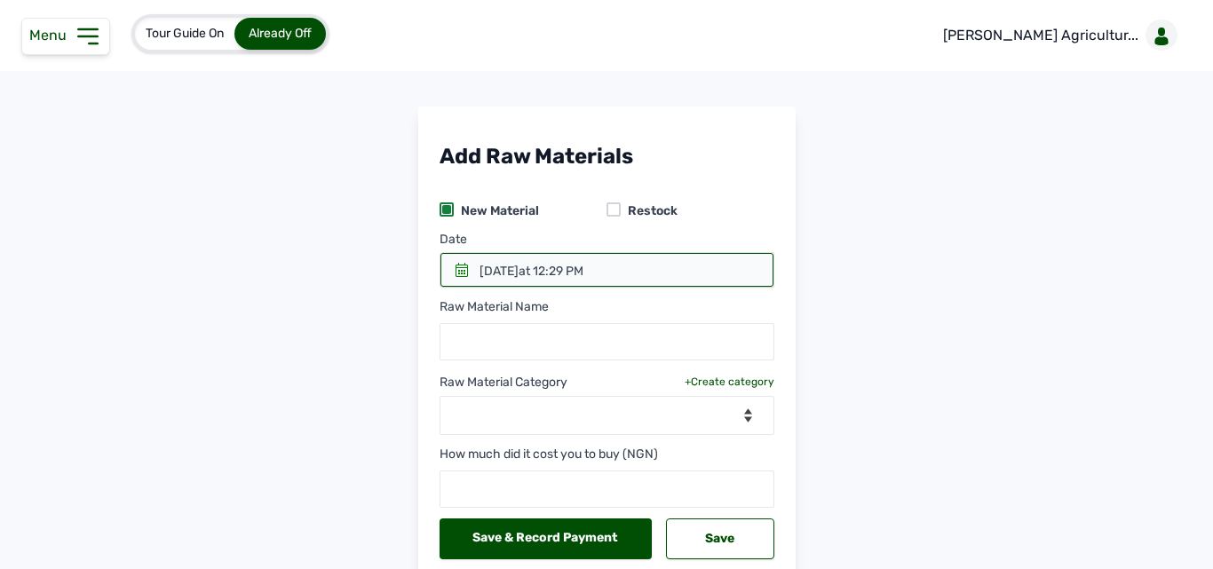
click at [78, 41] on icon at bounding box center [88, 36] width 28 height 28
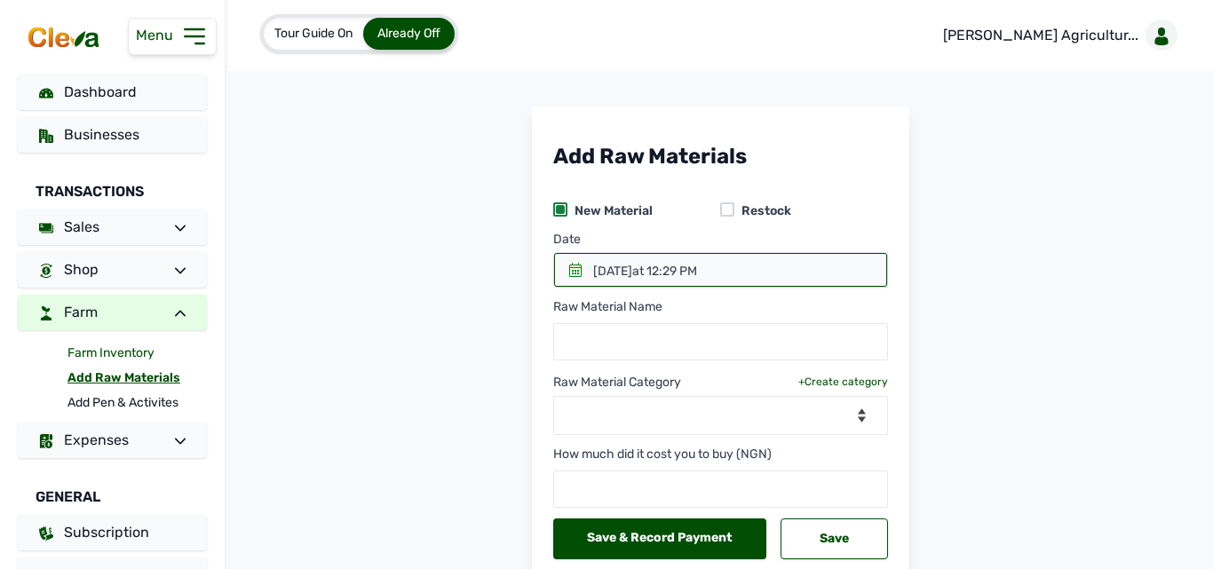
click at [112, 347] on link "Farm Inventory" at bounding box center [137, 353] width 139 height 25
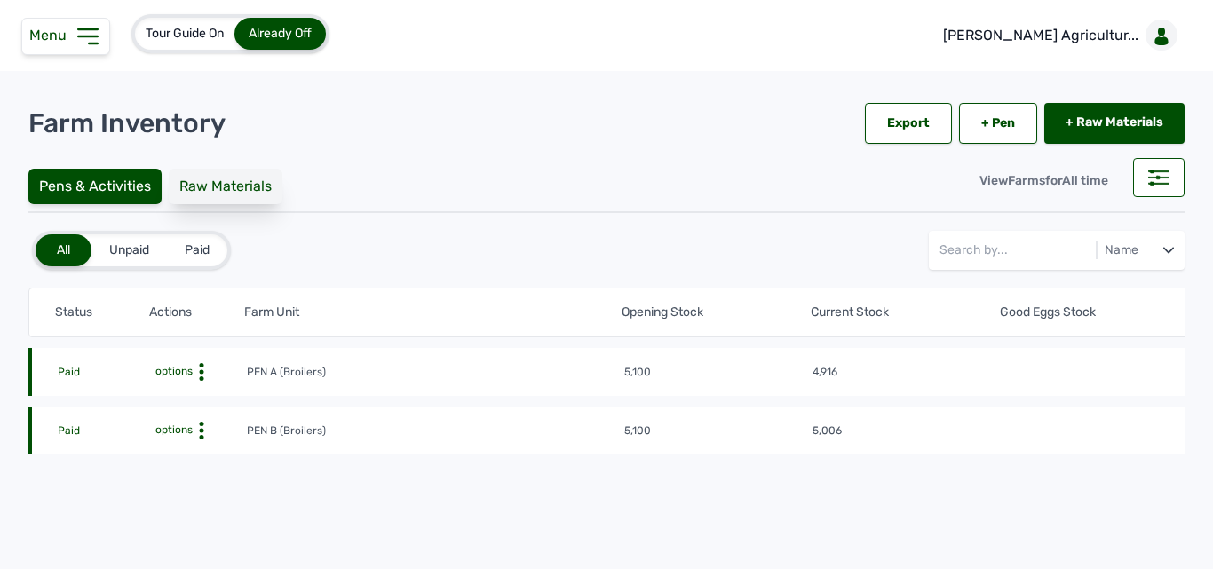
click at [240, 190] on div "Raw Materials" at bounding box center [226, 187] width 114 height 36
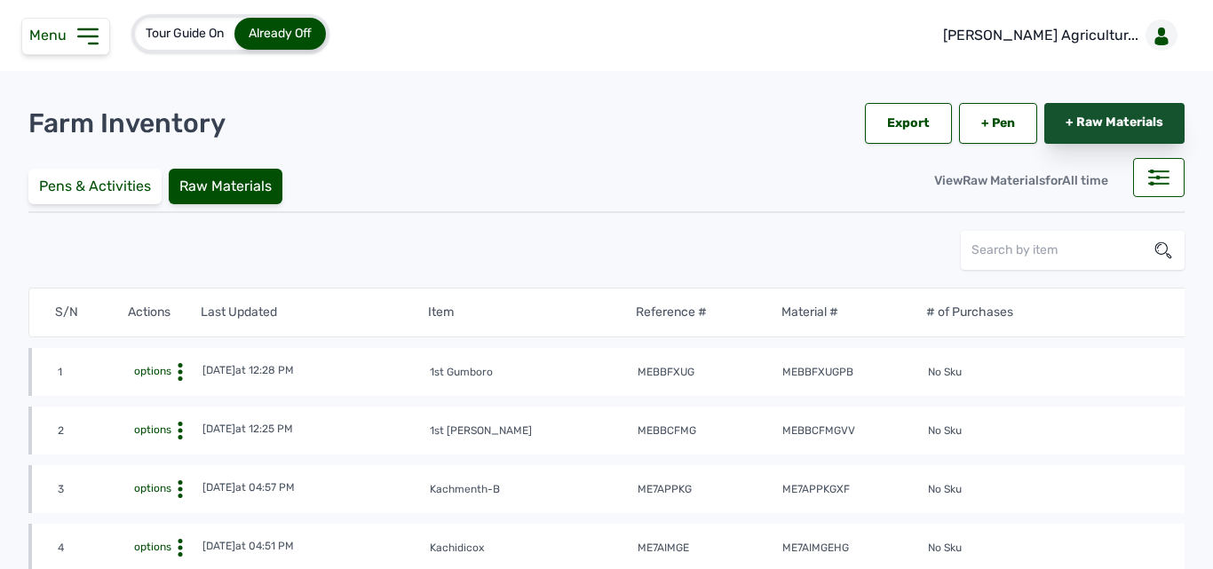
click at [1110, 121] on link "+ Raw Materials" at bounding box center [1115, 123] width 140 height 41
select select
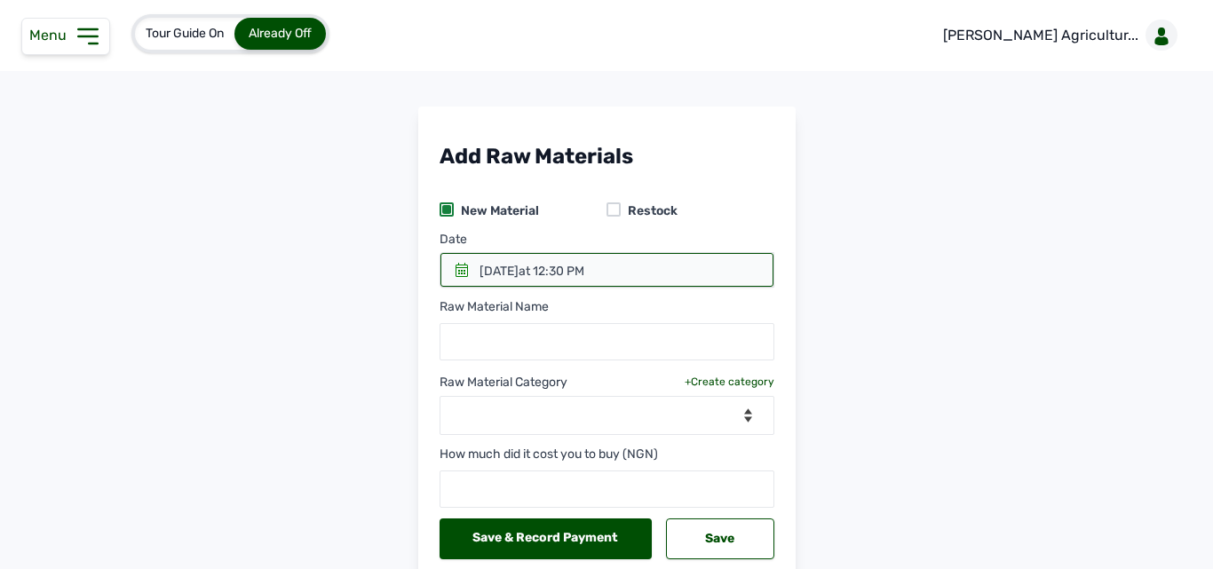
click at [479, 269] on div "[DATE] 12:30 PM" at bounding box center [532, 272] width 106 height 18
click at [455, 268] on icon at bounding box center [462, 270] width 14 height 14
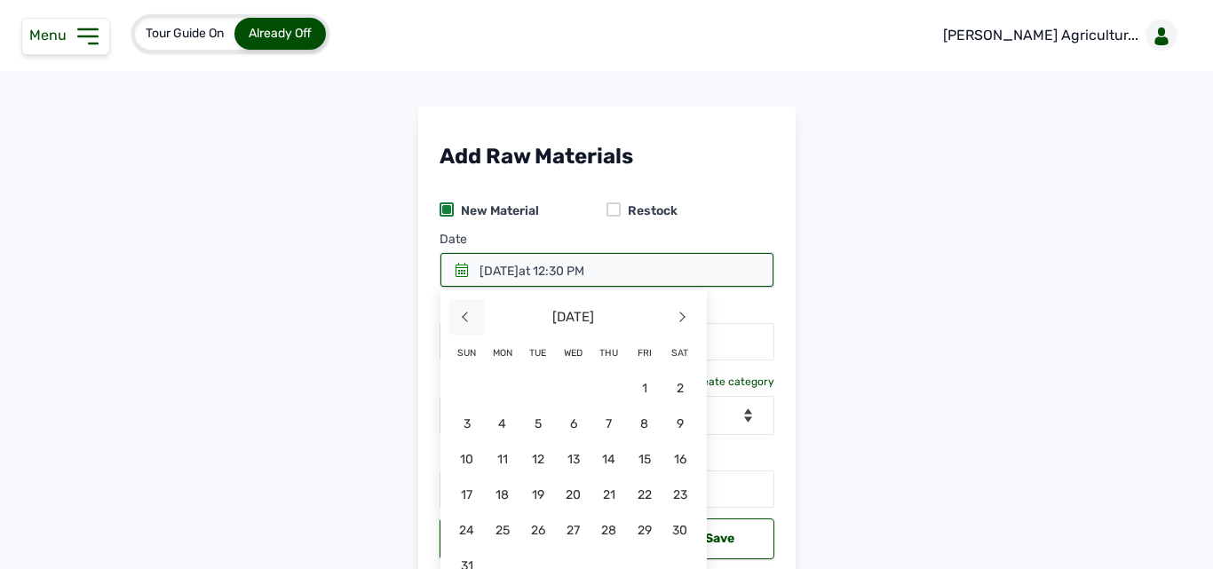
click at [456, 314] on span "<" at bounding box center [467, 317] width 36 height 36
click at [592, 477] on span "18" at bounding box center [574, 495] width 36 height 36
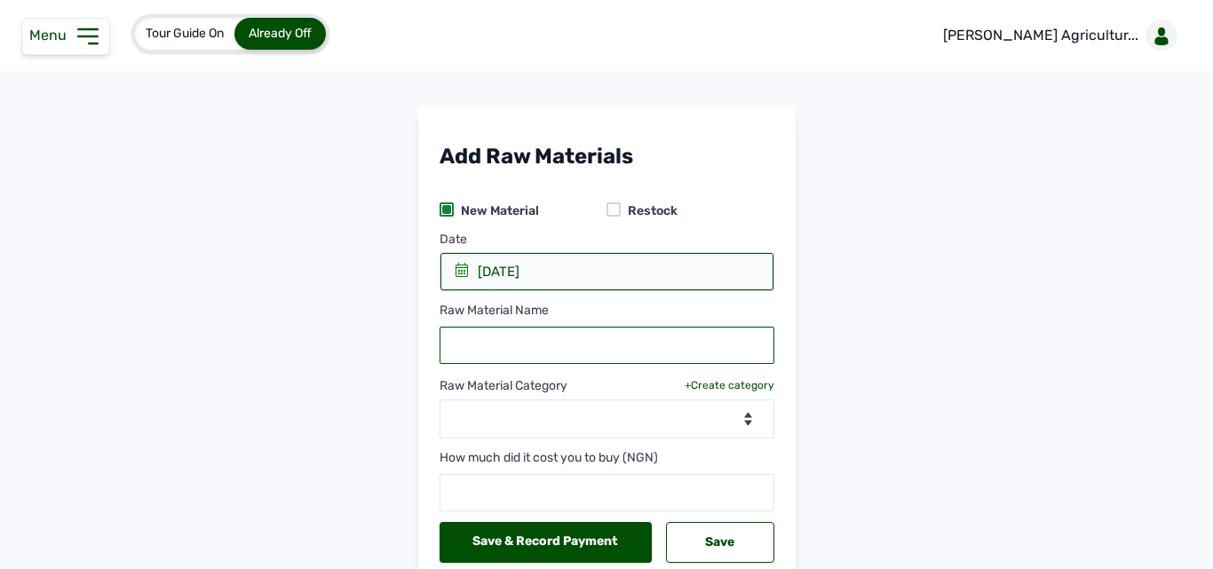
click at [570, 358] on input "text" at bounding box center [607, 345] width 335 height 37
type input "2nd Gumboro"
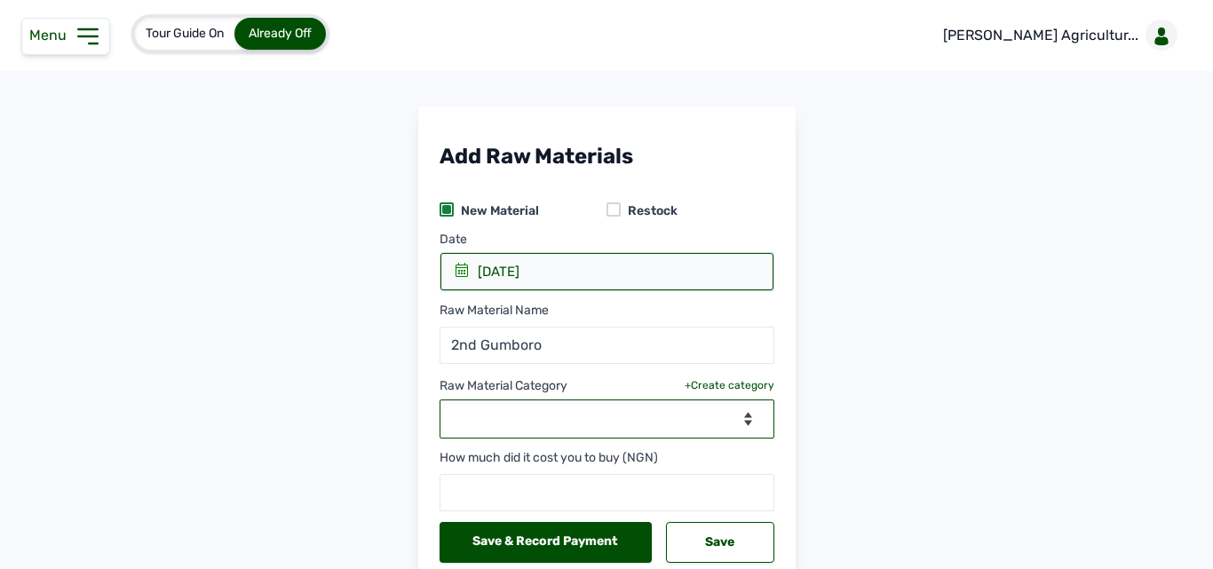
click at [542, 415] on select "--Select Category-- Biomass Fuel feeds medications vaccines" at bounding box center [607, 419] width 335 height 39
select select "vaccines"
click at [440, 400] on select "--Select Category-- Biomass Fuel feeds medications vaccines" at bounding box center [607, 419] width 335 height 39
select select
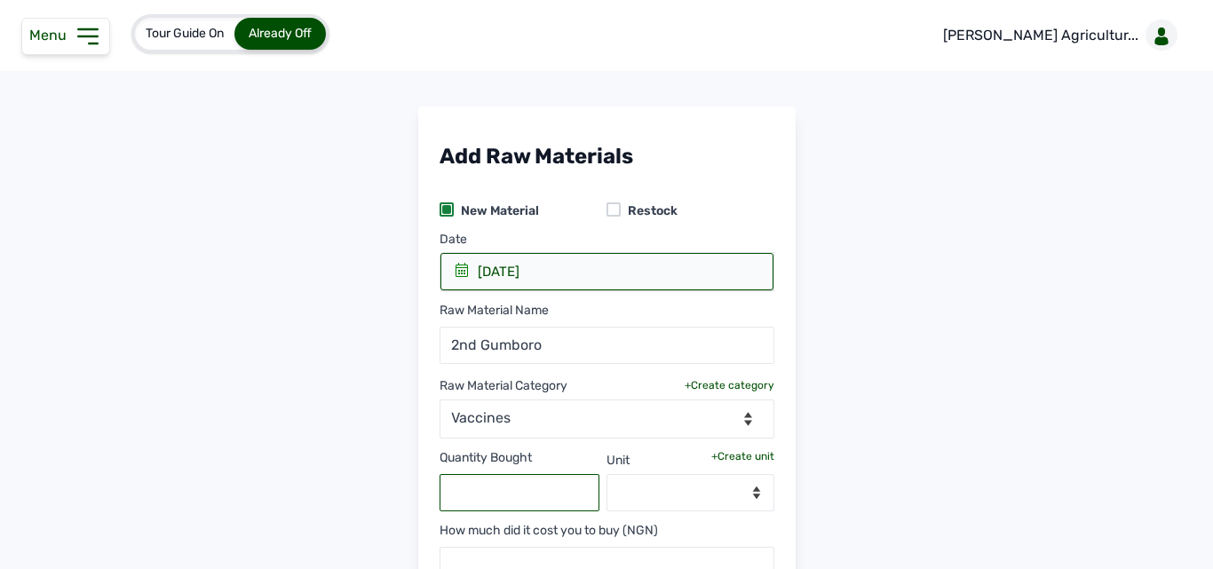
click at [529, 488] on input "text" at bounding box center [520, 492] width 161 height 37
type input "6000"
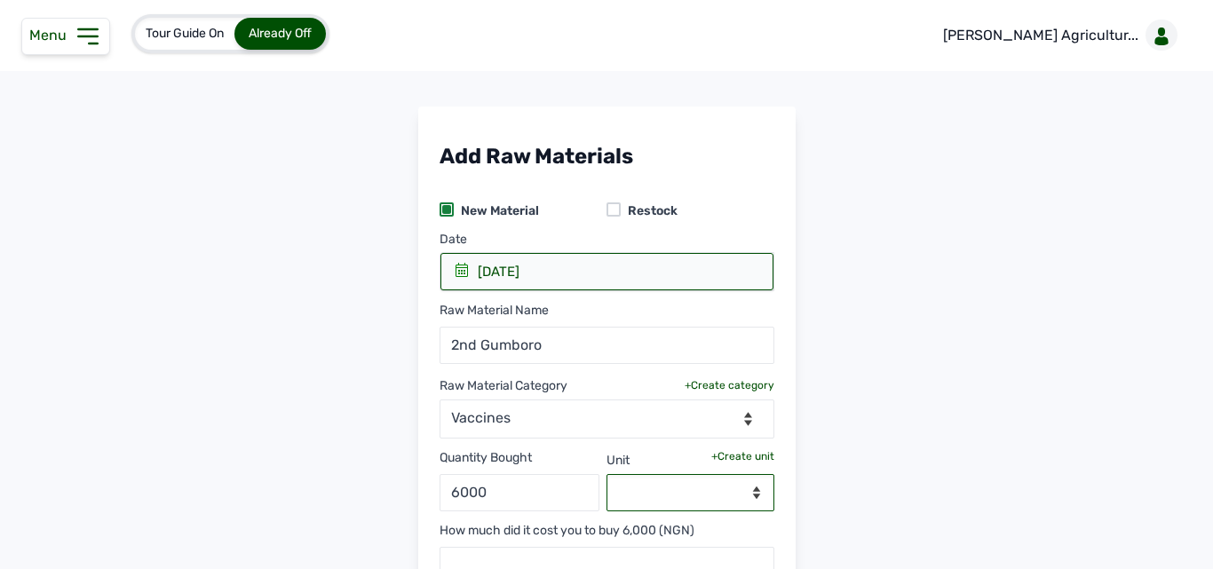
click at [666, 485] on select "--Select unit--" at bounding box center [691, 492] width 168 height 37
click at [751, 454] on div "+Create unit" at bounding box center [743, 456] width 63 height 14
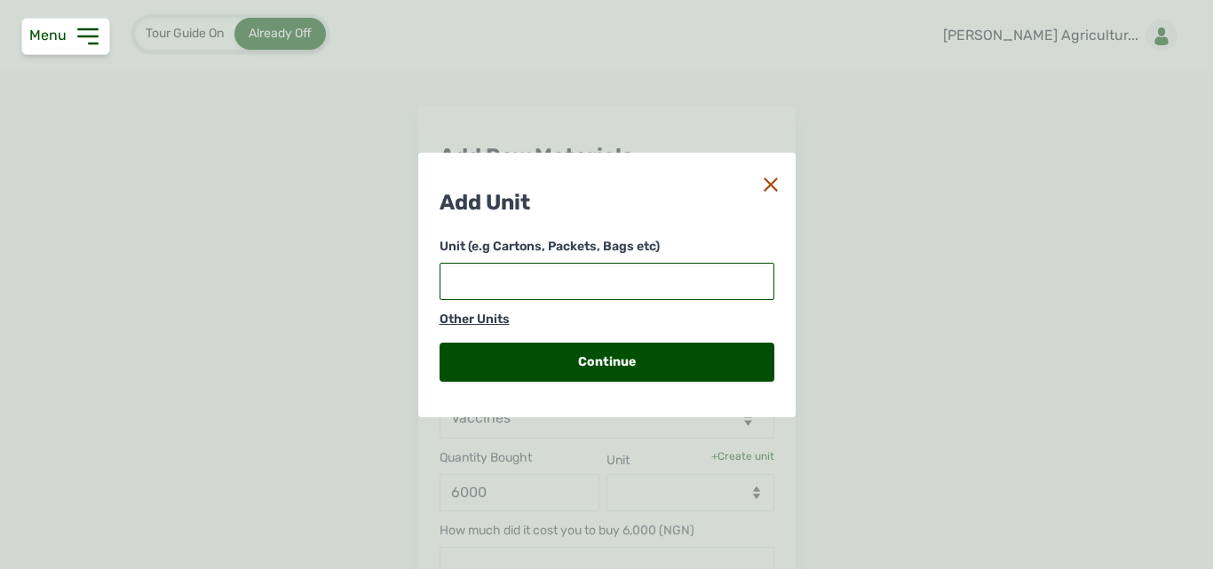
click at [641, 288] on input "text" at bounding box center [607, 281] width 335 height 37
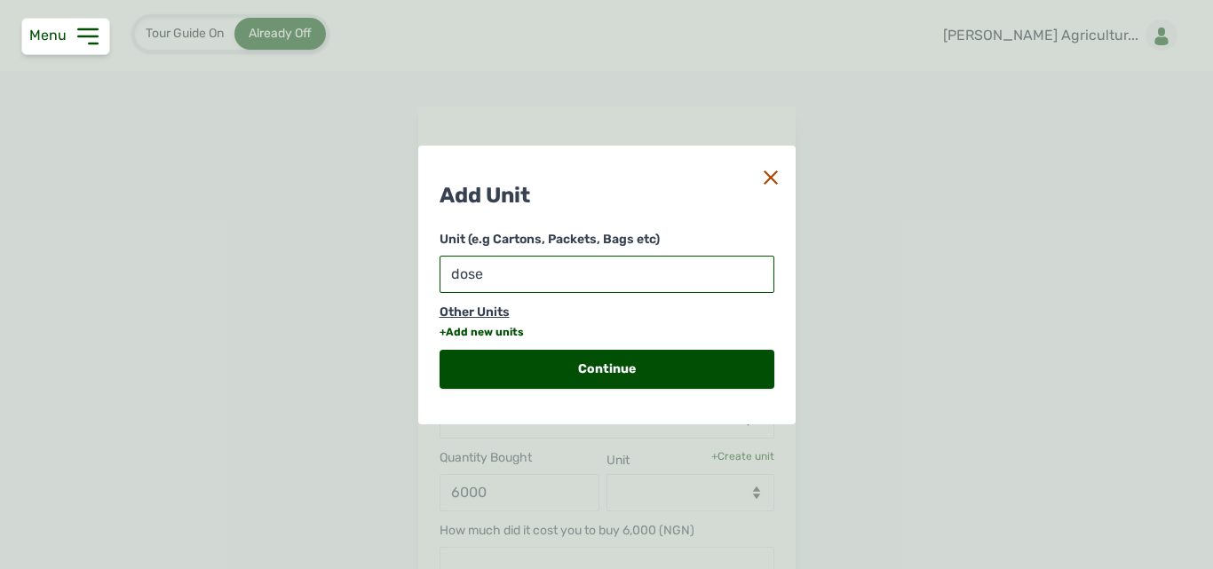
type input "doses"
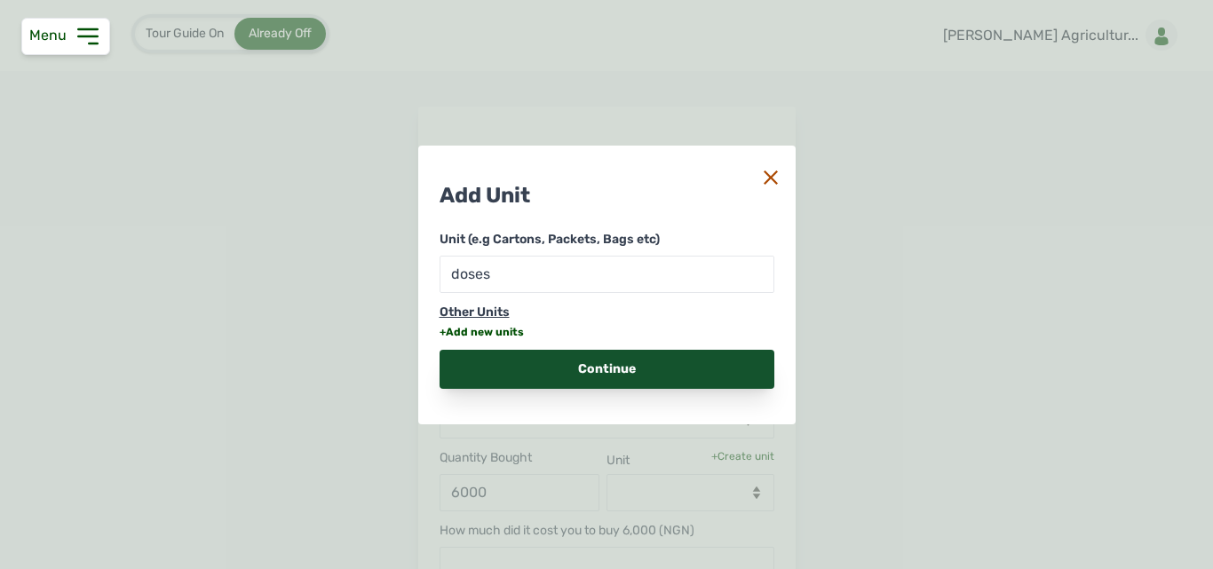
click at [630, 363] on div "Continue" at bounding box center [607, 369] width 335 height 39
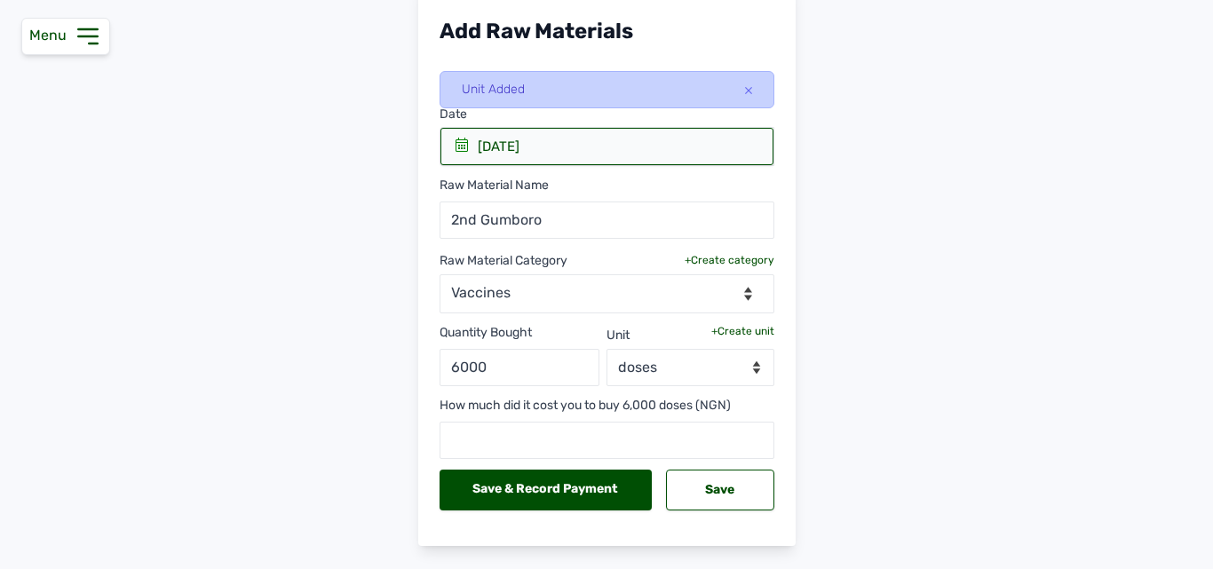
scroll to position [166, 0]
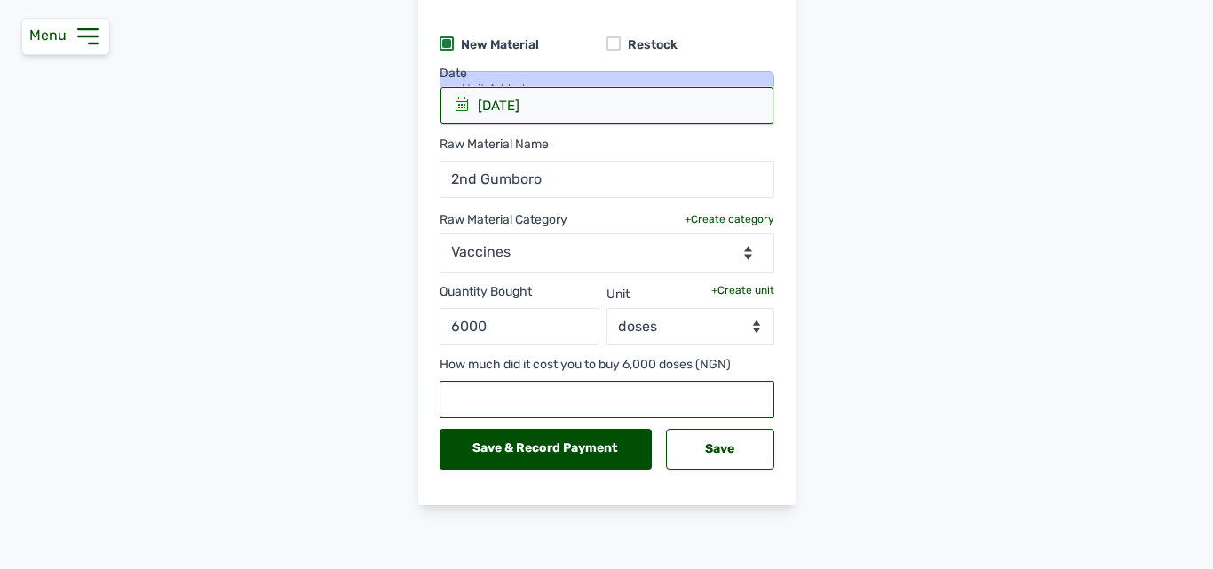
click at [608, 404] on input "text" at bounding box center [607, 399] width 335 height 37
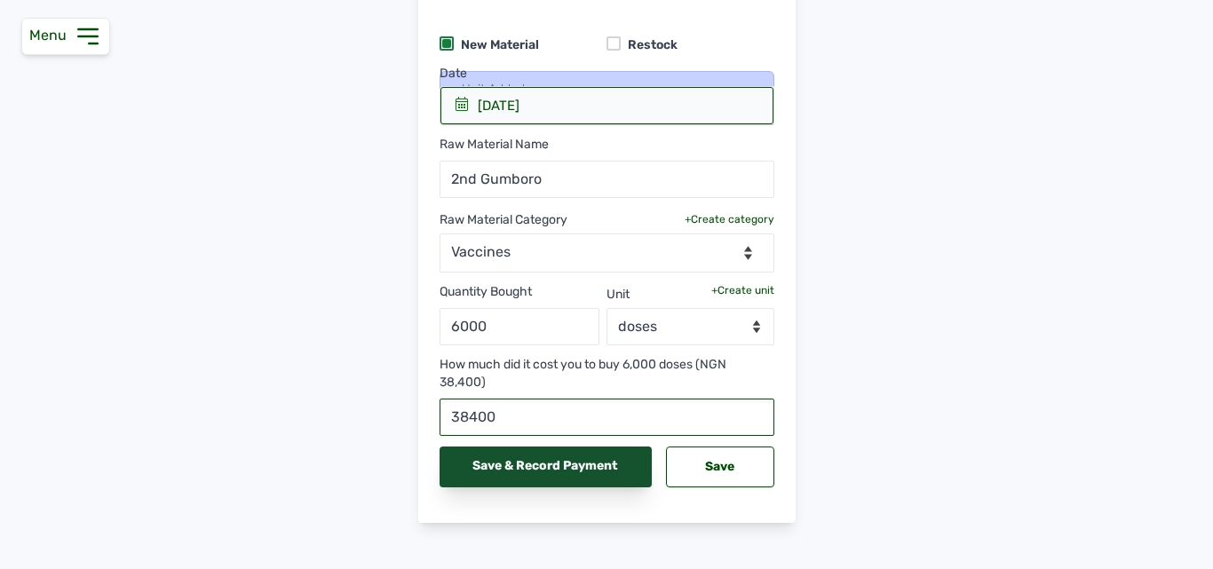
type input "38400"
click at [598, 474] on div "Save & Record Payment" at bounding box center [546, 467] width 213 height 41
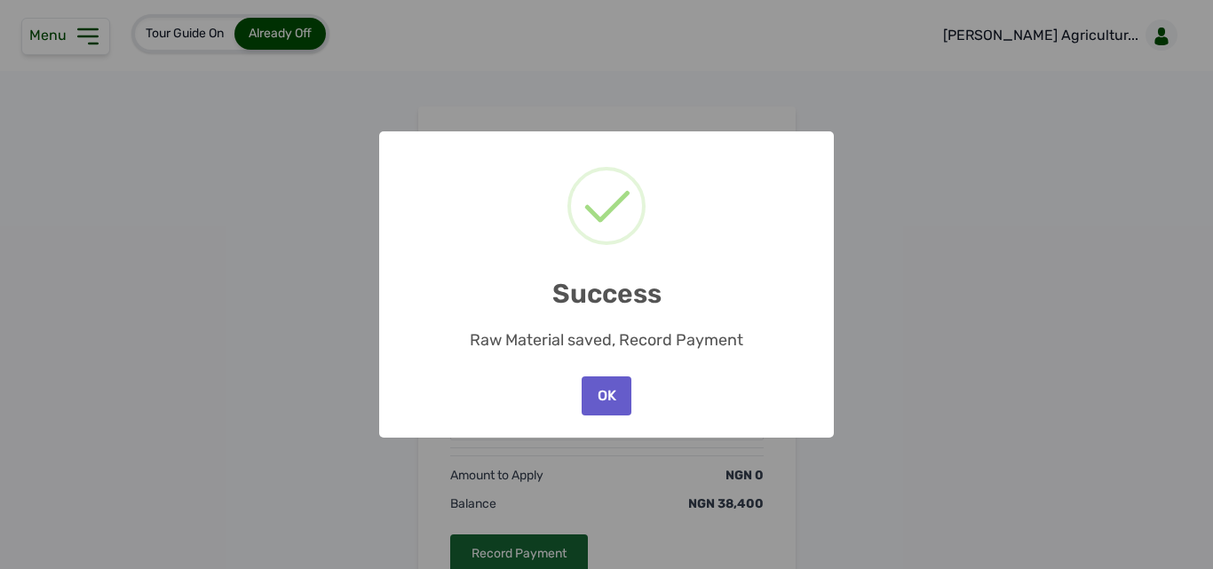
click at [603, 394] on button "OK" at bounding box center [607, 396] width 50 height 39
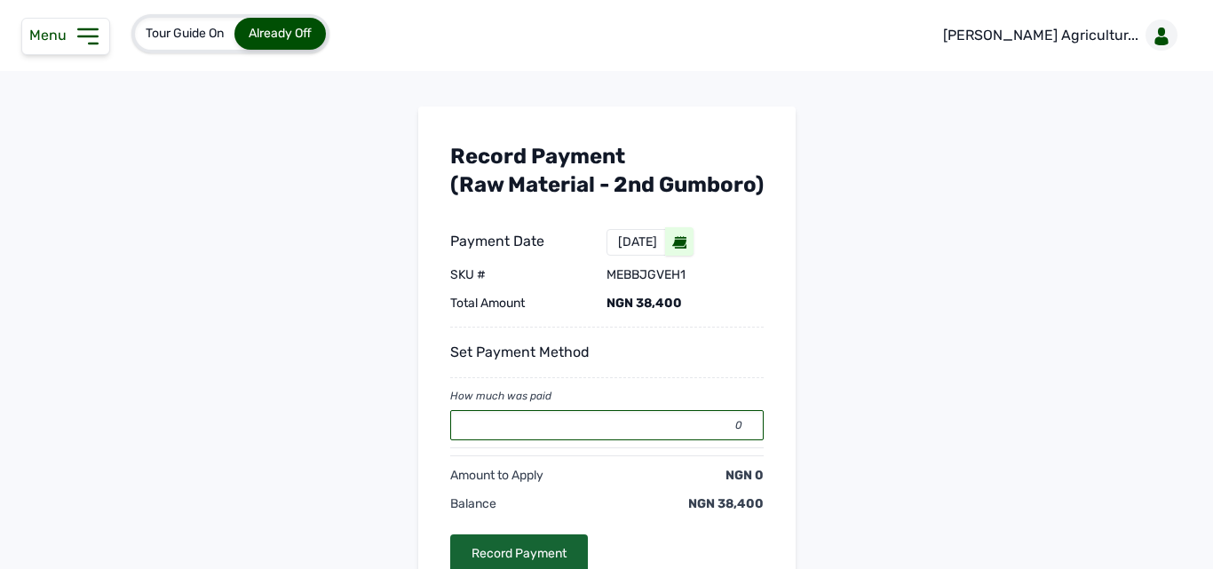
click at [600, 441] on input "0" at bounding box center [607, 425] width 314 height 30
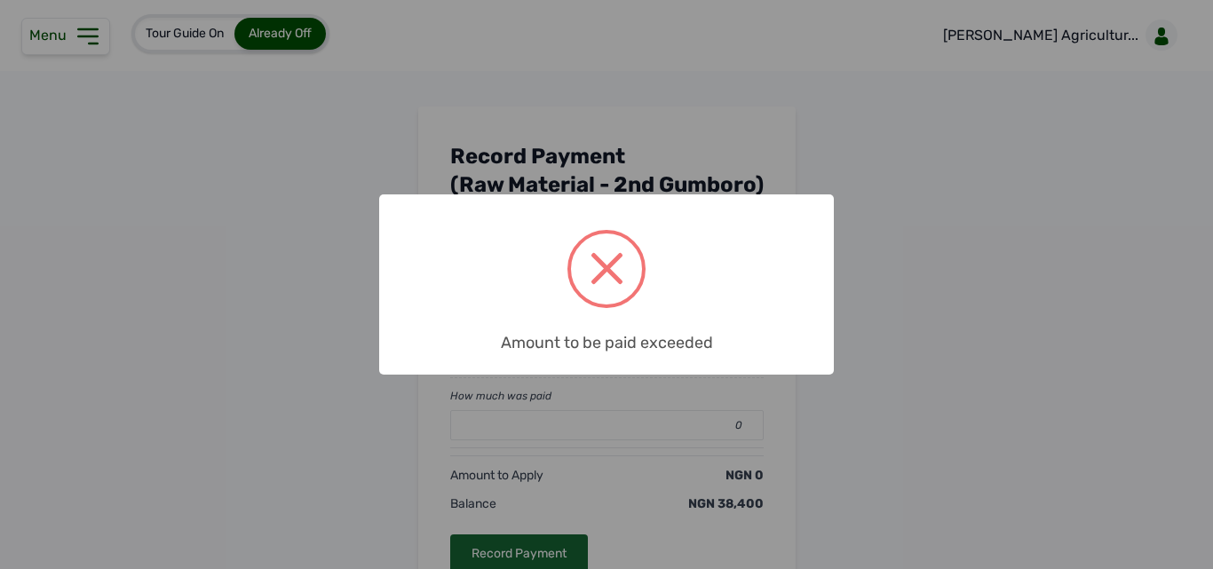
click at [600, 456] on div "× Amount to be paid exceeded OK No Cancel" at bounding box center [606, 284] width 1213 height 569
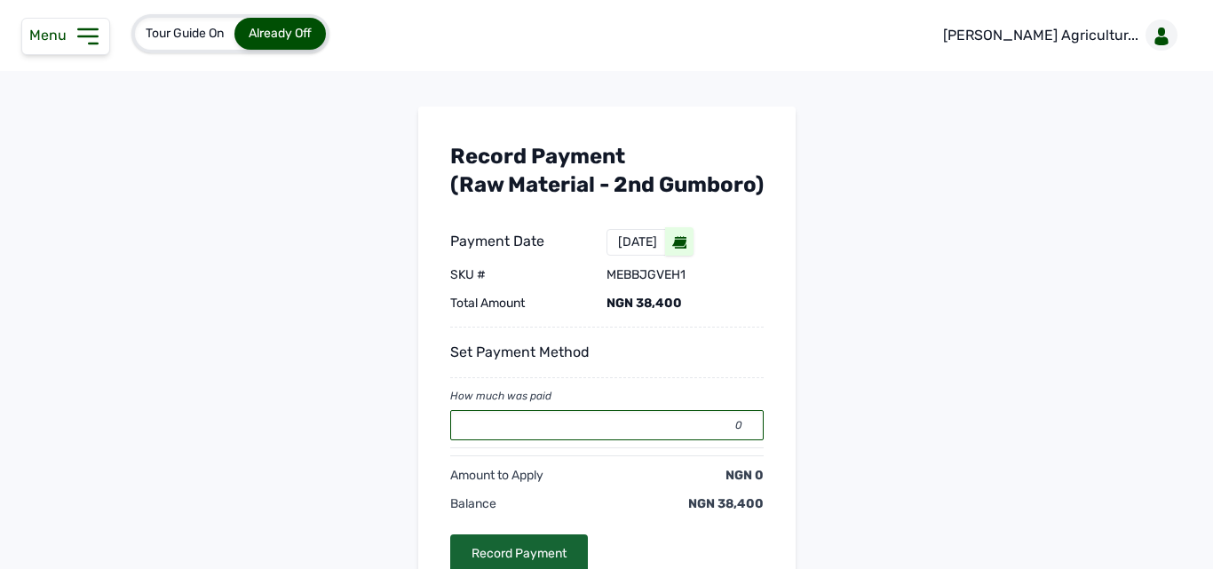
click at [600, 441] on input "0" at bounding box center [607, 425] width 314 height 30
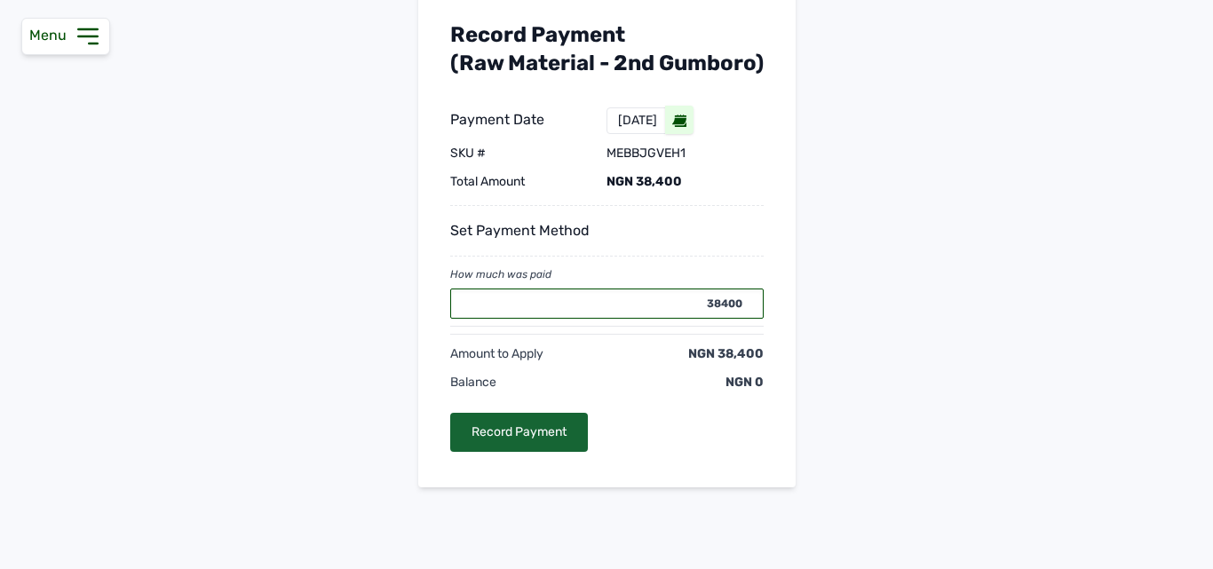
scroll to position [164, 0]
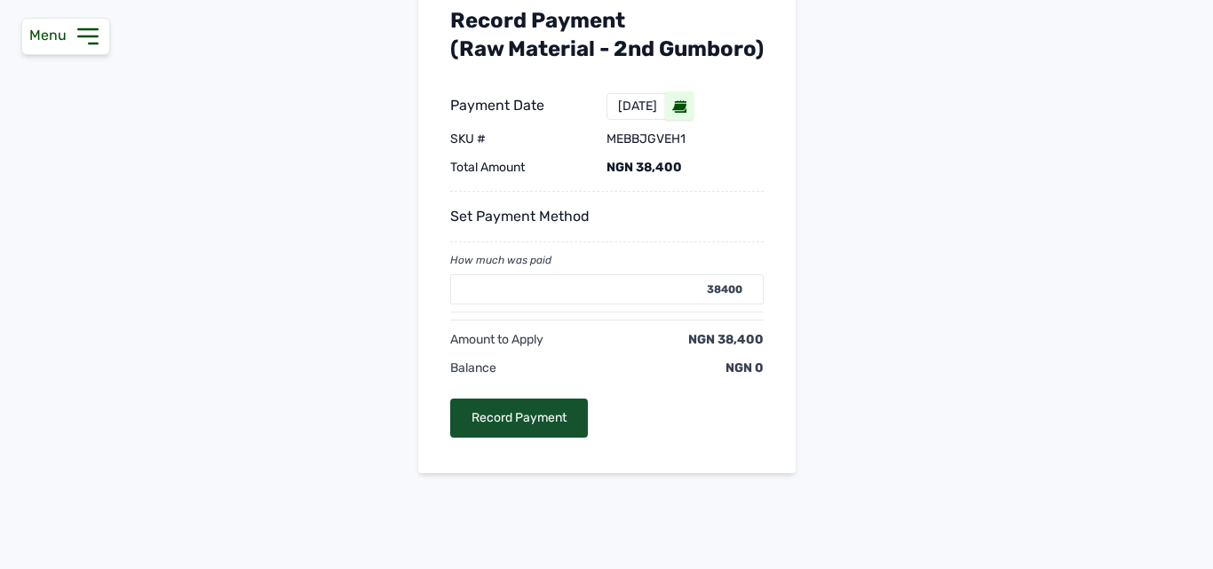
click at [506, 429] on div "Record Payment" at bounding box center [519, 418] width 138 height 39
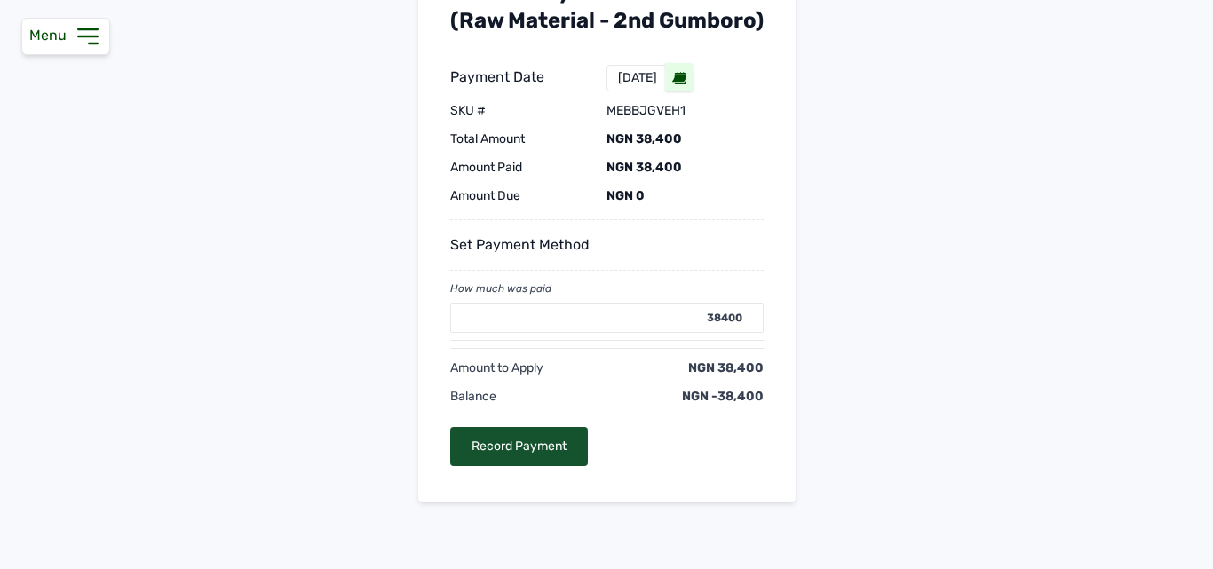
type input "0"
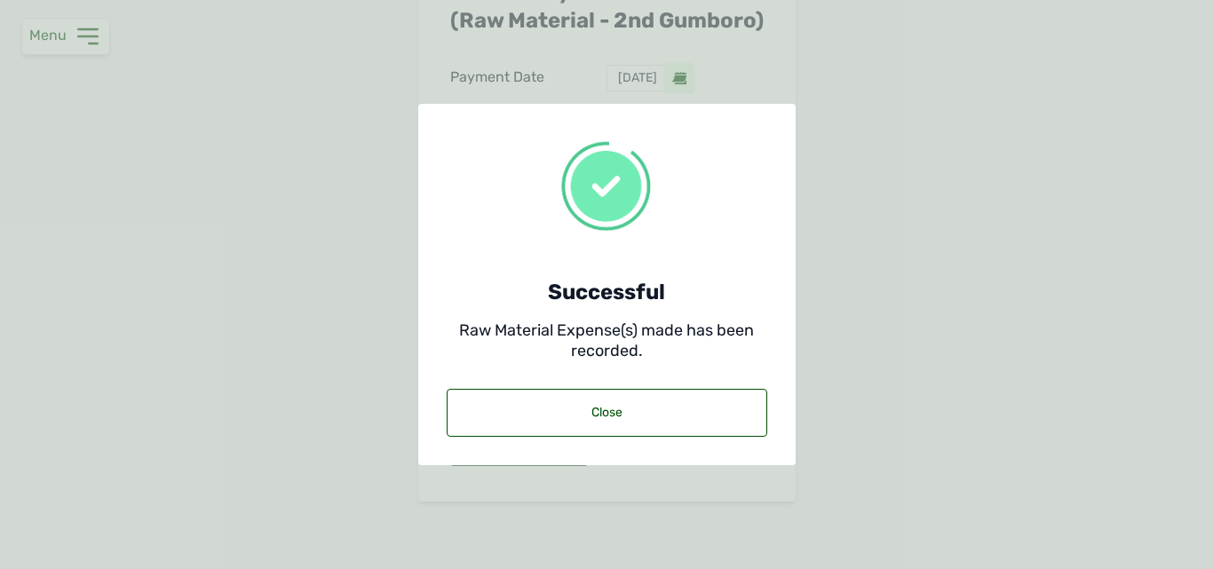
click at [506, 429] on div "Close" at bounding box center [607, 413] width 321 height 48
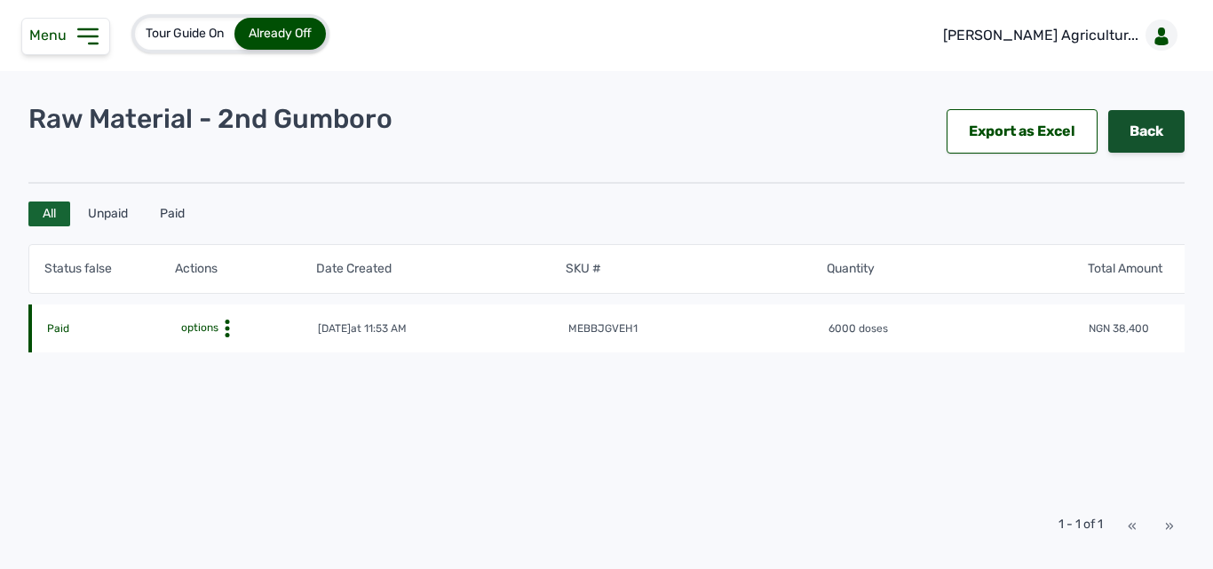
click at [1114, 127] on link "Back" at bounding box center [1147, 131] width 76 height 43
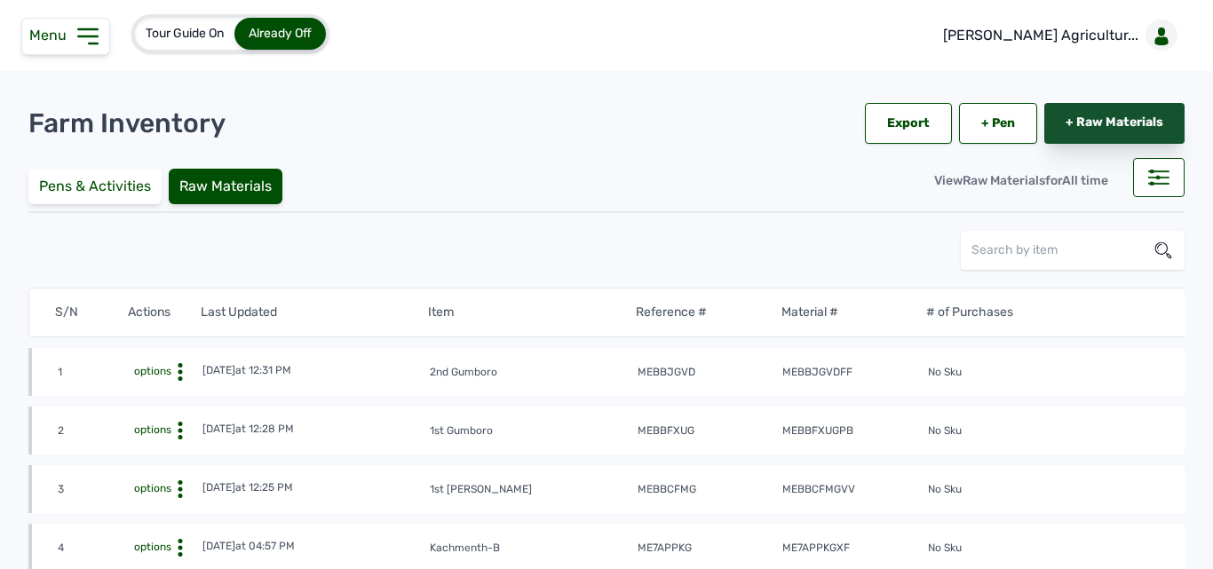
click at [1067, 114] on link "+ Raw Materials" at bounding box center [1115, 123] width 140 height 41
select select
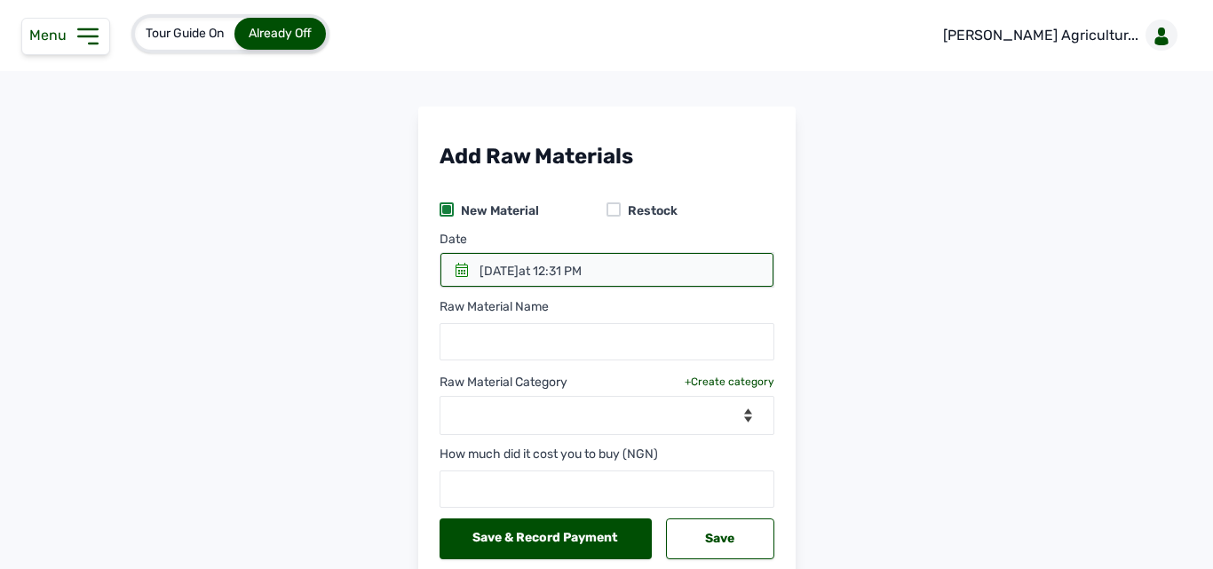
click at [460, 264] on icon at bounding box center [462, 270] width 12 height 14
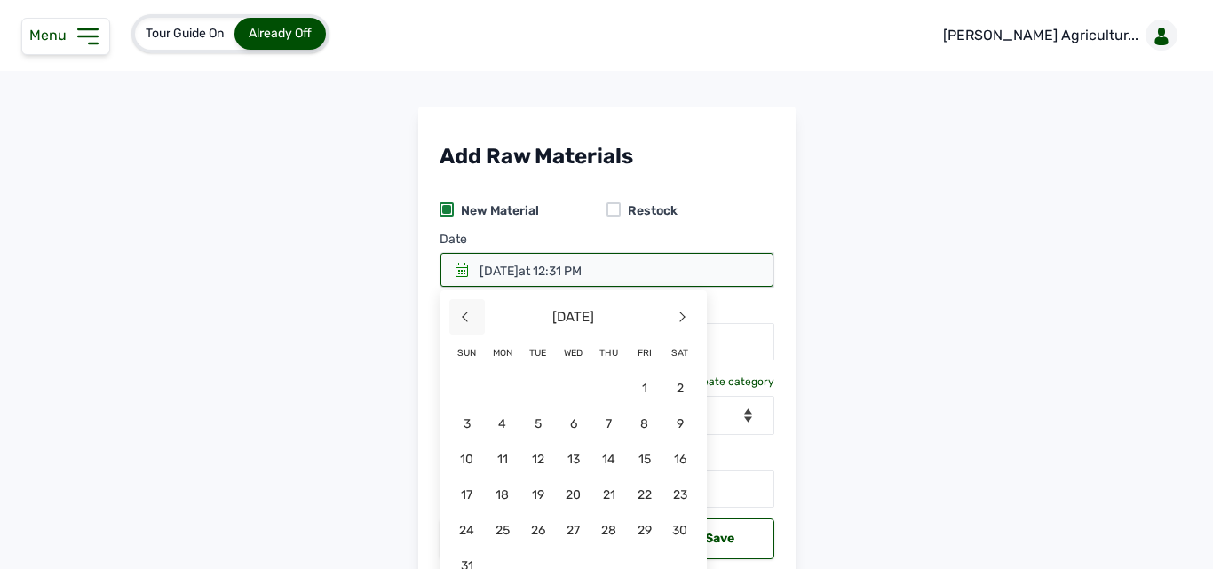
click at [461, 315] on span "<" at bounding box center [467, 317] width 36 height 36
click at [485, 513] on span "22" at bounding box center [467, 531] width 36 height 36
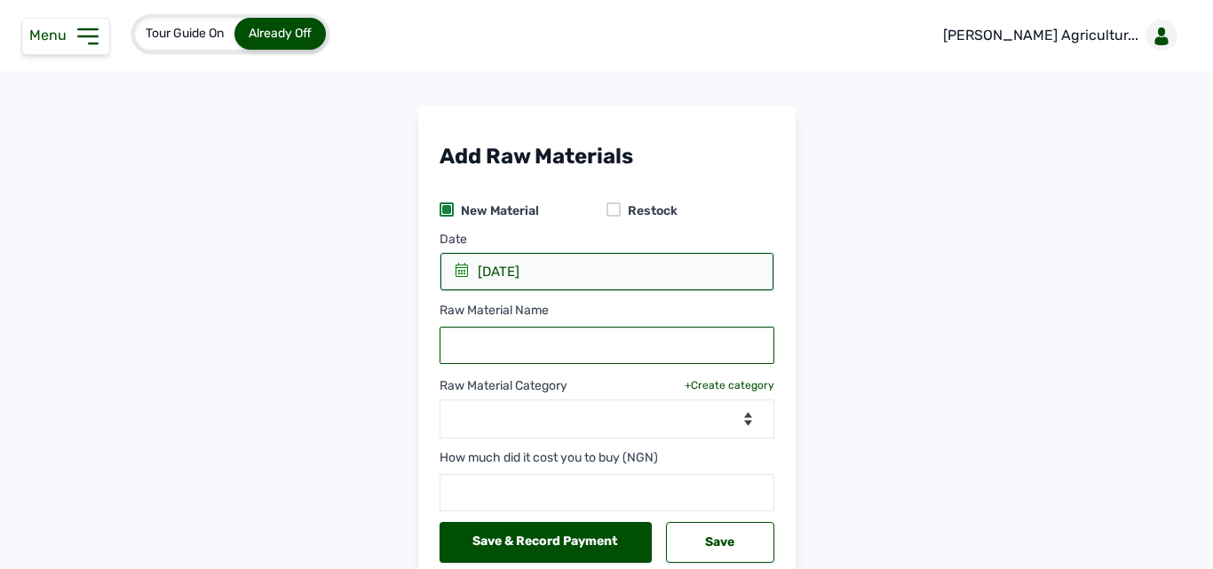
click at [515, 345] on input "text" at bounding box center [607, 345] width 335 height 37
type input "2nd [PERSON_NAME]"
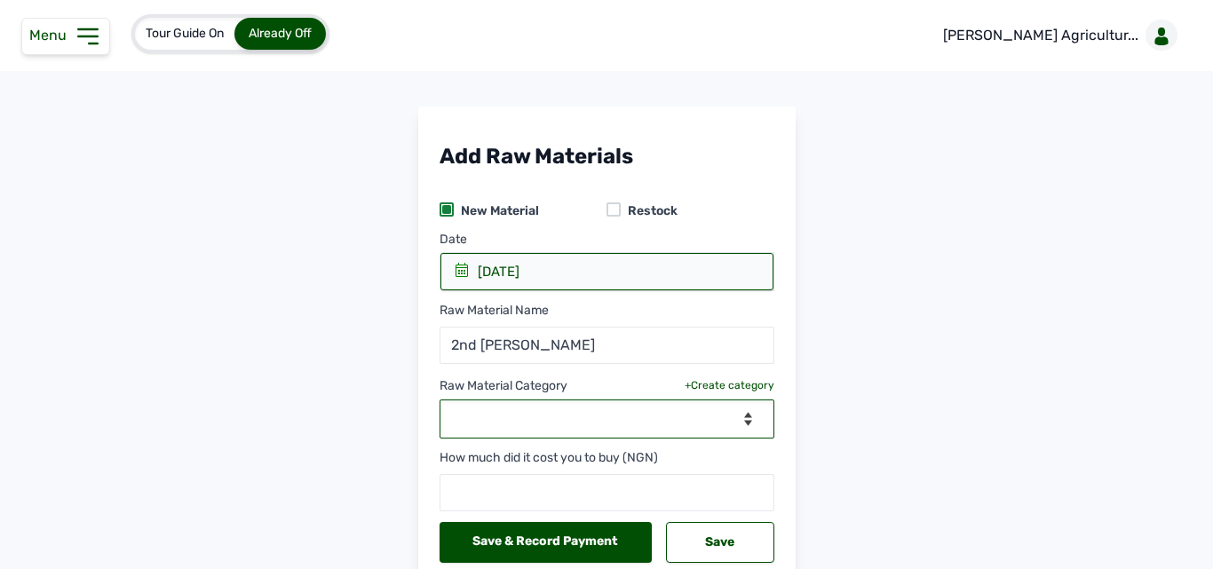
click at [504, 417] on select "--Select Category-- Biomass Fuel feeds medications vaccines" at bounding box center [607, 419] width 335 height 39
select select "vaccines"
click at [440, 400] on select "--Select Category-- Biomass Fuel feeds medications vaccines" at bounding box center [607, 419] width 335 height 39
select select
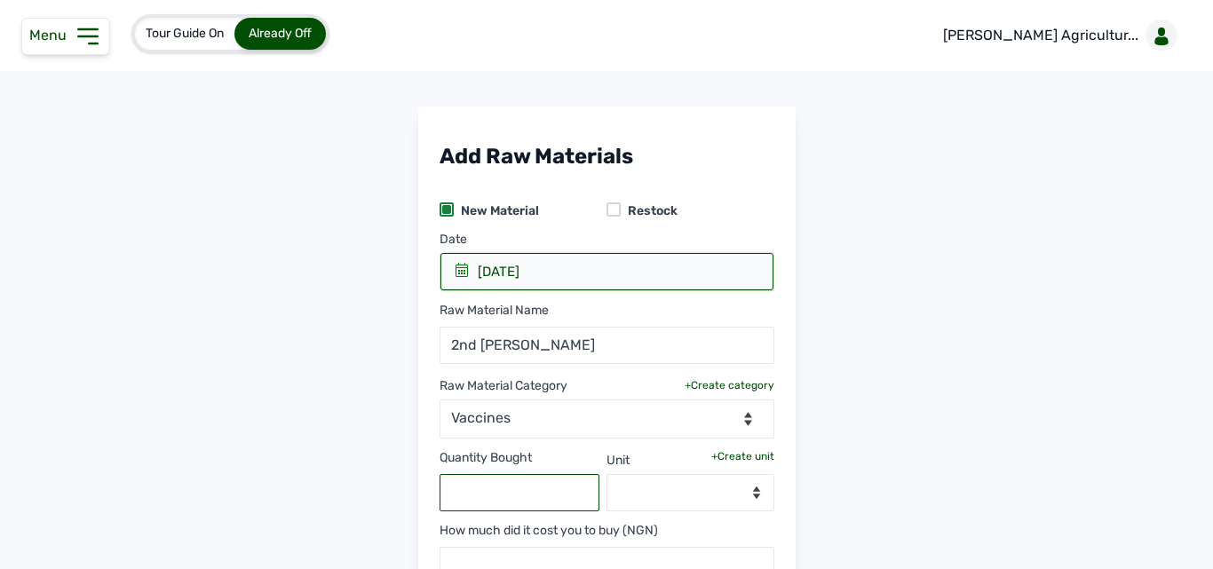
click at [502, 481] on input "text" at bounding box center [520, 492] width 161 height 37
type input "6000"
